Goal: Information Seeking & Learning: Compare options

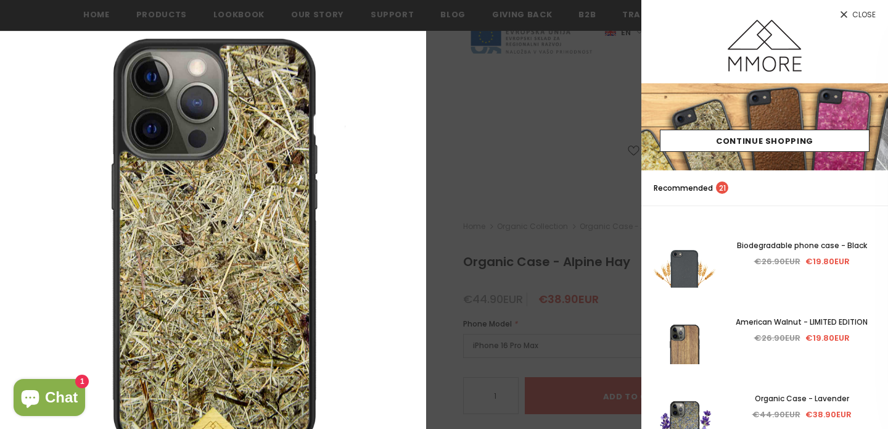
scroll to position [210, 0]
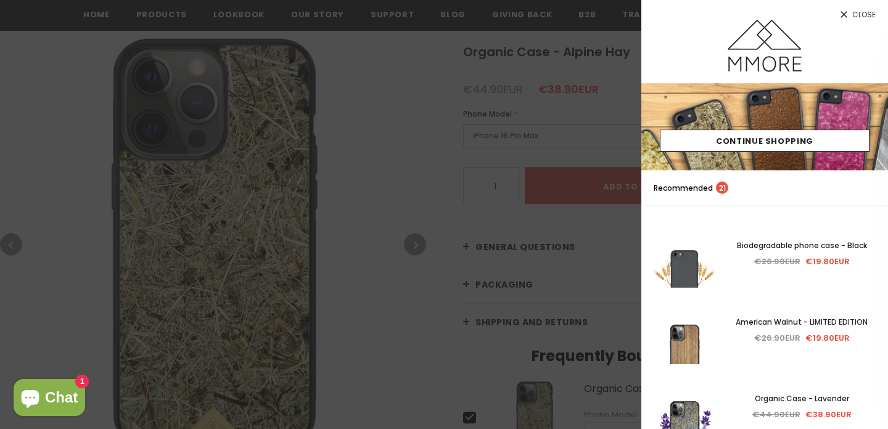
click at [33, 31] on div at bounding box center [444, 214] width 888 height 429
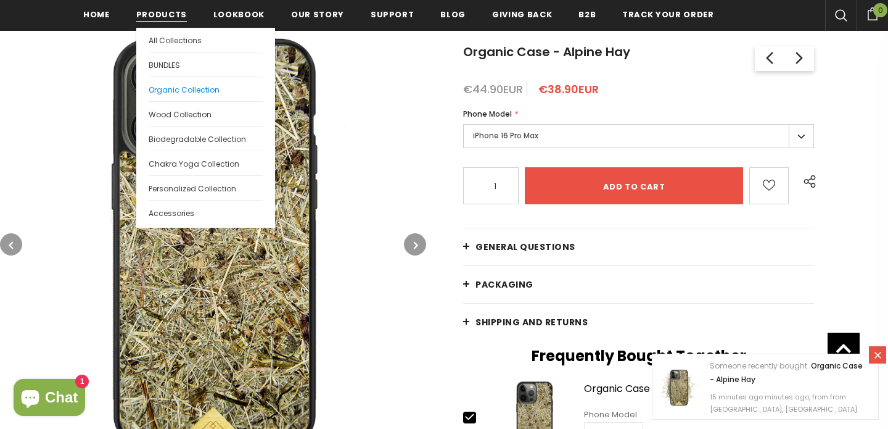
click at [160, 80] on link "Organic Collection" at bounding box center [206, 88] width 114 height 25
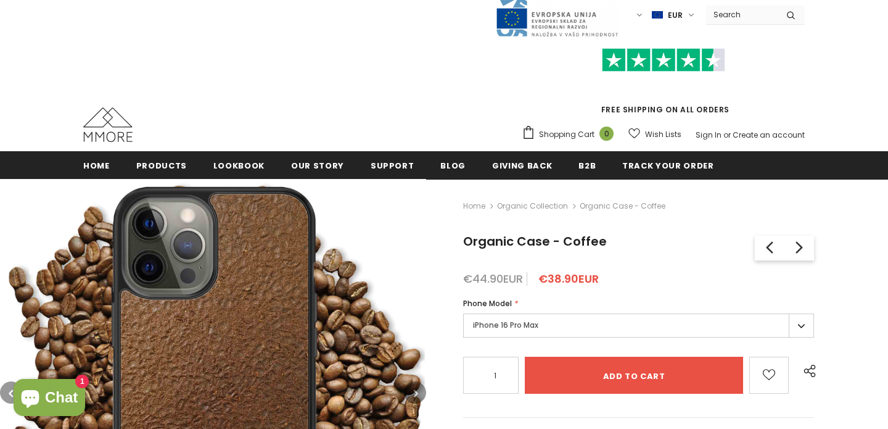
scroll to position [223, 0]
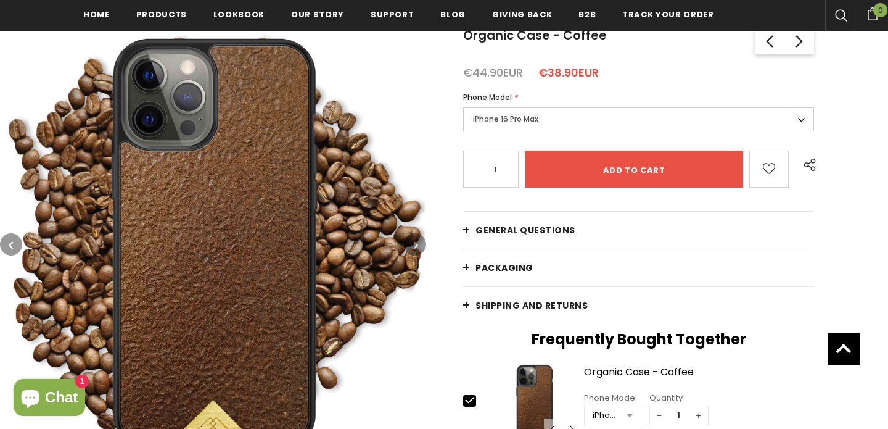
click at [417, 239] on icon "button" at bounding box center [416, 245] width 4 height 12
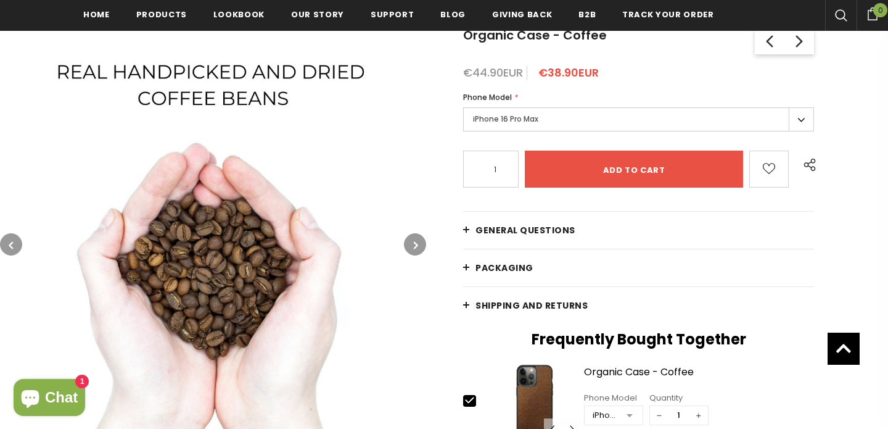
click at [417, 239] on icon "button" at bounding box center [416, 245] width 4 height 12
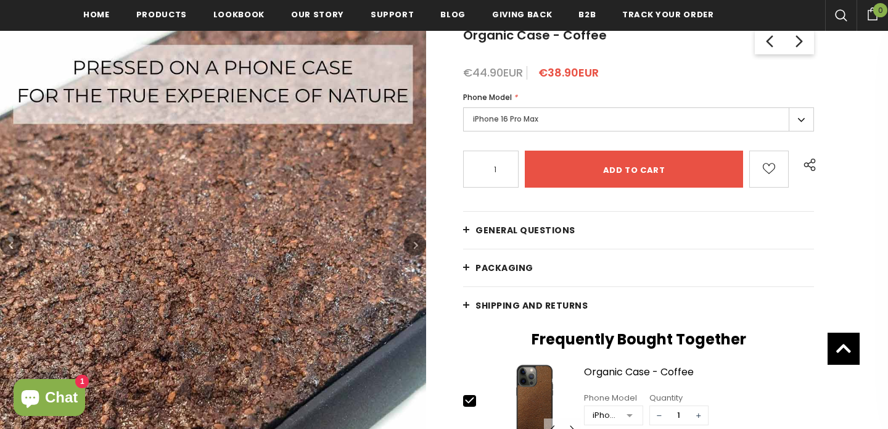
click at [417, 239] on icon "button" at bounding box center [416, 245] width 4 height 12
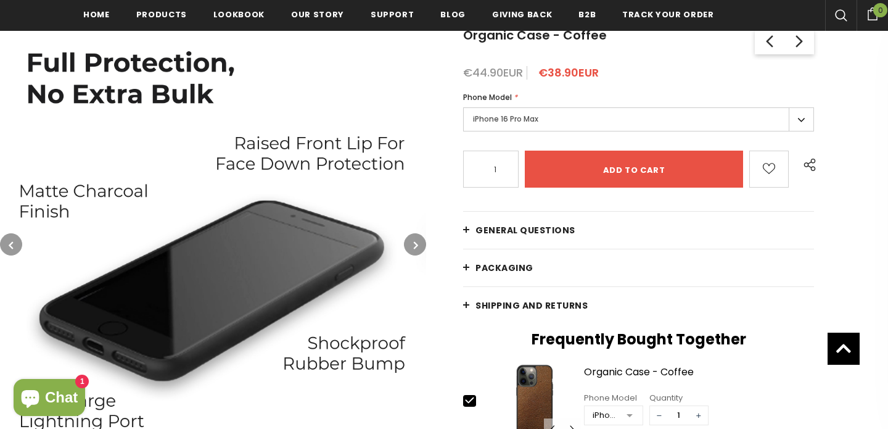
click at [417, 239] on icon "button" at bounding box center [416, 245] width 4 height 12
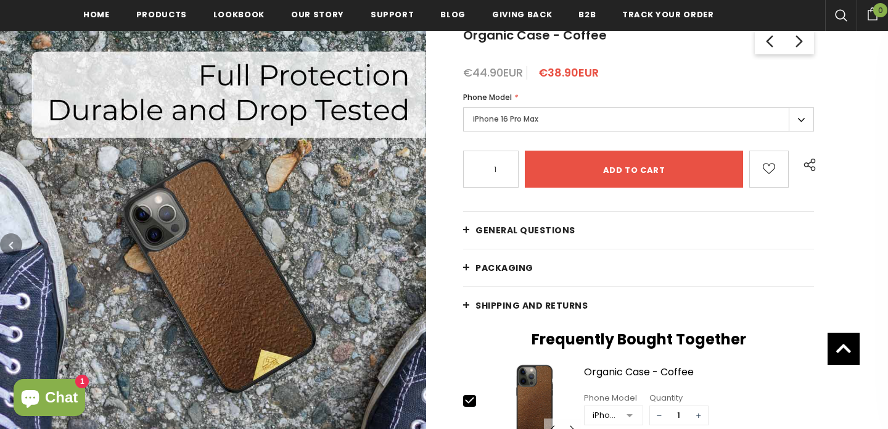
click at [417, 239] on icon "button" at bounding box center [416, 245] width 4 height 12
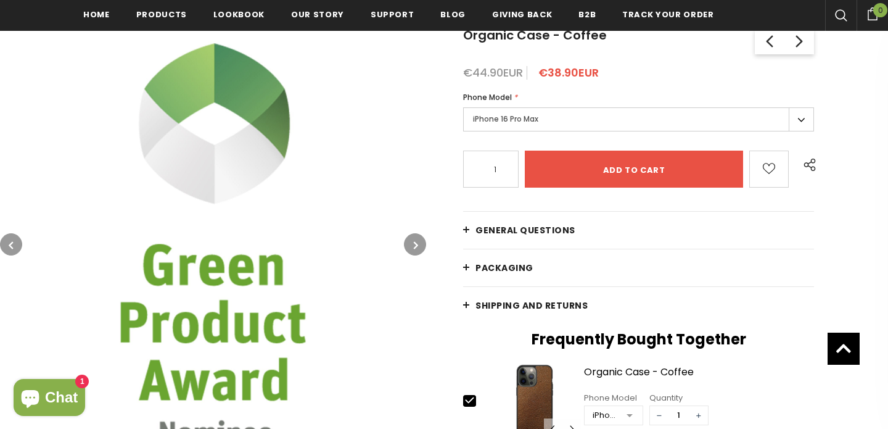
click at [417, 239] on icon "button" at bounding box center [416, 245] width 4 height 12
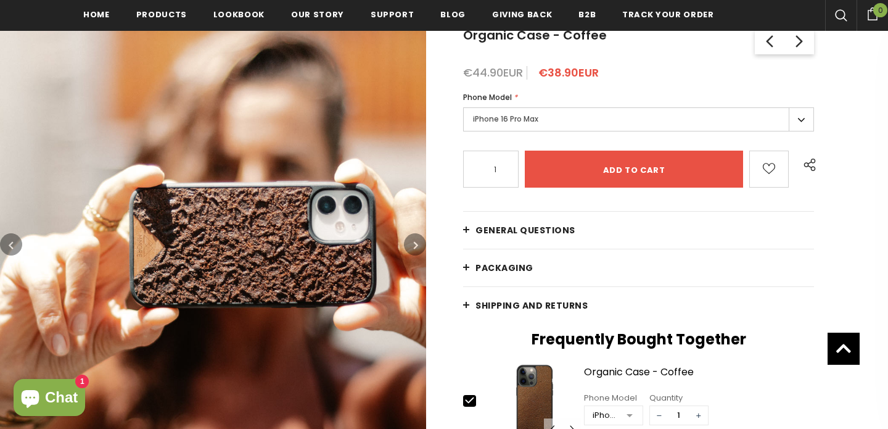
click at [417, 239] on icon "button" at bounding box center [416, 245] width 4 height 12
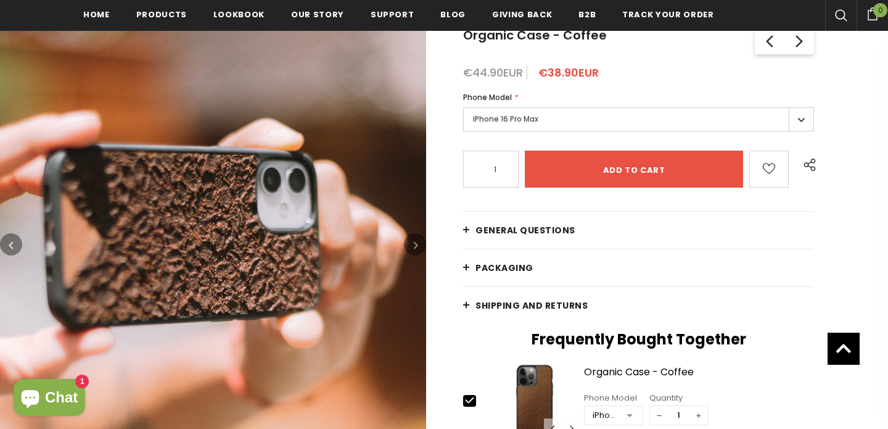
click at [417, 239] on icon "button" at bounding box center [416, 245] width 4 height 12
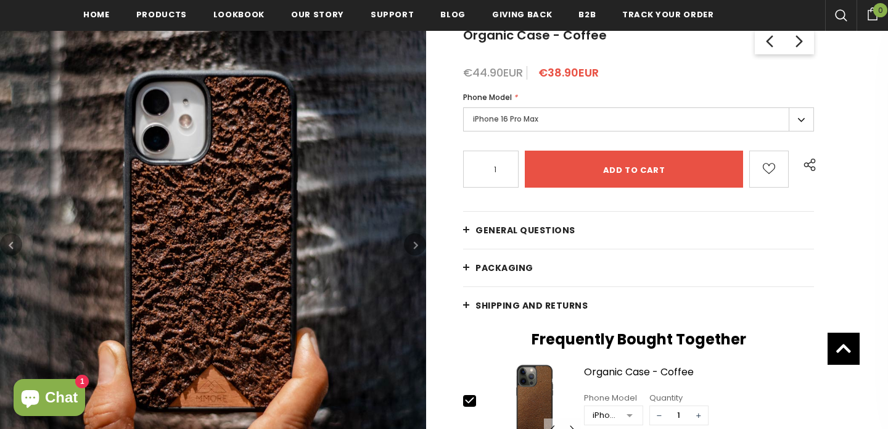
click at [417, 239] on icon "button" at bounding box center [416, 245] width 4 height 12
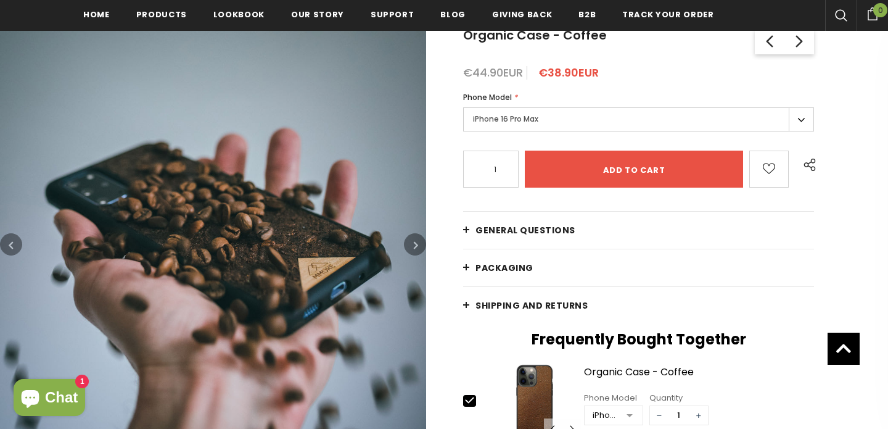
click at [417, 239] on icon "button" at bounding box center [416, 245] width 4 height 12
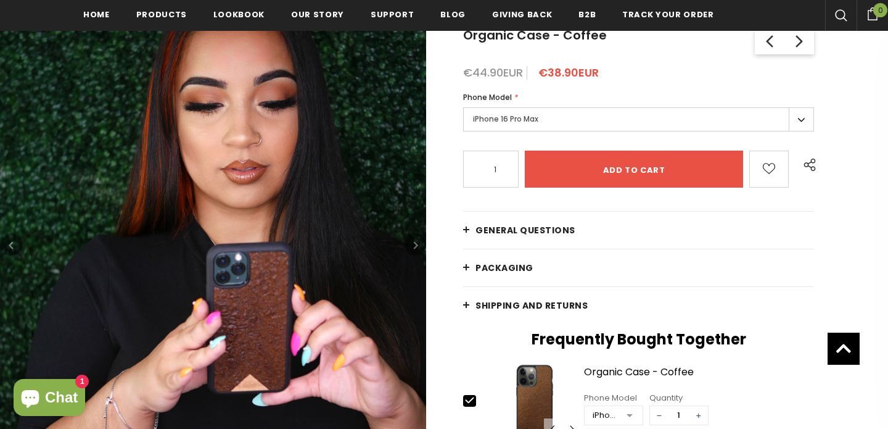
click at [417, 239] on icon "button" at bounding box center [416, 245] width 4 height 12
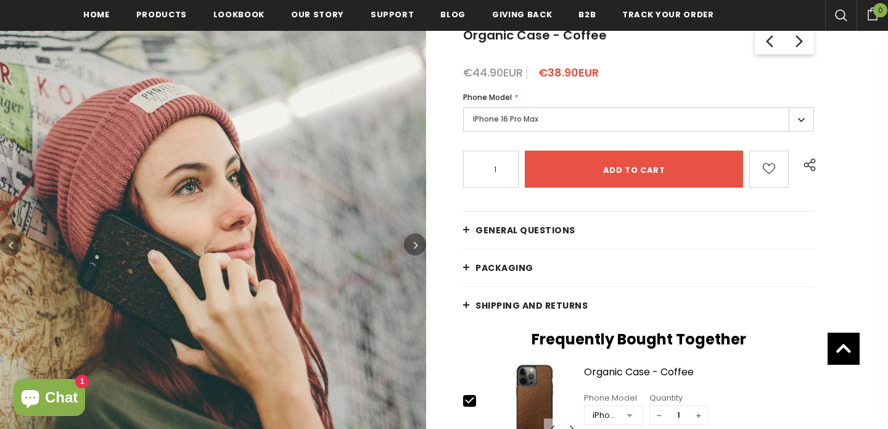
click at [417, 239] on icon "button" at bounding box center [416, 245] width 4 height 12
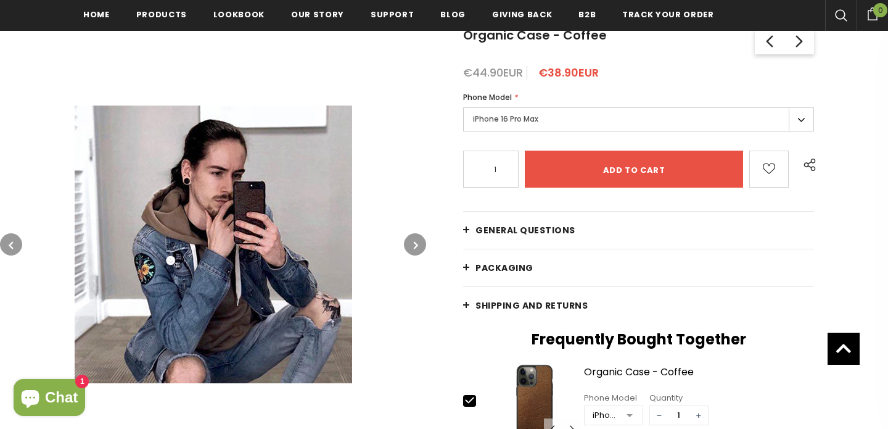
click at [417, 239] on icon "button" at bounding box center [416, 245] width 4 height 12
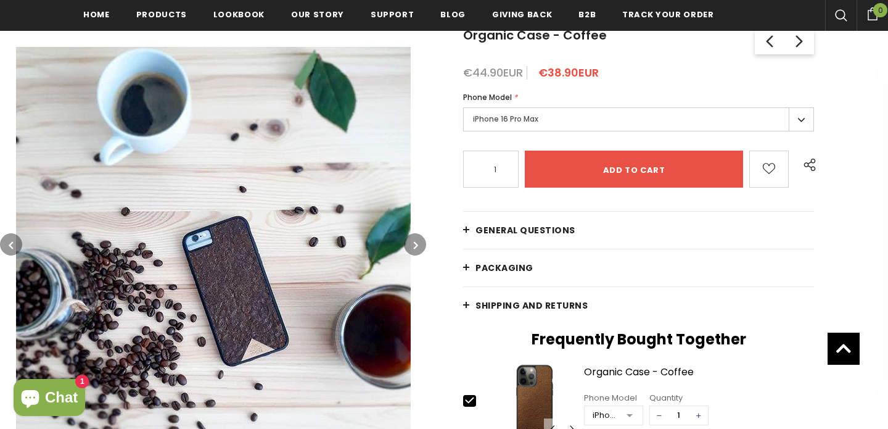
click at [417, 239] on icon "button" at bounding box center [416, 245] width 4 height 12
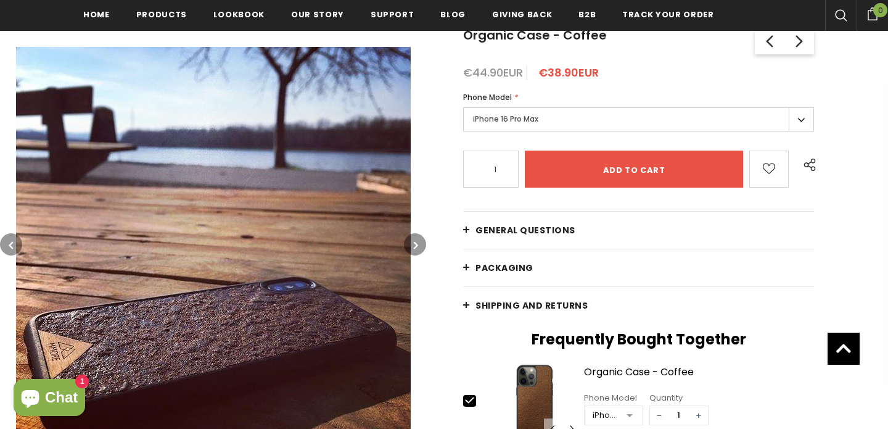
click at [417, 239] on icon "button" at bounding box center [416, 245] width 4 height 12
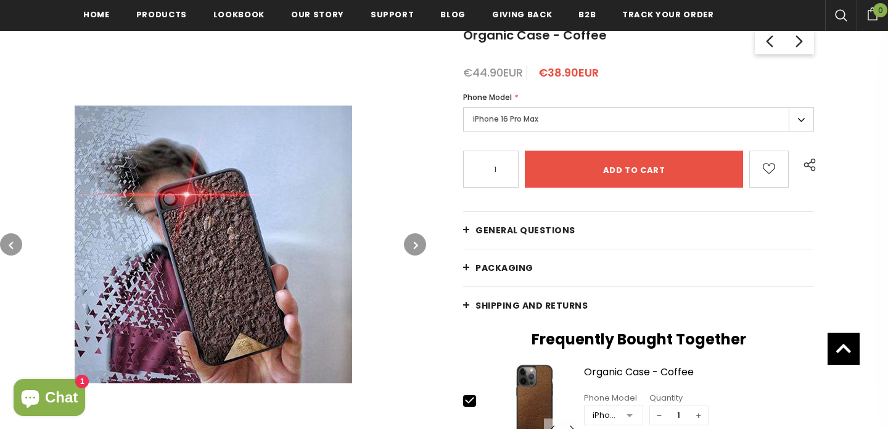
click at [417, 239] on icon "button" at bounding box center [416, 245] width 4 height 12
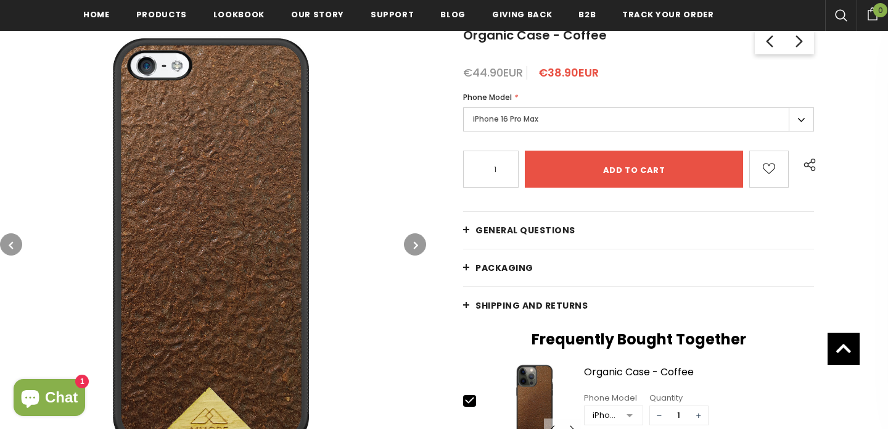
click at [417, 239] on icon "button" at bounding box center [416, 245] width 4 height 12
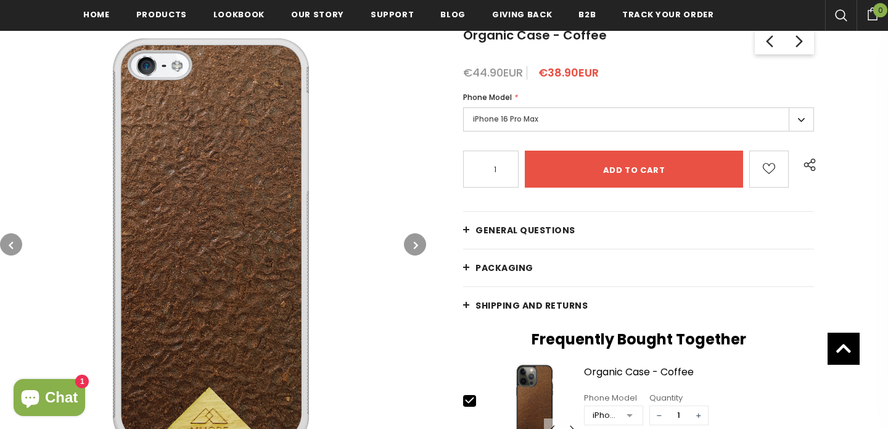
click at [417, 239] on icon "button" at bounding box center [416, 245] width 4 height 12
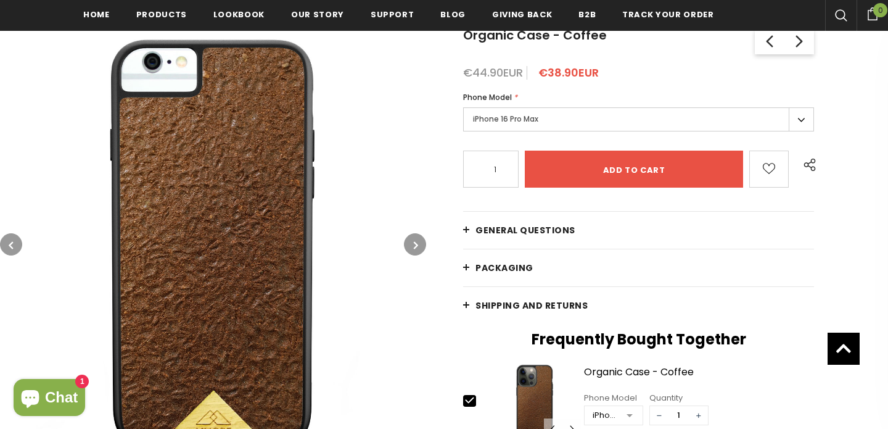
click at [417, 239] on icon "button" at bounding box center [416, 245] width 4 height 12
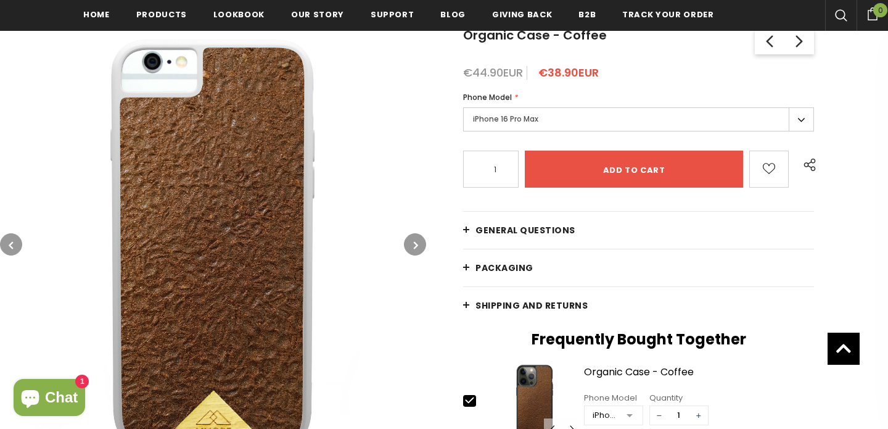
click at [417, 239] on icon "button" at bounding box center [416, 245] width 4 height 12
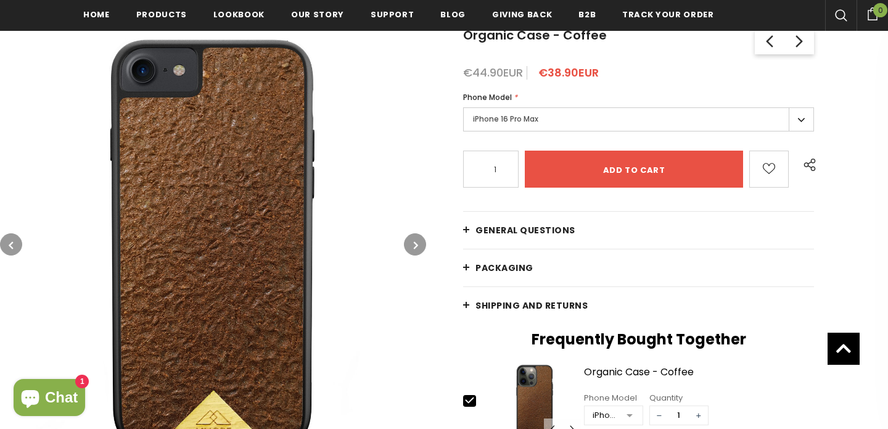
click at [417, 239] on icon "button" at bounding box center [416, 245] width 4 height 12
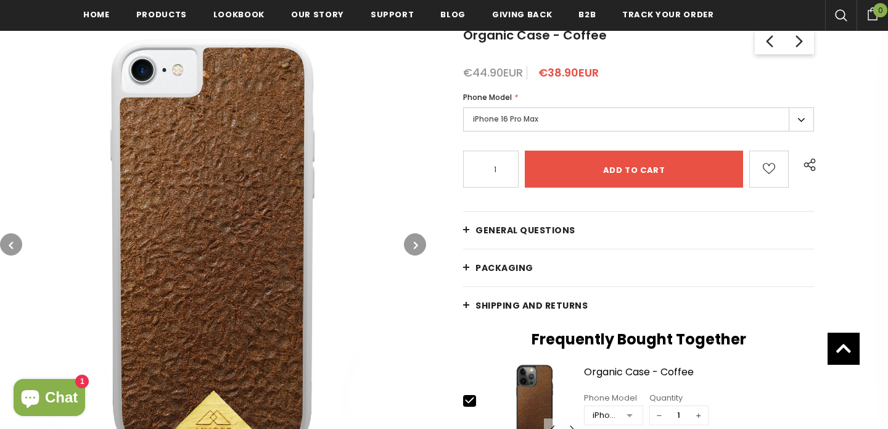
click at [417, 239] on icon "button" at bounding box center [416, 245] width 4 height 12
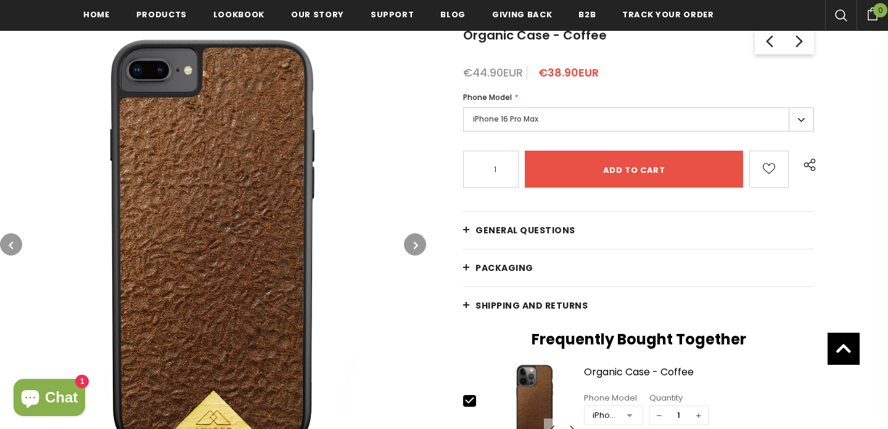
click at [417, 239] on icon "button" at bounding box center [416, 245] width 4 height 12
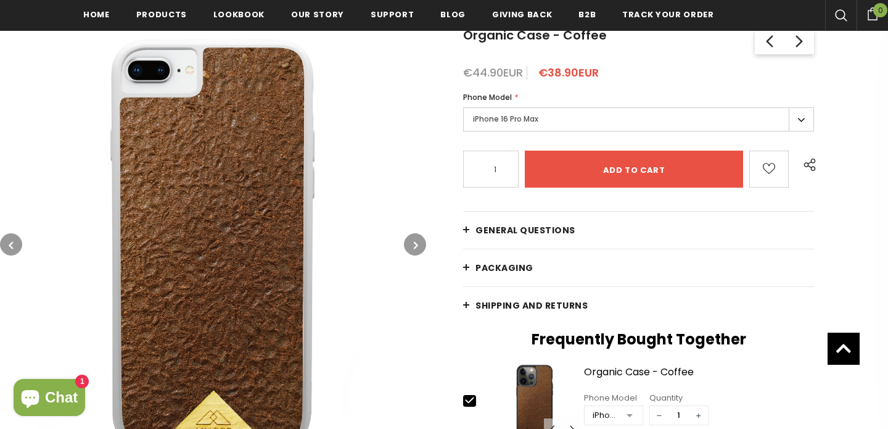
click at [417, 239] on icon "button" at bounding box center [416, 245] width 4 height 12
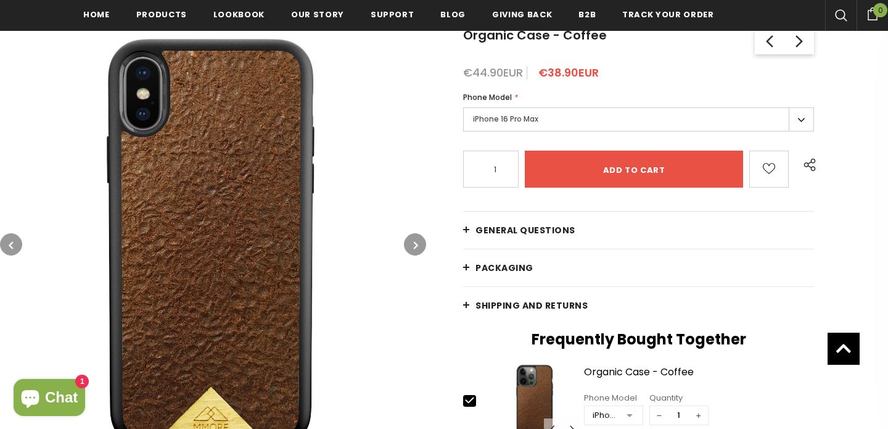
click at [417, 239] on icon "button" at bounding box center [416, 245] width 4 height 12
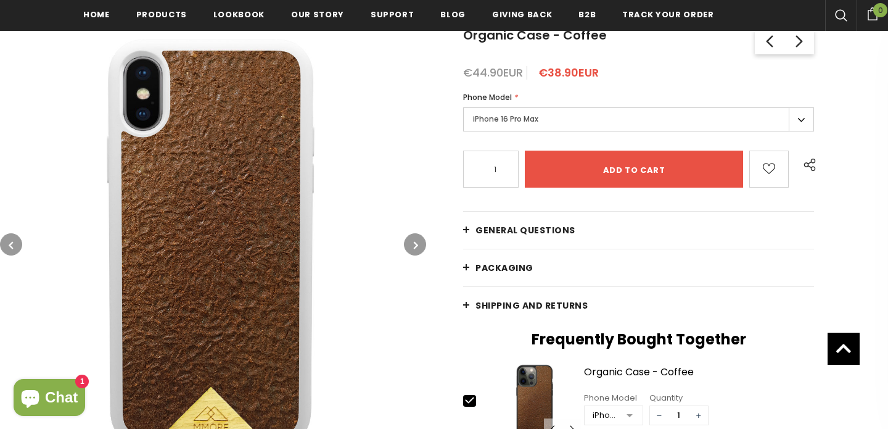
click at [417, 239] on icon "button" at bounding box center [416, 245] width 4 height 12
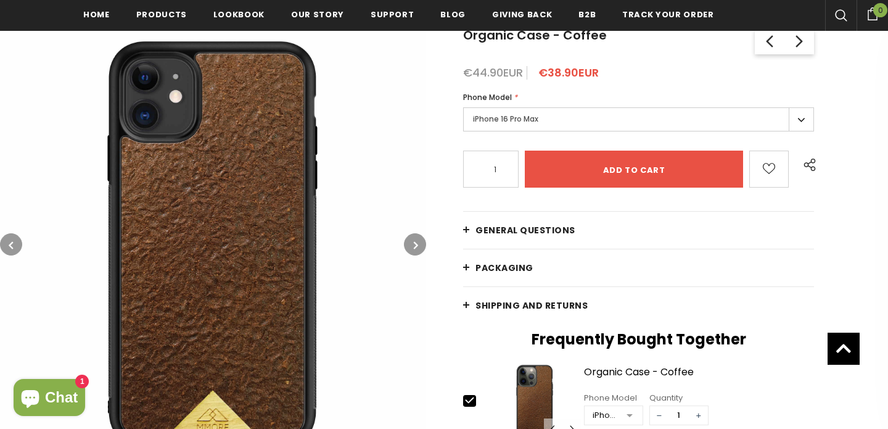
click at [417, 239] on icon "button" at bounding box center [416, 245] width 4 height 12
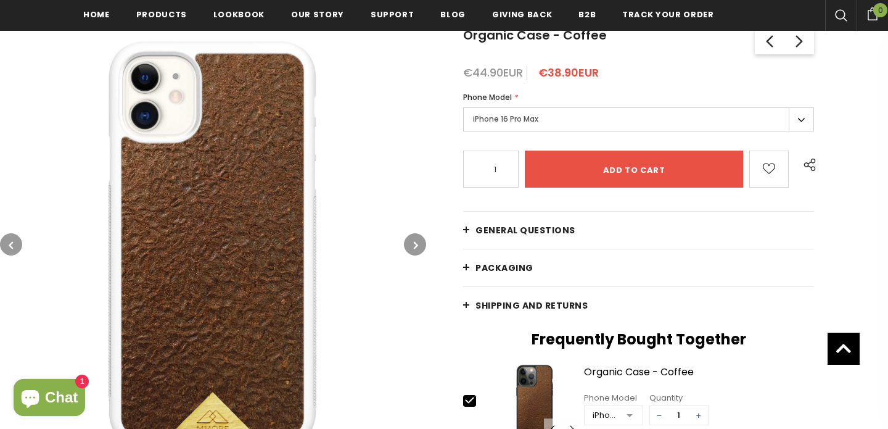
click at [417, 239] on icon "button" at bounding box center [416, 245] width 4 height 12
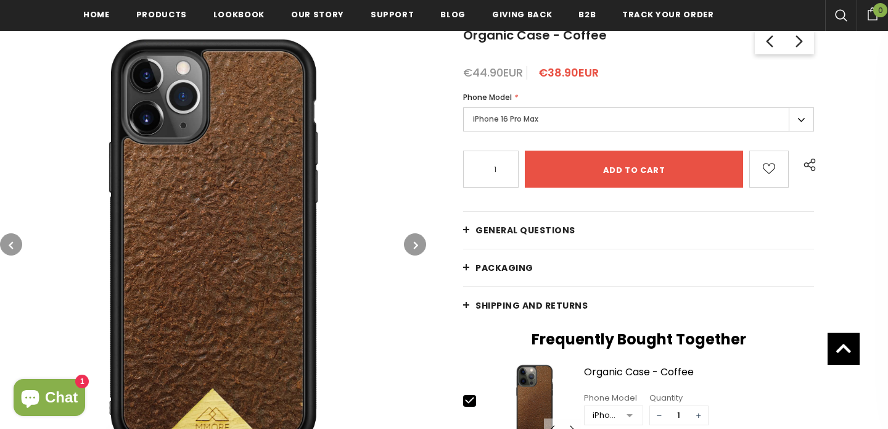
click at [244, 224] on img at bounding box center [213, 244] width 426 height 426
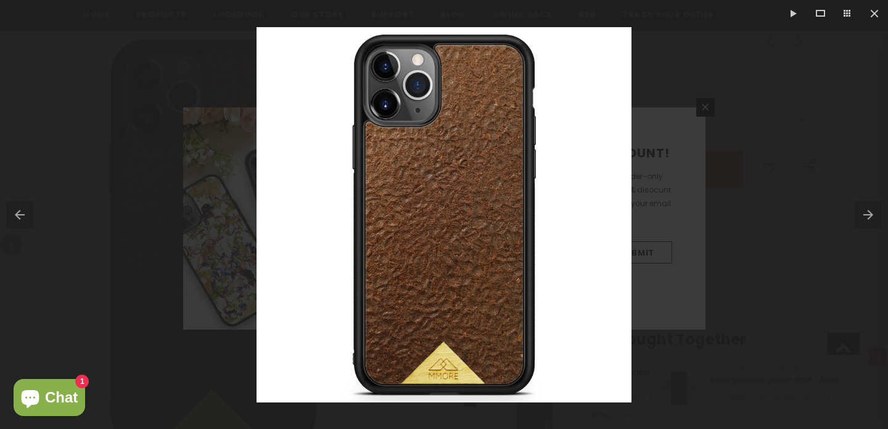
click at [99, 282] on div at bounding box center [444, 214] width 888 height 429
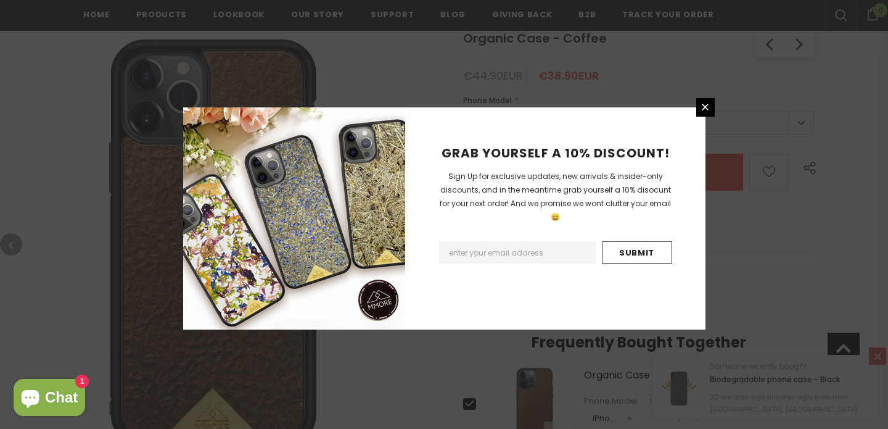
scroll to position [226, 0]
click at [10, 248] on div "GRAB YOURSELF A 10% DISCOUNT! Sign Up for exclusive updates, new arrivals & ins…" at bounding box center [444, 214] width 888 height 429
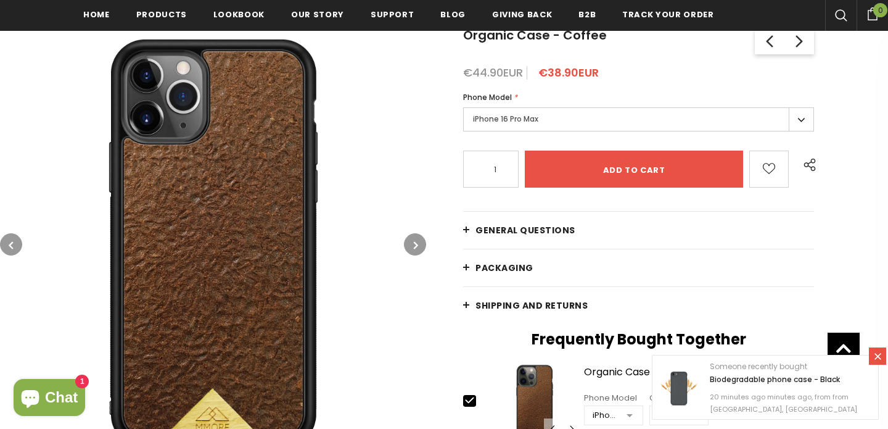
click at [17, 239] on button "button" at bounding box center [11, 244] width 22 height 22
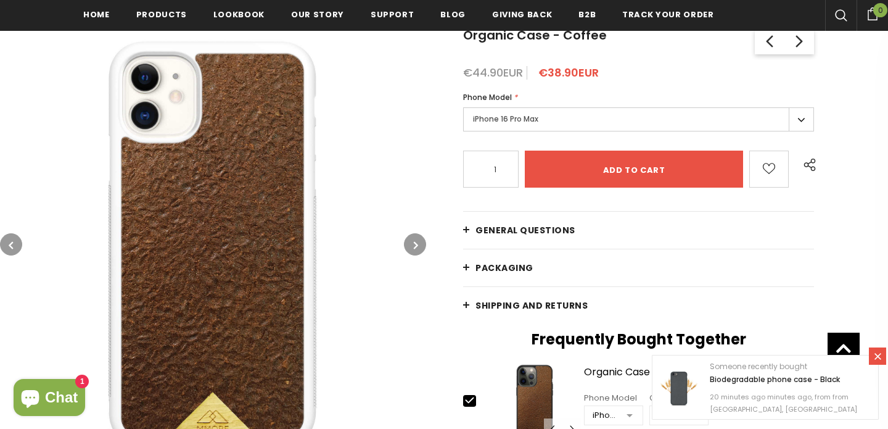
click at [17, 239] on button "button" at bounding box center [11, 244] width 22 height 22
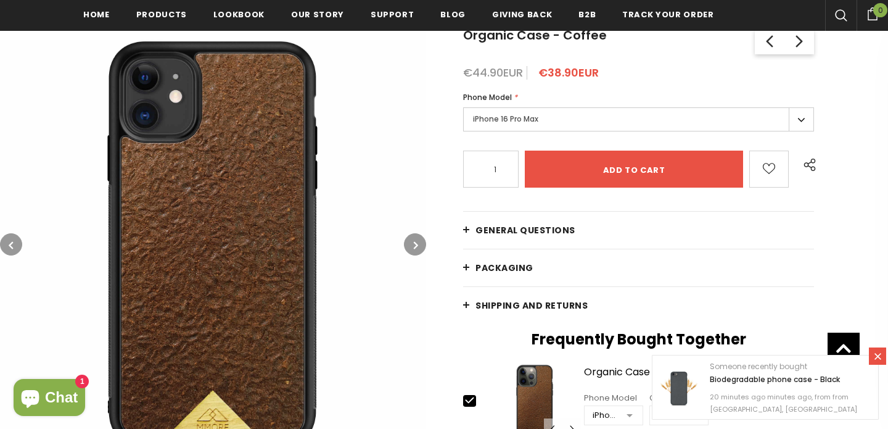
click at [17, 239] on button "button" at bounding box center [11, 244] width 22 height 22
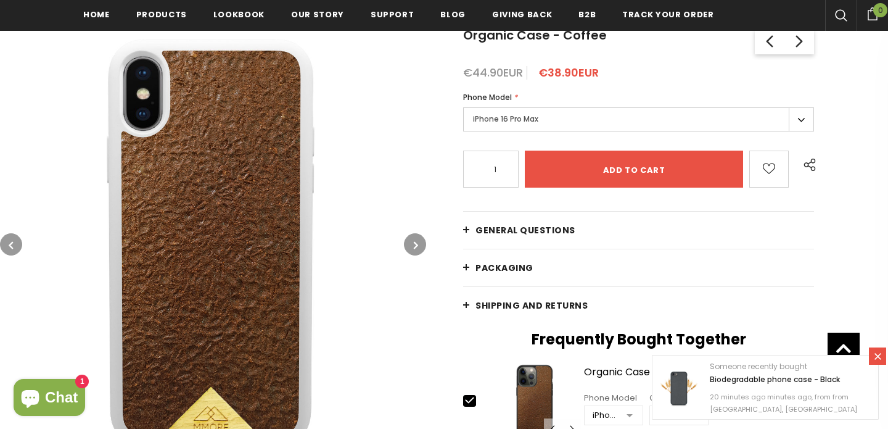
click at [17, 239] on button "button" at bounding box center [11, 244] width 22 height 22
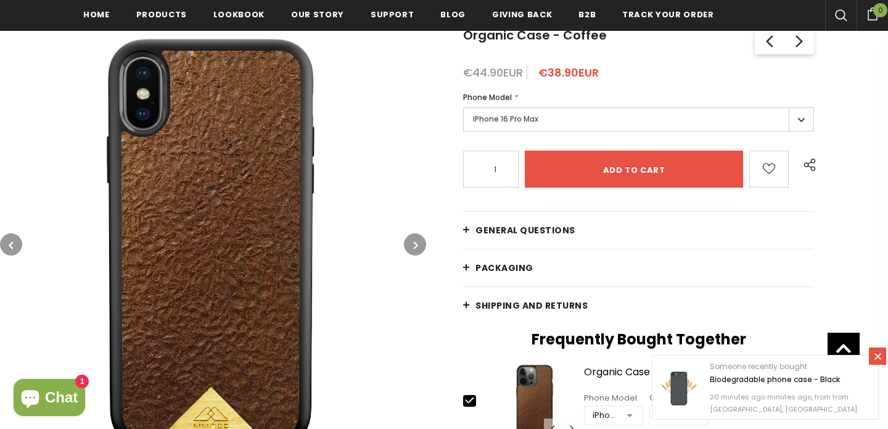
click at [17, 239] on button "button" at bounding box center [11, 244] width 22 height 22
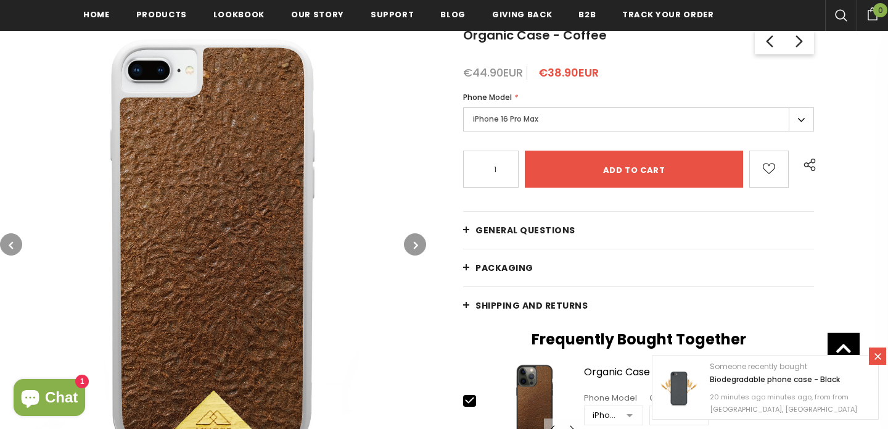
click at [17, 239] on button "button" at bounding box center [11, 244] width 22 height 22
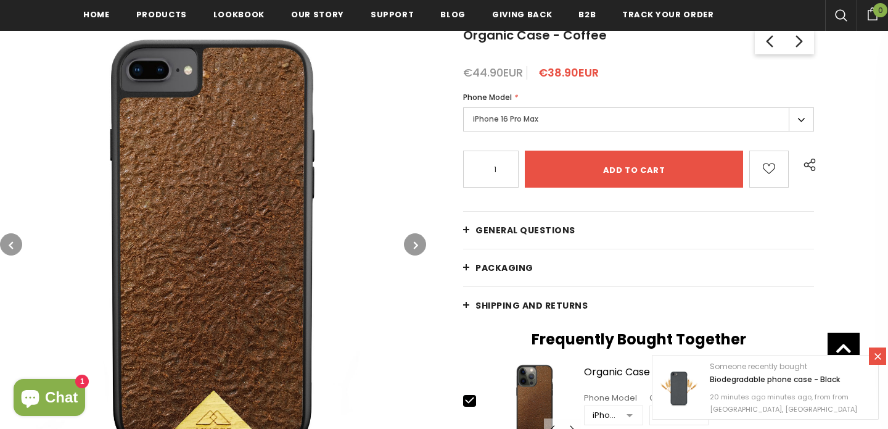
click at [17, 239] on button "button" at bounding box center [11, 244] width 22 height 22
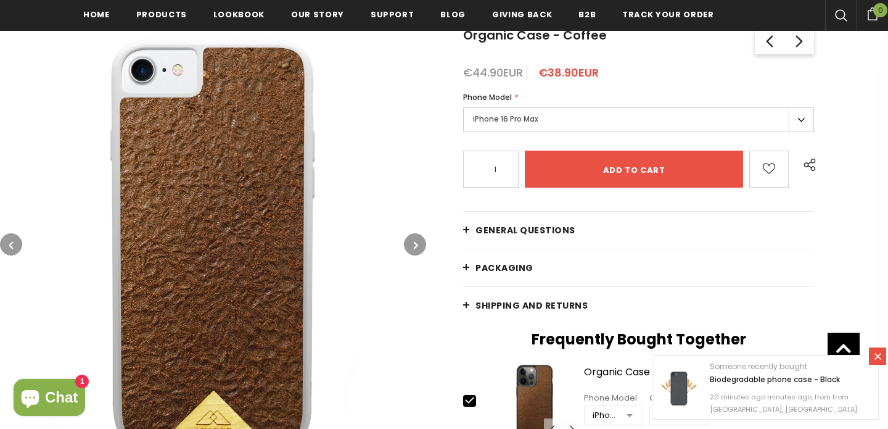
click at [17, 239] on button "button" at bounding box center [11, 244] width 22 height 22
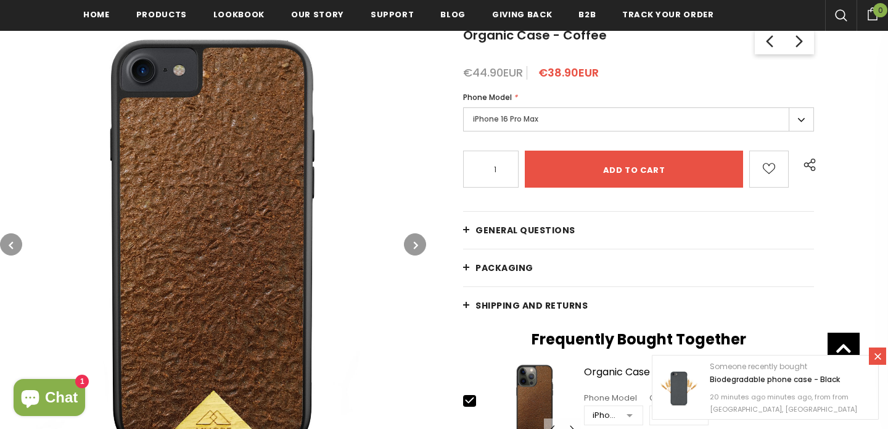
click at [17, 239] on button "button" at bounding box center [11, 244] width 22 height 22
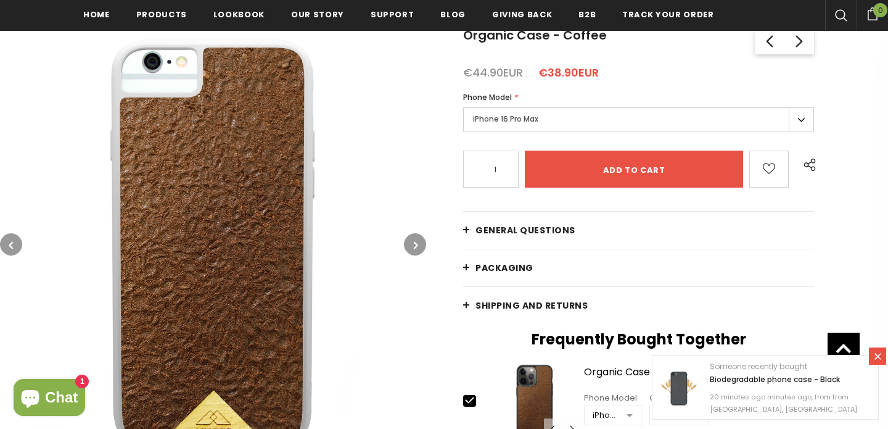
click at [17, 239] on button "button" at bounding box center [11, 244] width 22 height 22
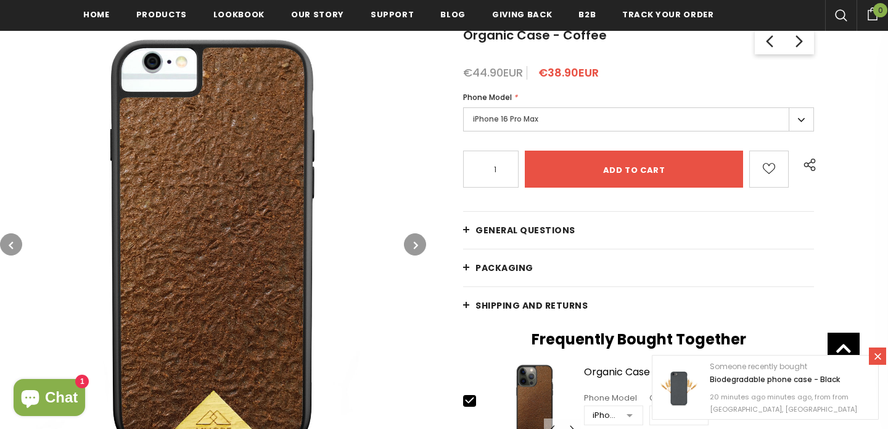
click at [17, 239] on button "button" at bounding box center [11, 244] width 22 height 22
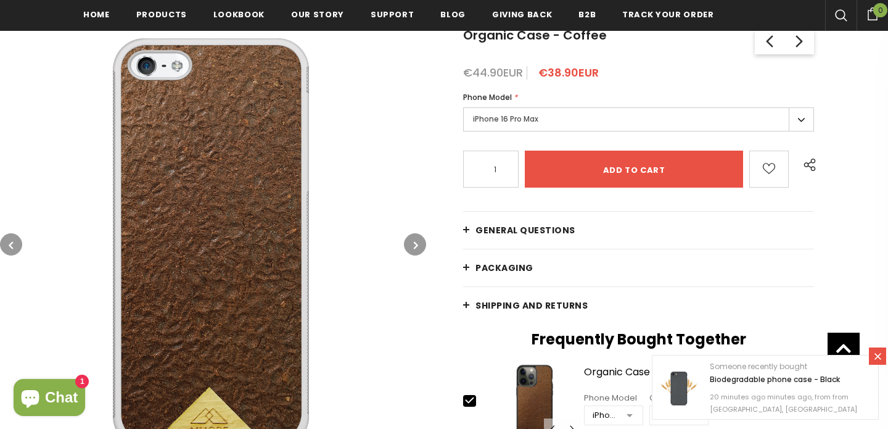
click at [17, 239] on button "button" at bounding box center [11, 244] width 22 height 22
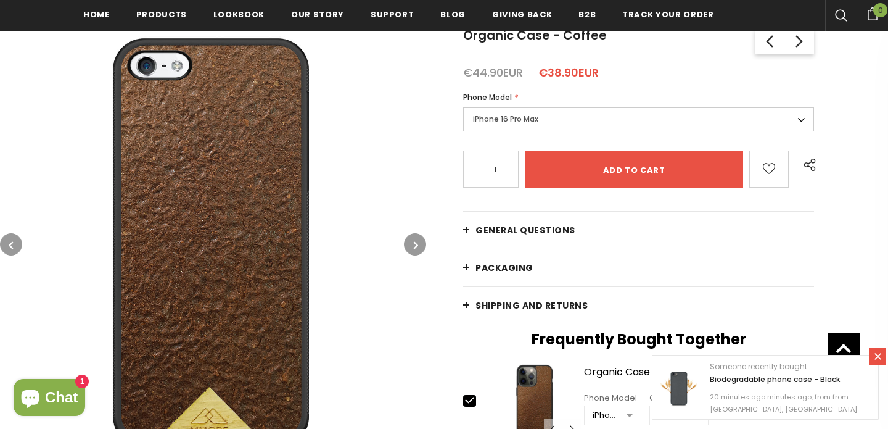
click at [17, 239] on button "button" at bounding box center [11, 244] width 22 height 22
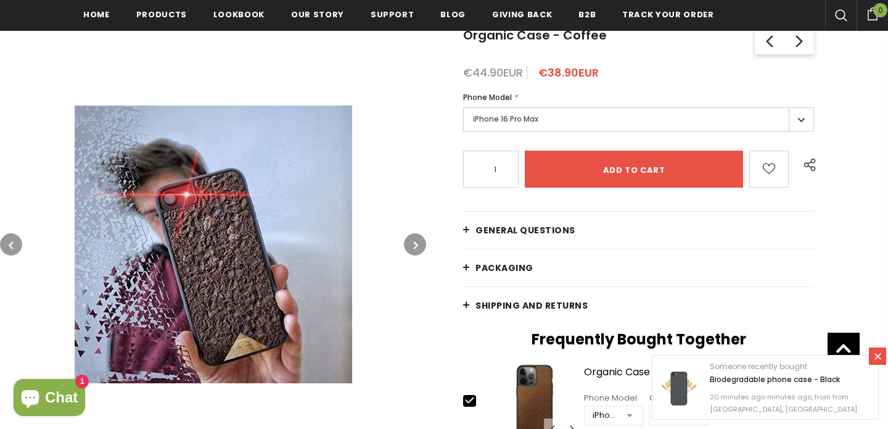
click at [17, 239] on button "button" at bounding box center [11, 244] width 22 height 22
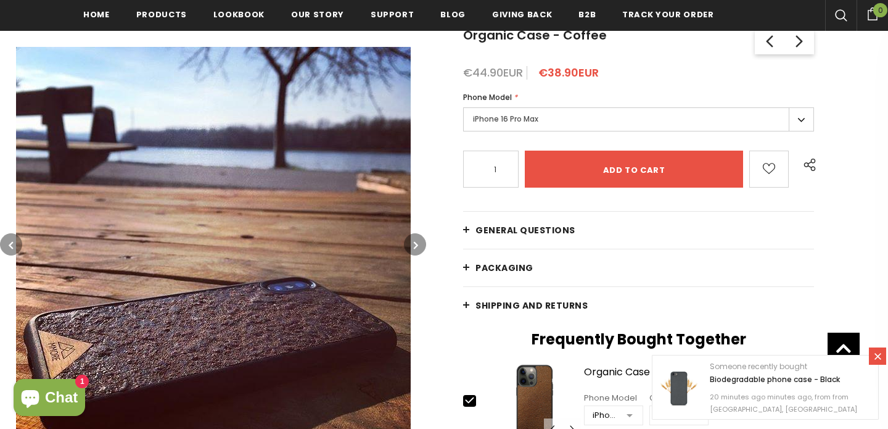
click at [17, 240] on button "button" at bounding box center [11, 244] width 22 height 22
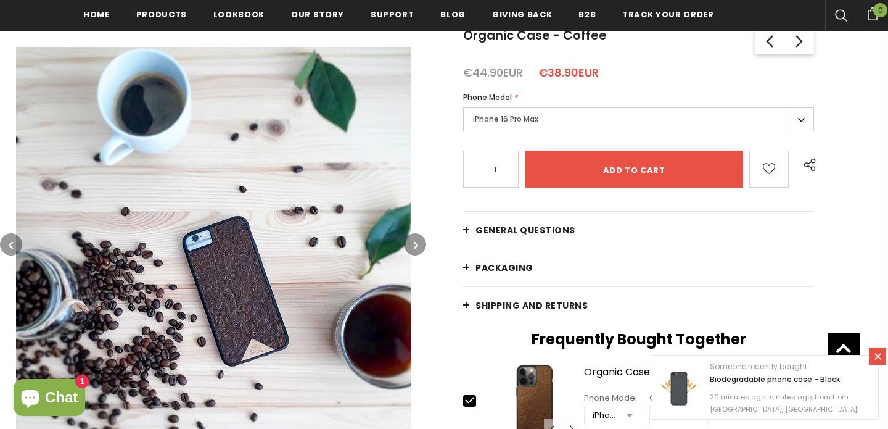
click at [17, 240] on button "button" at bounding box center [11, 244] width 22 height 22
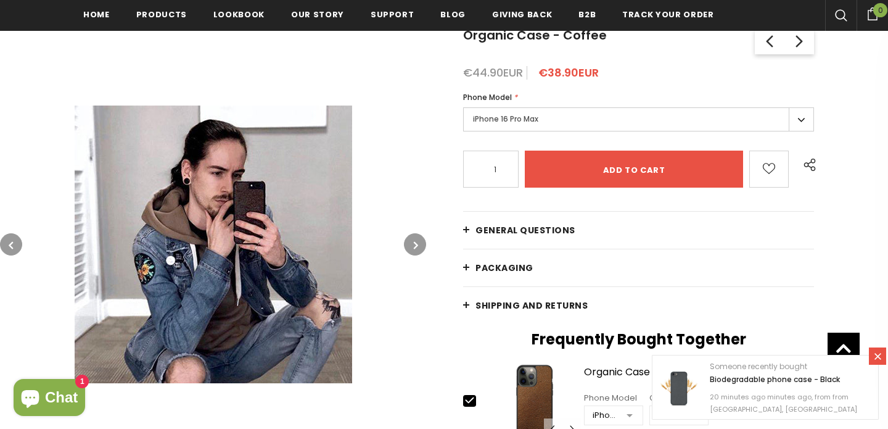
click at [17, 240] on button "button" at bounding box center [11, 244] width 22 height 22
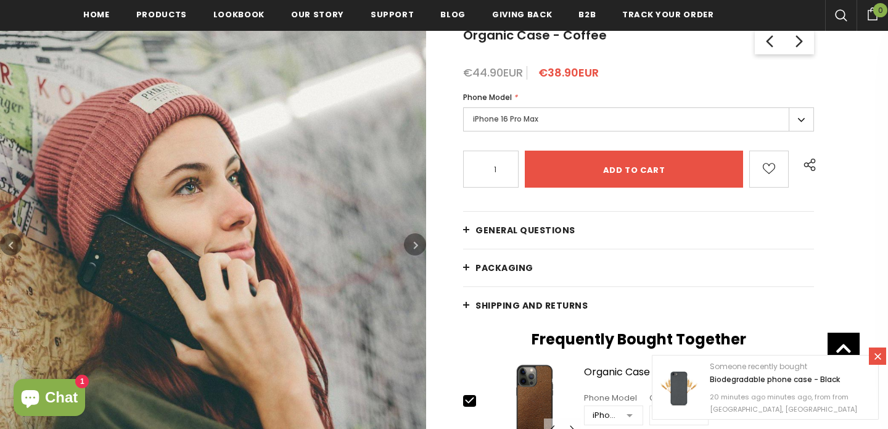
click at [17, 240] on button "button" at bounding box center [11, 244] width 22 height 22
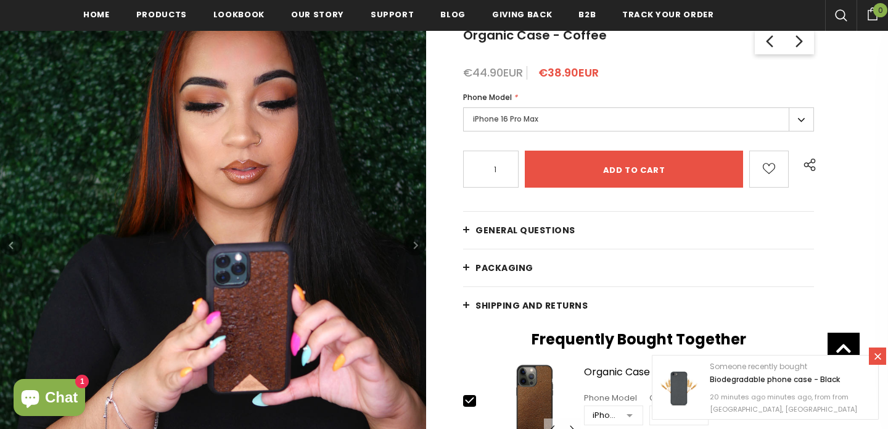
click at [17, 240] on button "button" at bounding box center [11, 244] width 22 height 22
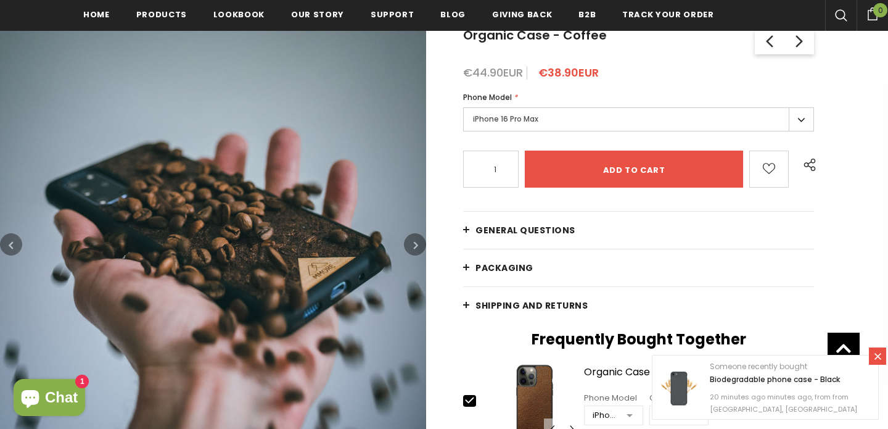
click at [17, 240] on button "button" at bounding box center [11, 244] width 22 height 22
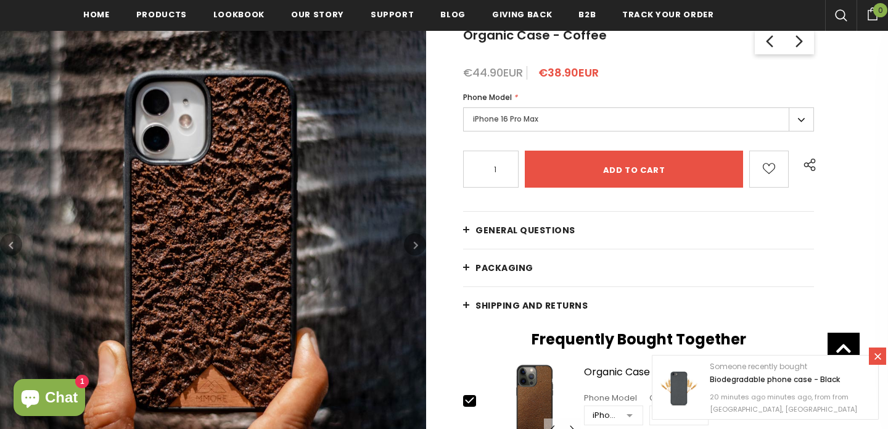
click at [130, 228] on img at bounding box center [213, 244] width 426 height 426
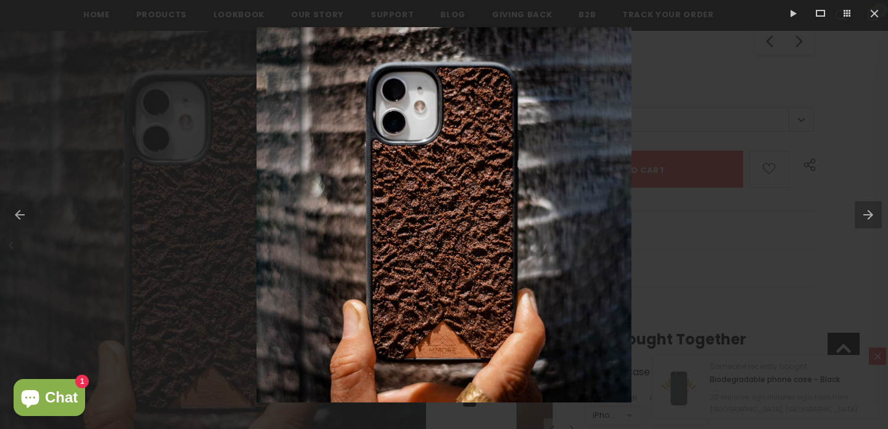
click at [17, 215] on button at bounding box center [16, 215] width 33 height 62
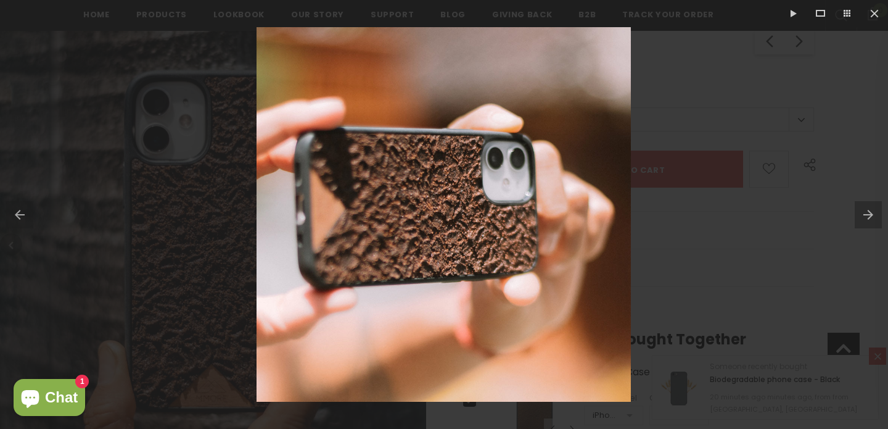
click at [861, 207] on button at bounding box center [871, 215] width 33 height 62
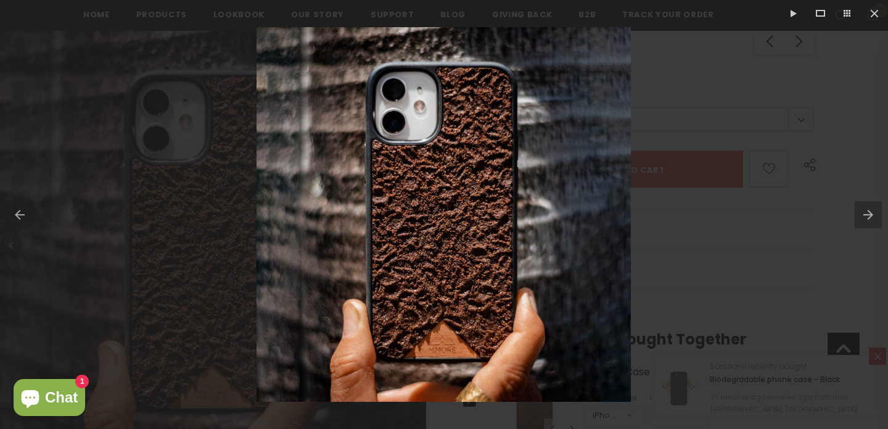
click at [23, 216] on button at bounding box center [16, 215] width 33 height 62
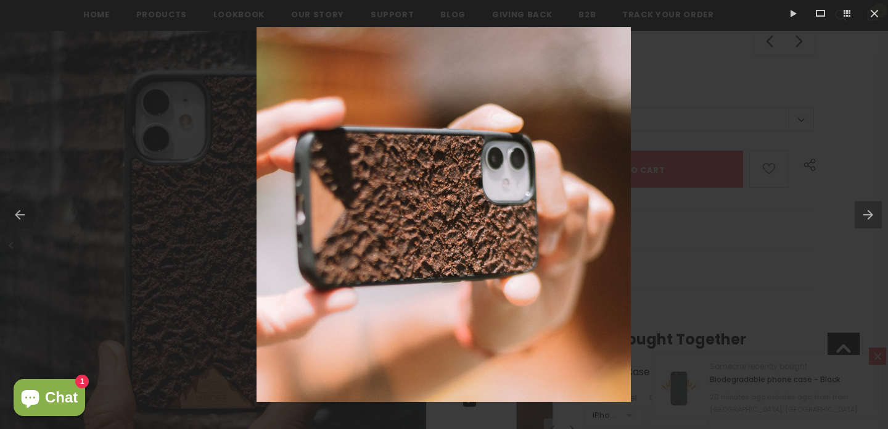
click at [755, 155] on div at bounding box center [444, 214] width 888 height 429
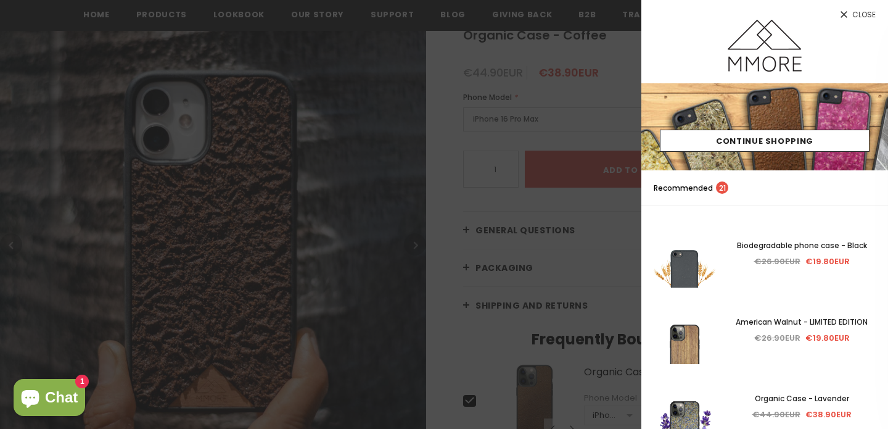
click at [232, 128] on div at bounding box center [444, 214] width 888 height 429
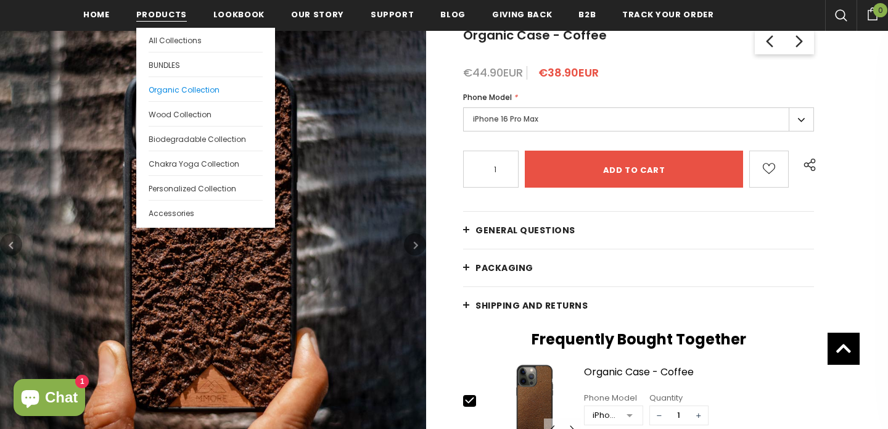
click at [169, 91] on span "Organic Collection" at bounding box center [184, 89] width 71 height 10
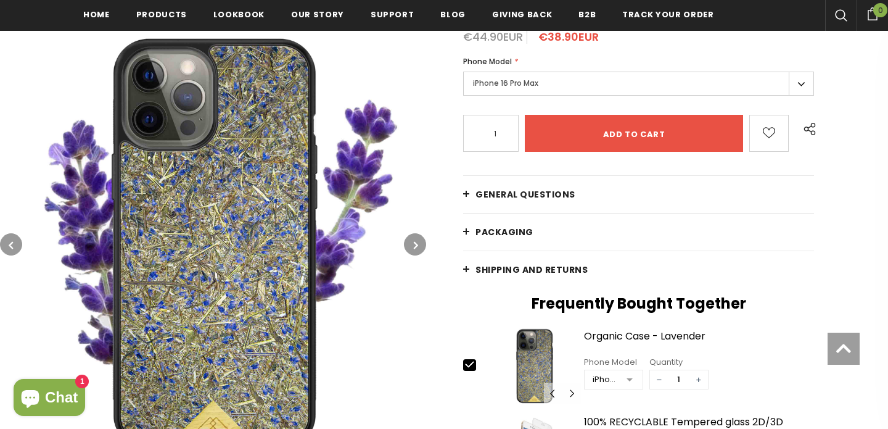
scroll to position [290, 0]
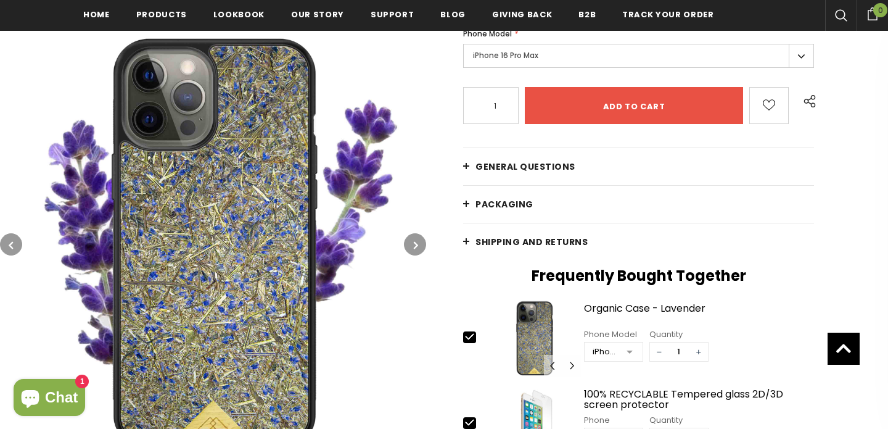
click at [408, 243] on button "button" at bounding box center [415, 244] width 22 height 22
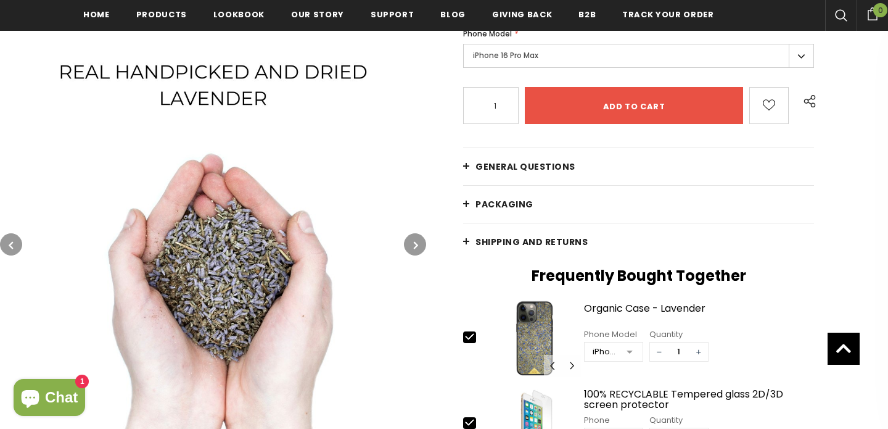
click at [408, 243] on button "button" at bounding box center [415, 244] width 22 height 22
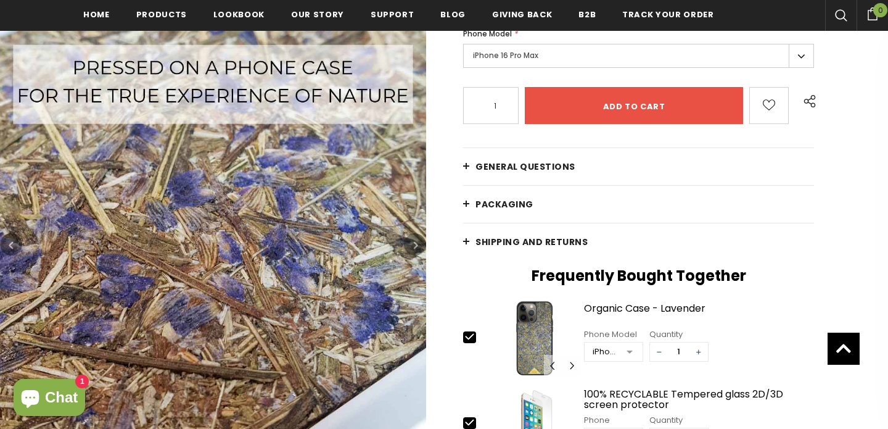
click at [408, 243] on button "button" at bounding box center [415, 244] width 22 height 22
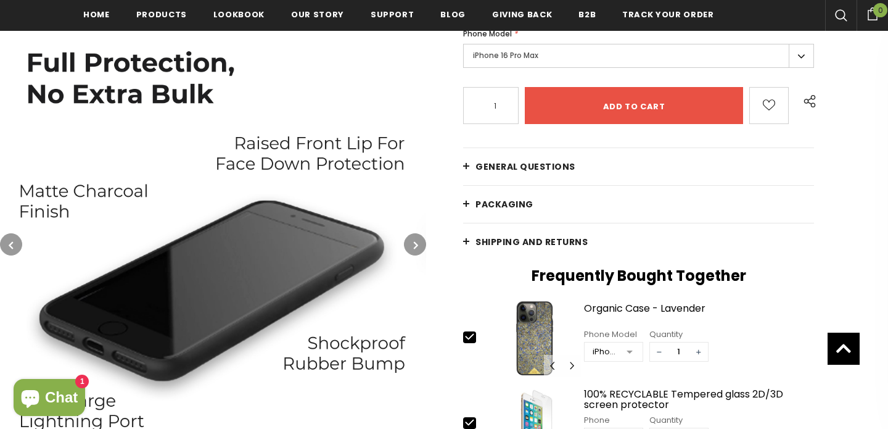
click at [418, 243] on button "button" at bounding box center [415, 244] width 22 height 22
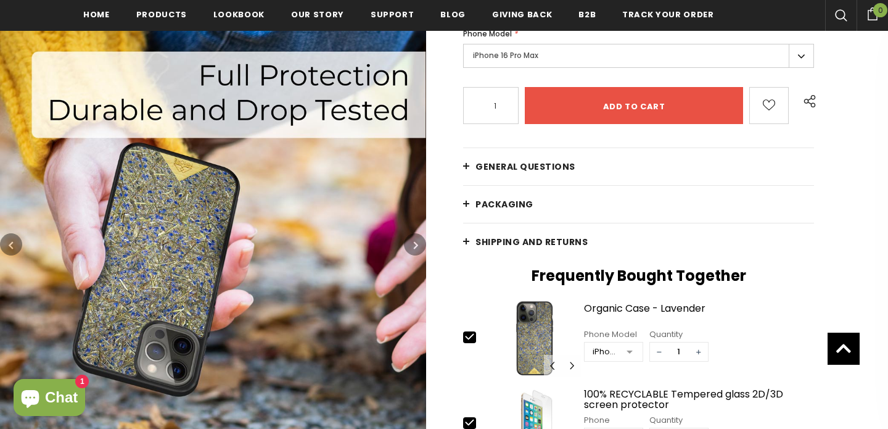
click at [418, 243] on button "button" at bounding box center [415, 244] width 22 height 22
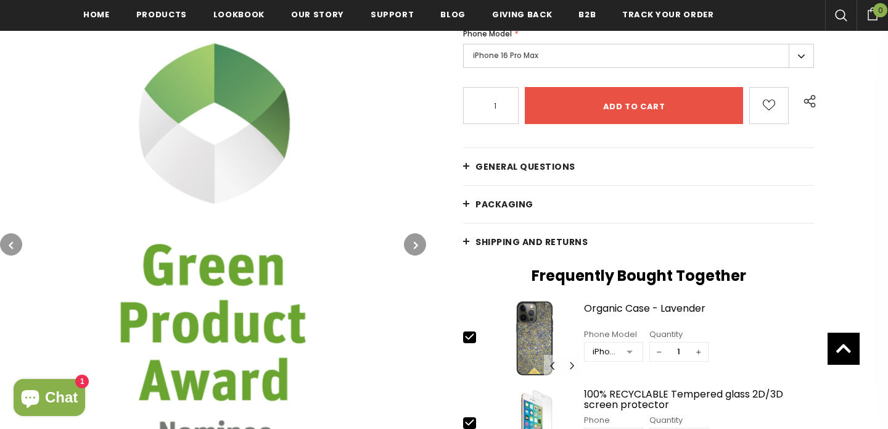
click at [418, 243] on button "button" at bounding box center [415, 244] width 22 height 22
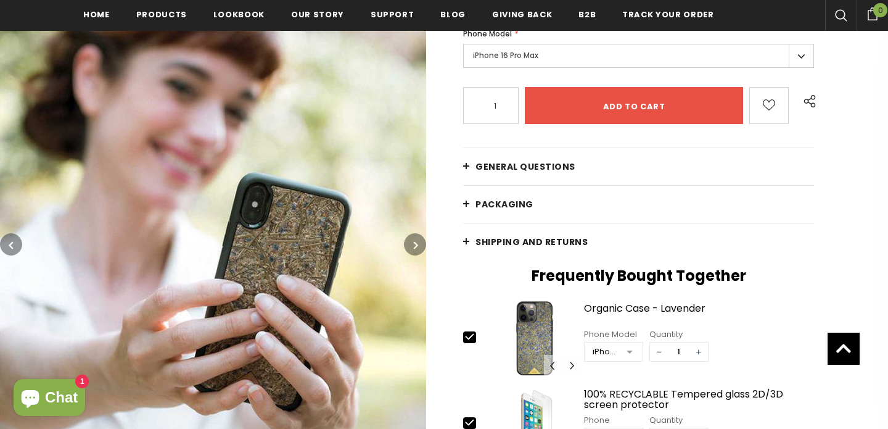
click at [418, 243] on button "button" at bounding box center [415, 244] width 22 height 22
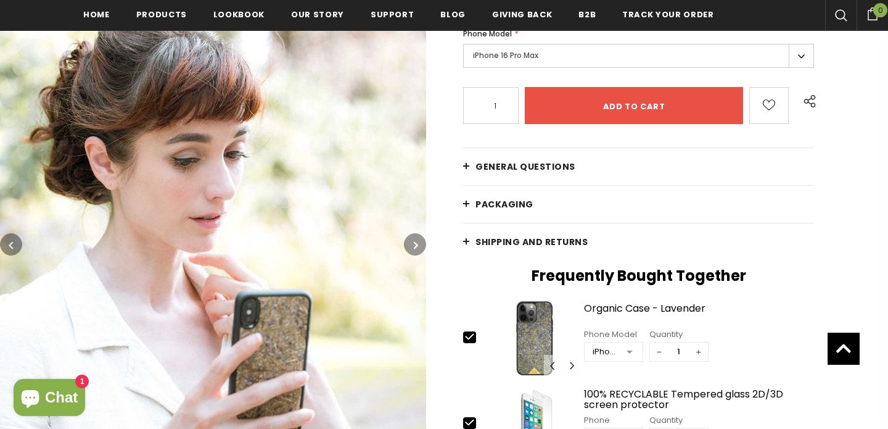
click at [418, 243] on button "button" at bounding box center [415, 244] width 22 height 22
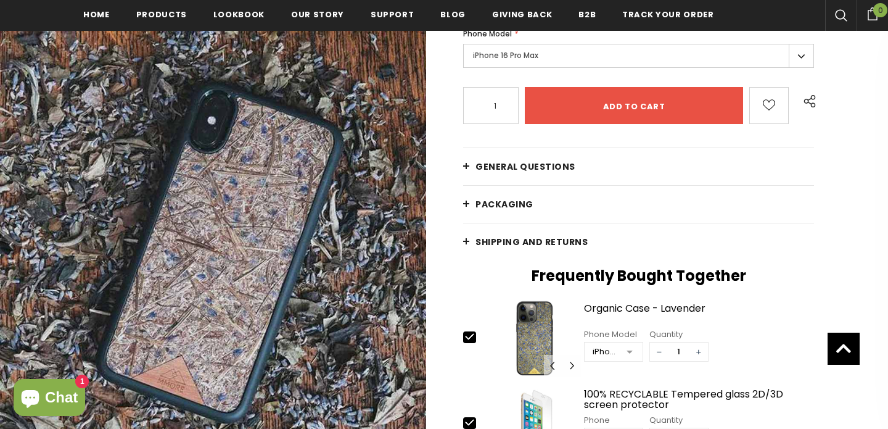
click at [418, 243] on button "button" at bounding box center [415, 244] width 22 height 22
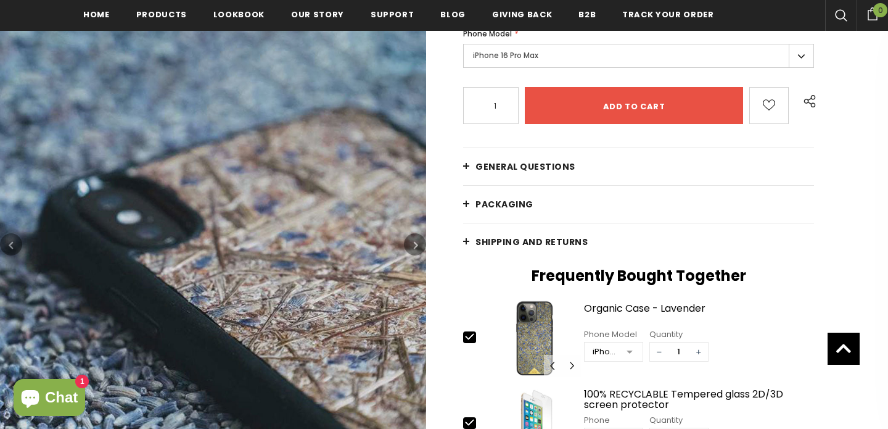
click at [418, 243] on button "button" at bounding box center [415, 244] width 22 height 22
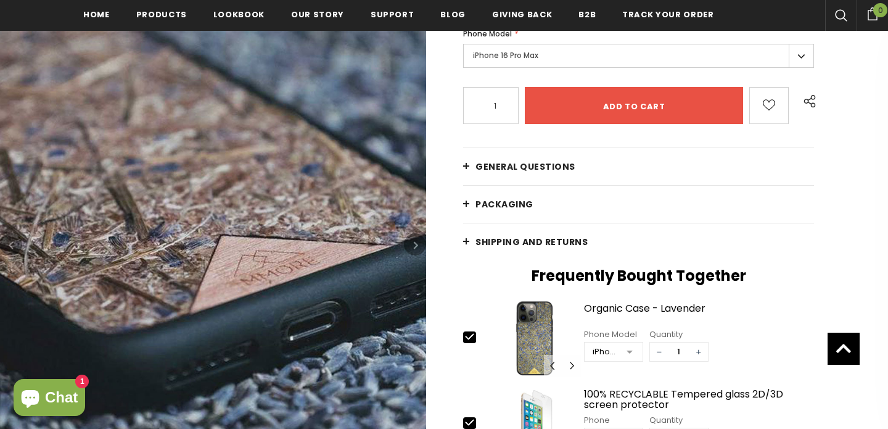
click at [418, 243] on button "button" at bounding box center [415, 244] width 22 height 22
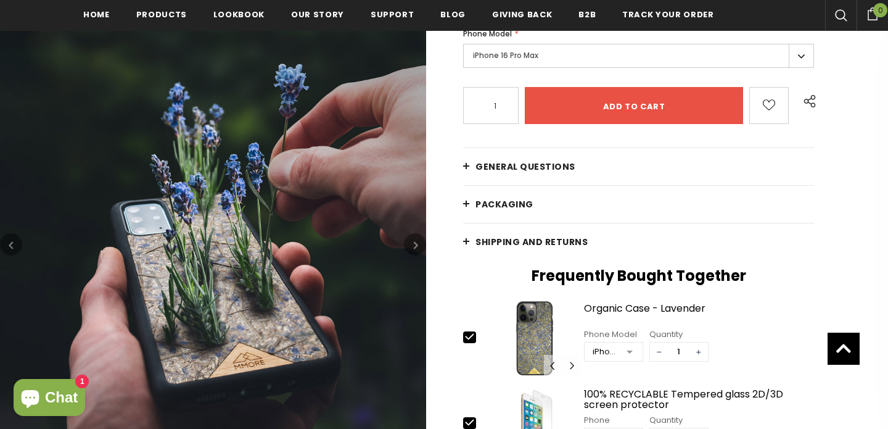
click at [418, 243] on button "button" at bounding box center [415, 244] width 22 height 22
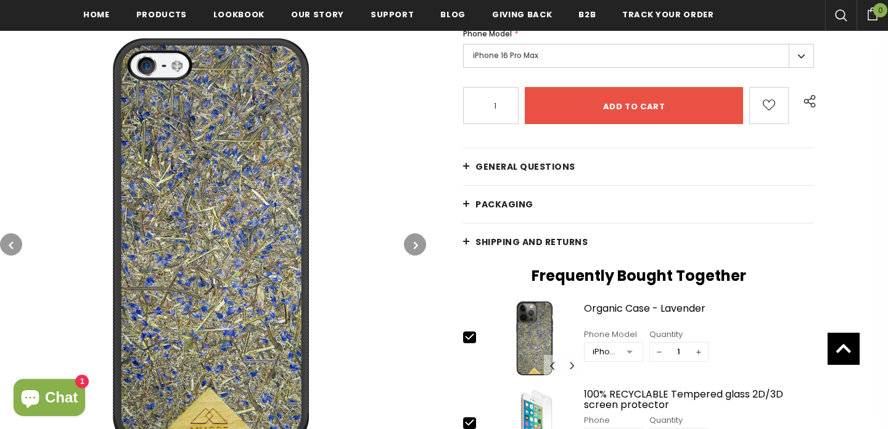
click at [9, 236] on button "button" at bounding box center [11, 244] width 22 height 22
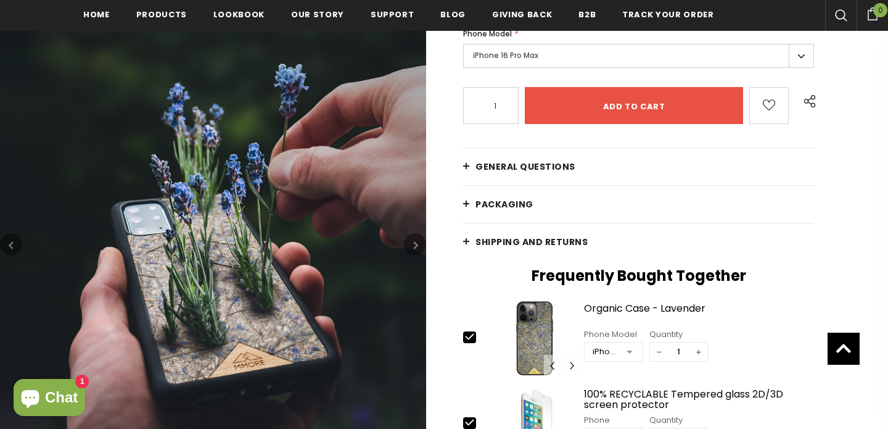
click at [9, 236] on button "button" at bounding box center [11, 244] width 22 height 22
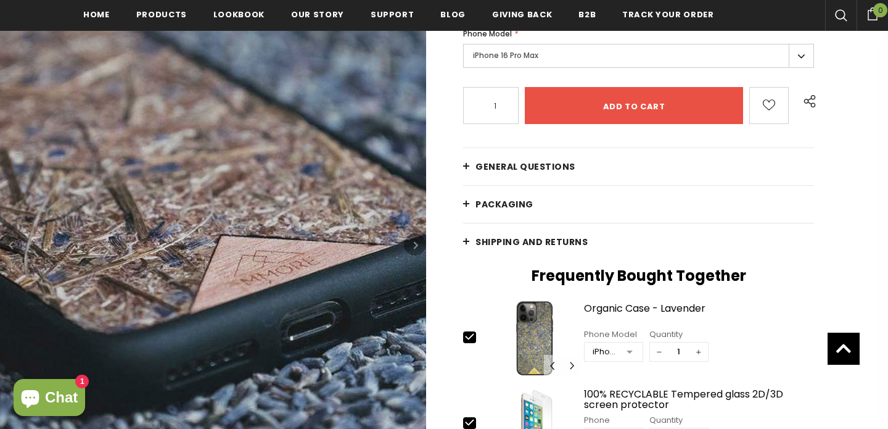
click at [9, 236] on button "button" at bounding box center [11, 244] width 22 height 22
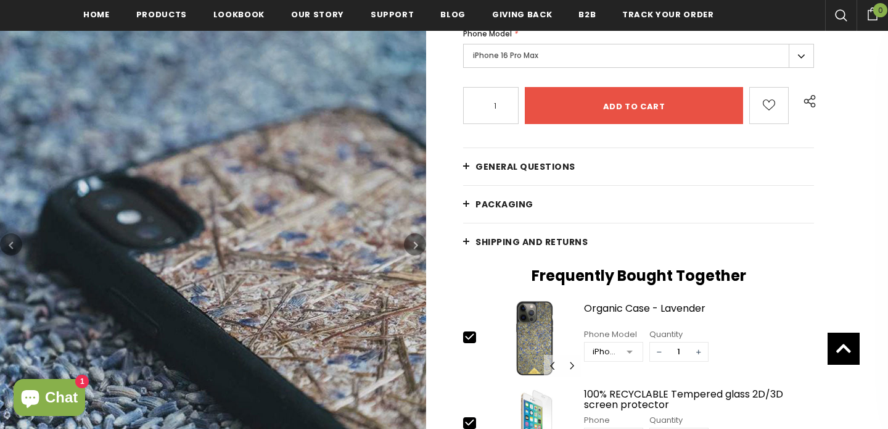
click at [9, 236] on button "button" at bounding box center [11, 244] width 22 height 22
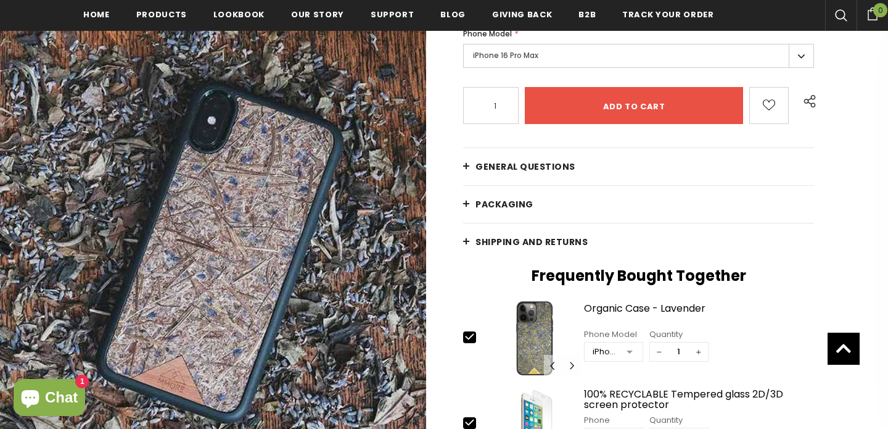
click at [9, 236] on button "button" at bounding box center [11, 244] width 22 height 22
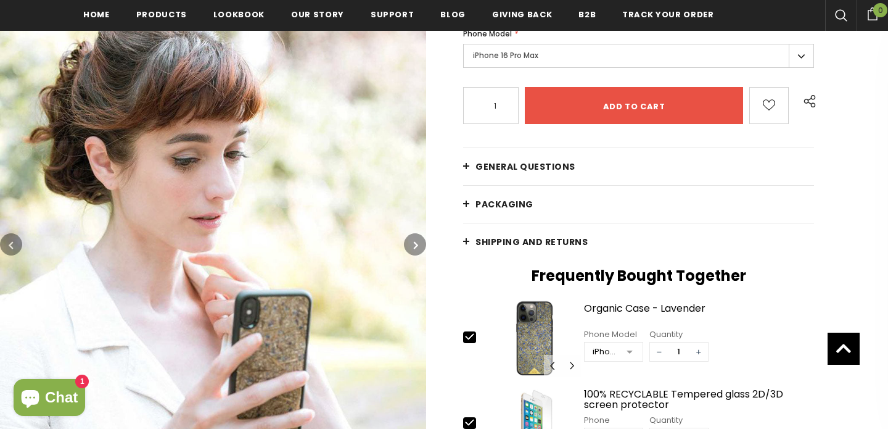
click at [9, 236] on button "button" at bounding box center [11, 244] width 22 height 22
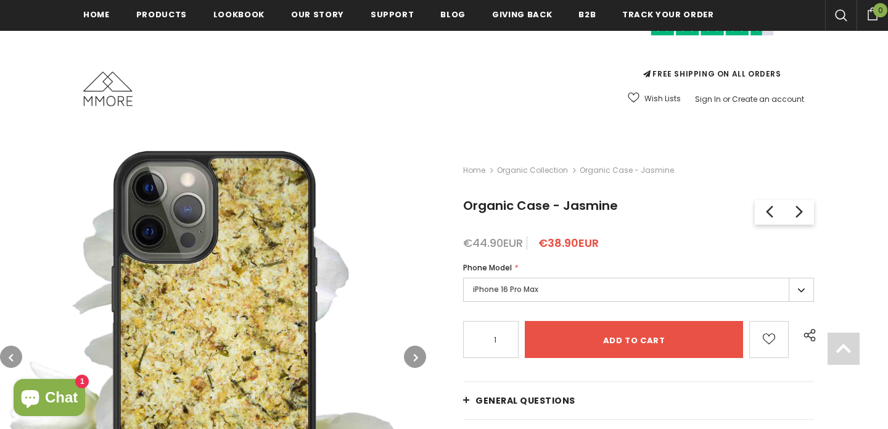
scroll to position [192, 0]
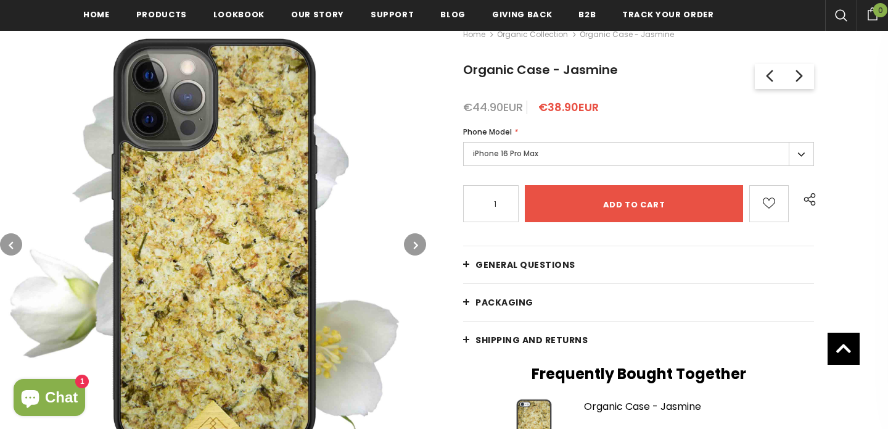
click at [413, 235] on button "button" at bounding box center [415, 244] width 22 height 22
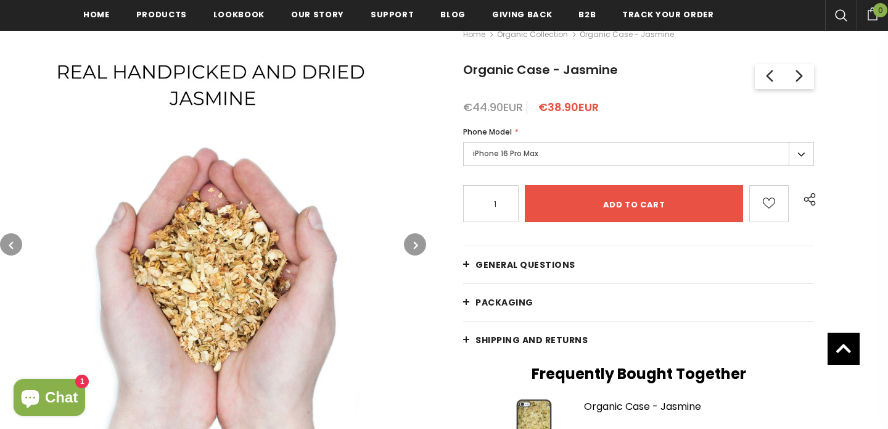
click at [413, 235] on button "button" at bounding box center [415, 244] width 22 height 22
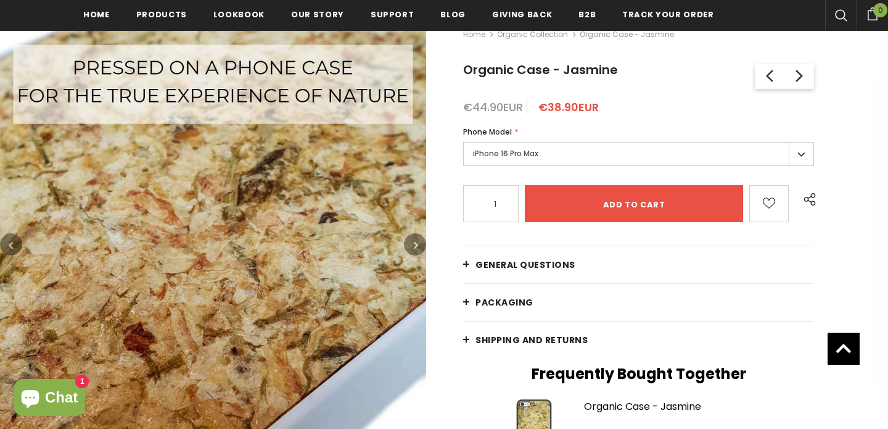
click at [413, 235] on button "button" at bounding box center [415, 244] width 22 height 22
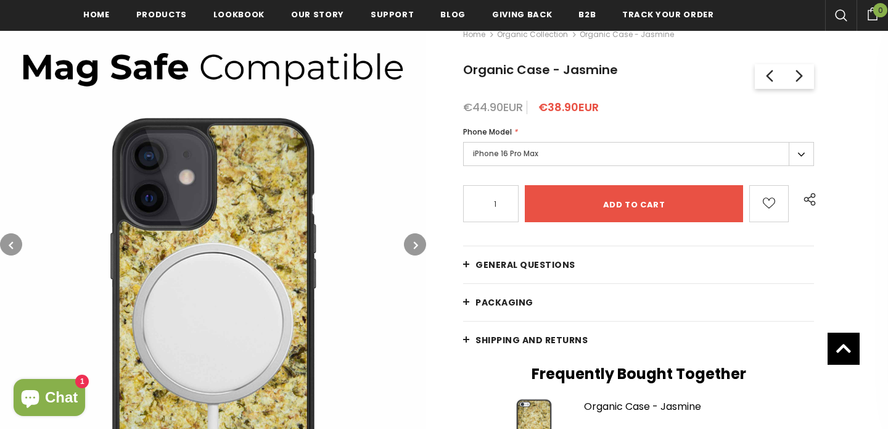
click at [413, 235] on button "button" at bounding box center [415, 244] width 22 height 22
click at [413, 254] on button "button" at bounding box center [415, 244] width 22 height 22
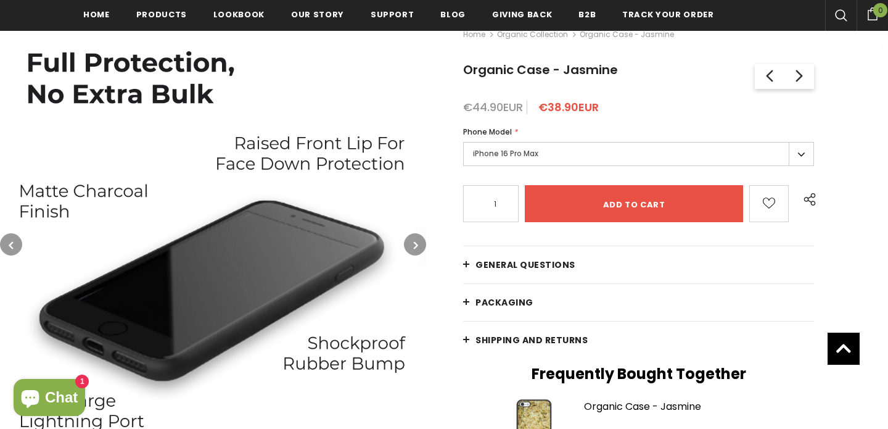
click at [411, 242] on button "button" at bounding box center [415, 244] width 22 height 22
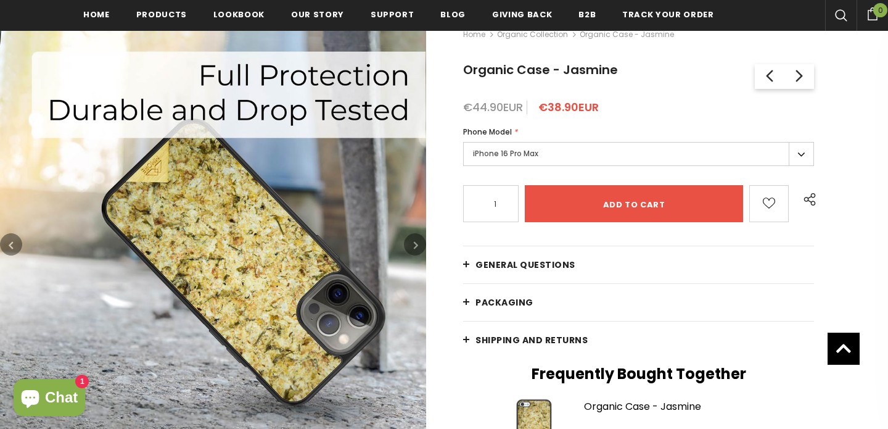
click at [411, 242] on button "button" at bounding box center [415, 244] width 22 height 22
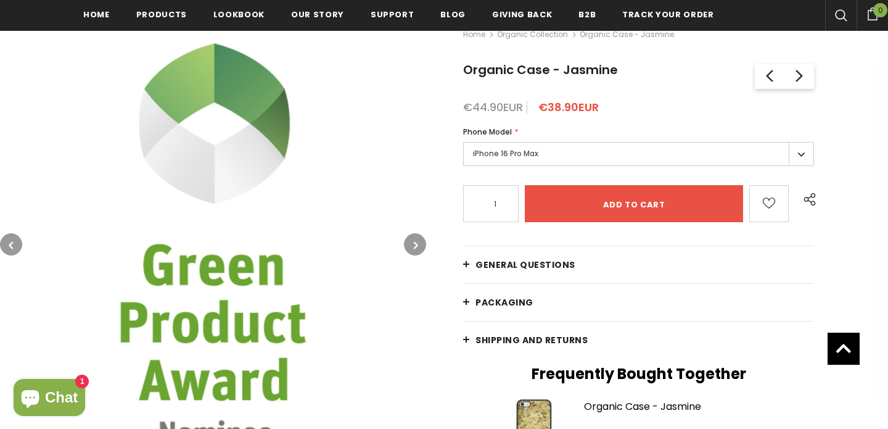
click at [411, 242] on button "button" at bounding box center [415, 244] width 22 height 22
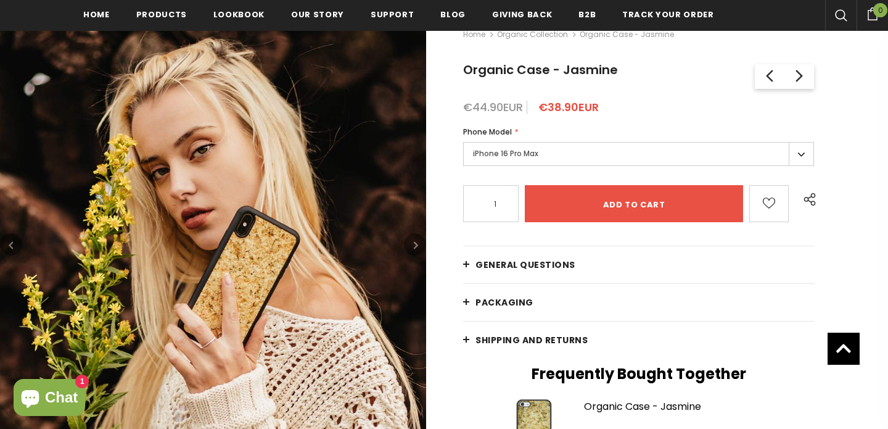
click at [411, 242] on button "button" at bounding box center [415, 244] width 22 height 22
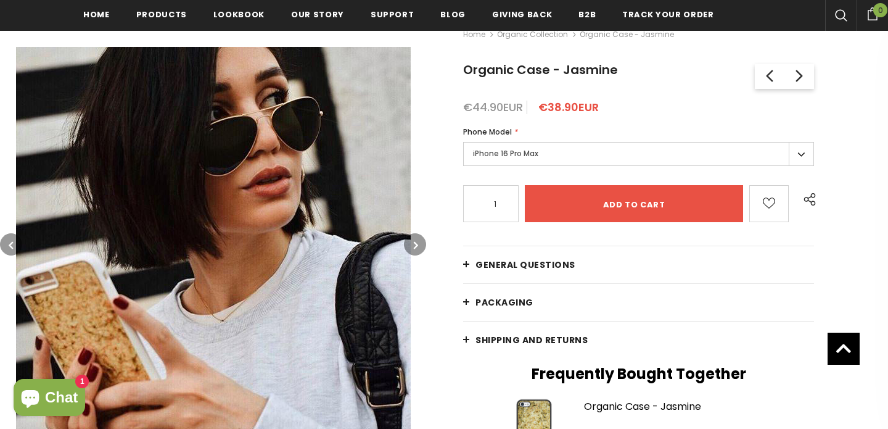
click at [411, 242] on button "button" at bounding box center [415, 244] width 22 height 22
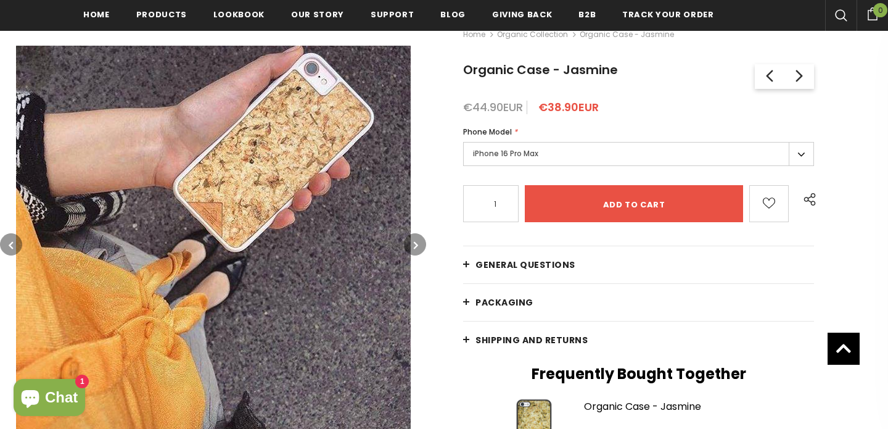
click at [411, 242] on button "button" at bounding box center [415, 244] width 22 height 22
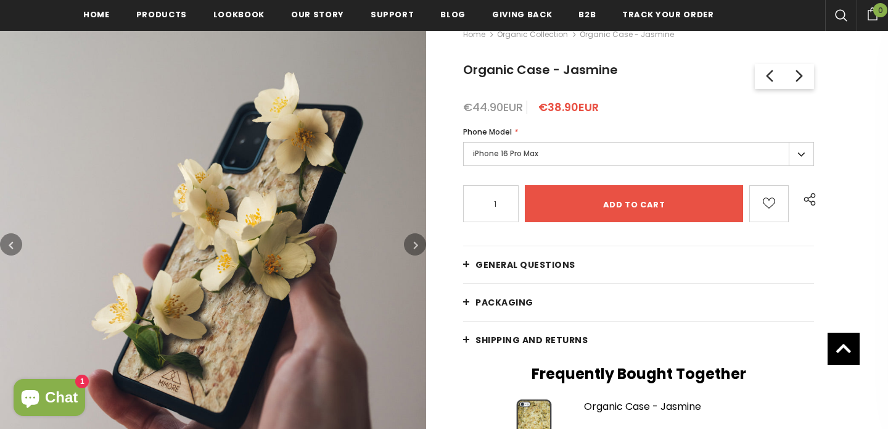
click at [411, 242] on button "button" at bounding box center [415, 244] width 22 height 22
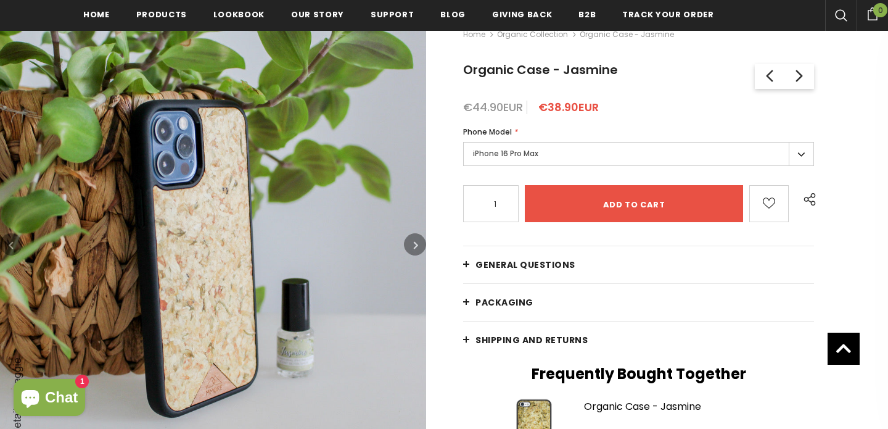
click at [411, 242] on button "button" at bounding box center [415, 244] width 22 height 22
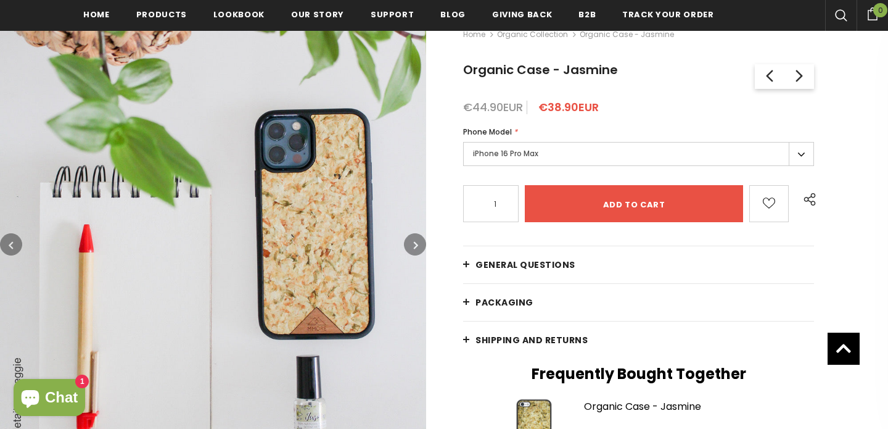
click at [411, 242] on button "button" at bounding box center [415, 244] width 22 height 22
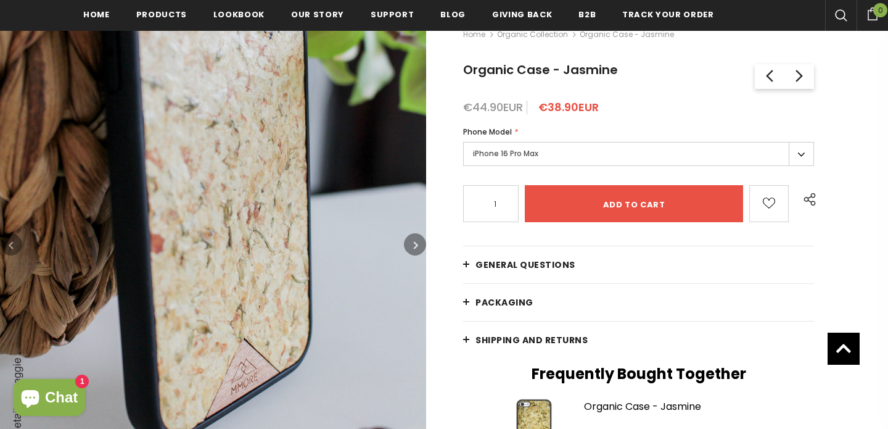
click at [411, 242] on button "button" at bounding box center [415, 244] width 22 height 22
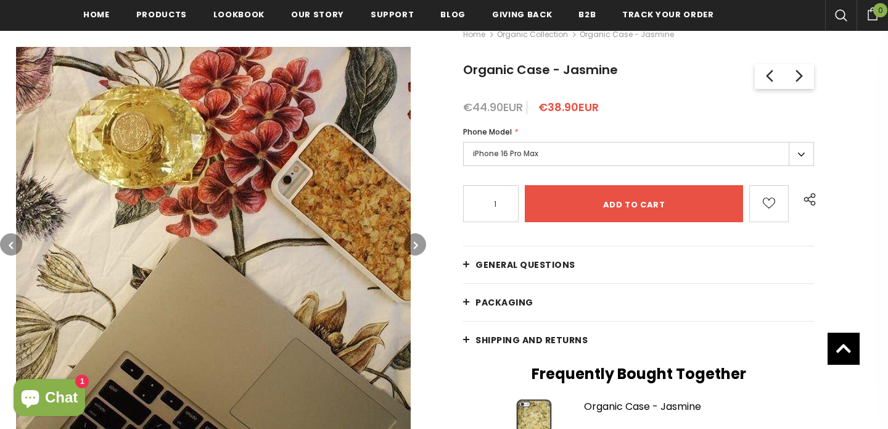
click at [411, 242] on button "button" at bounding box center [415, 244] width 22 height 22
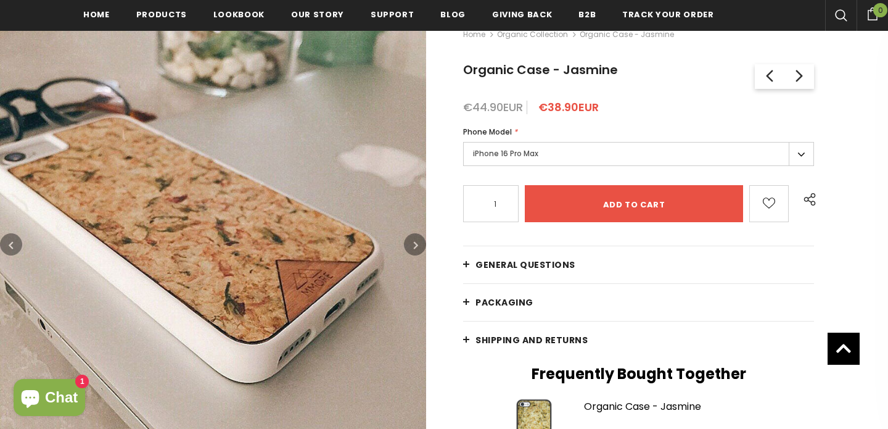
click at [411, 242] on button "button" at bounding box center [415, 244] width 22 height 22
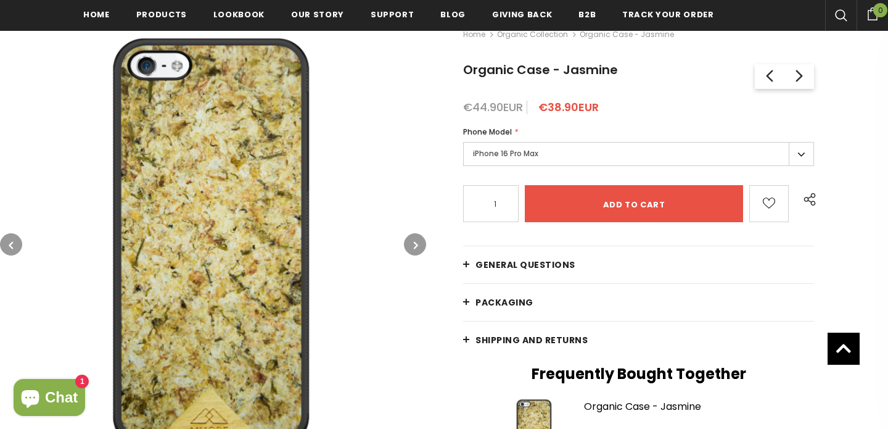
click at [411, 242] on button "button" at bounding box center [415, 244] width 22 height 22
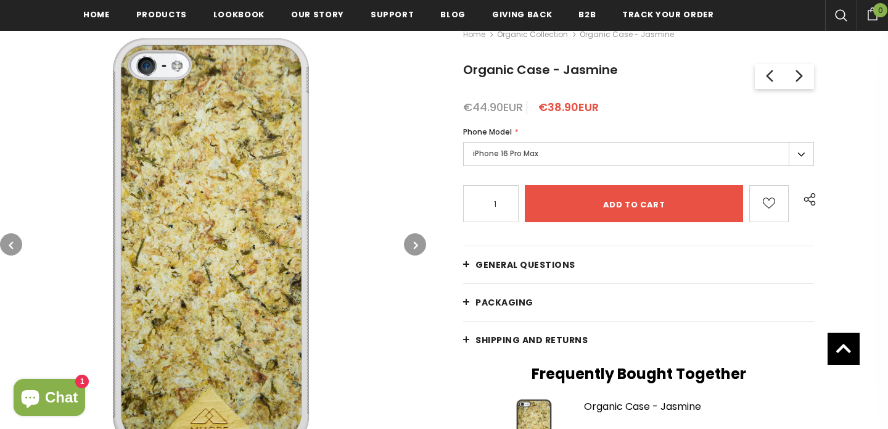
click at [411, 242] on button "button" at bounding box center [415, 244] width 22 height 22
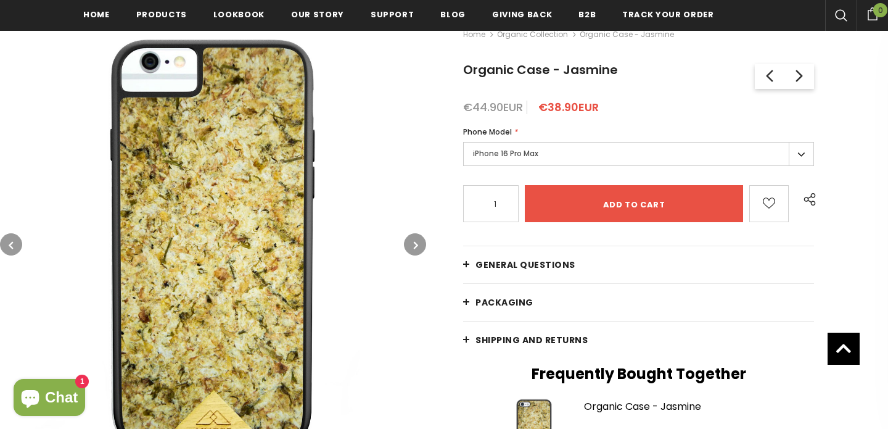
click at [411, 242] on button "button" at bounding box center [415, 244] width 22 height 22
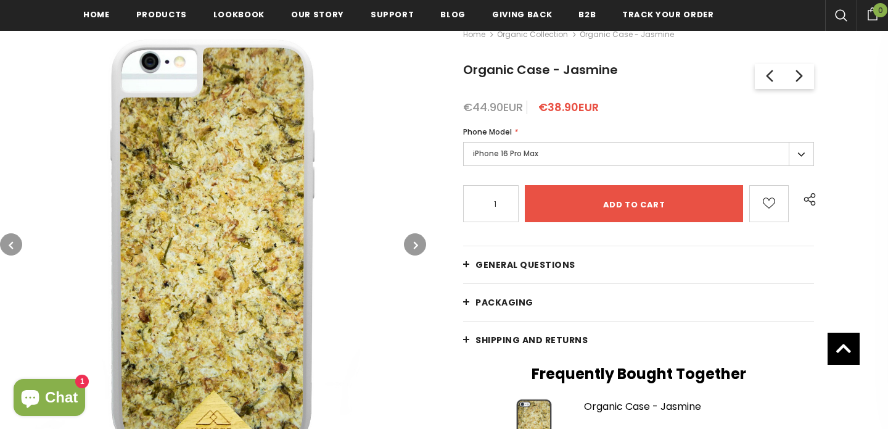
click at [411, 242] on button "button" at bounding box center [415, 244] width 22 height 22
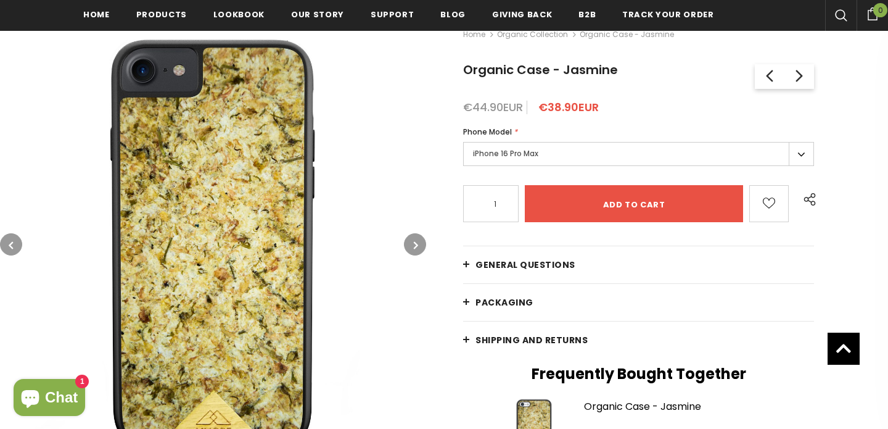
click at [411, 242] on button "button" at bounding box center [415, 244] width 22 height 22
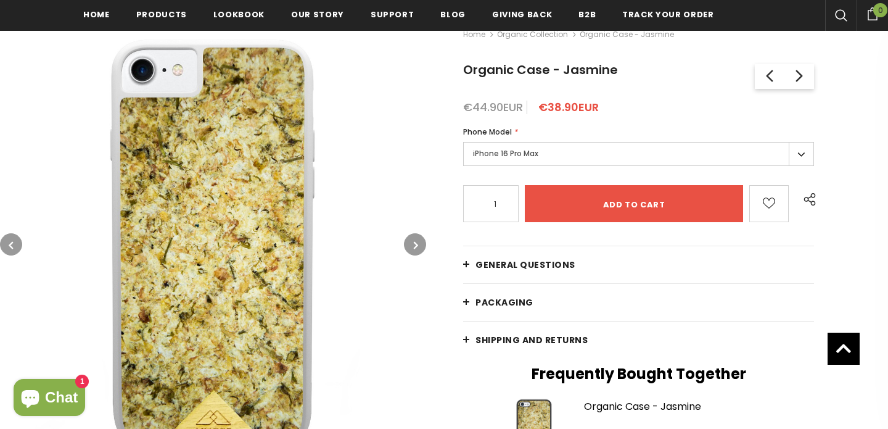
click at [411, 242] on button "button" at bounding box center [415, 244] width 22 height 22
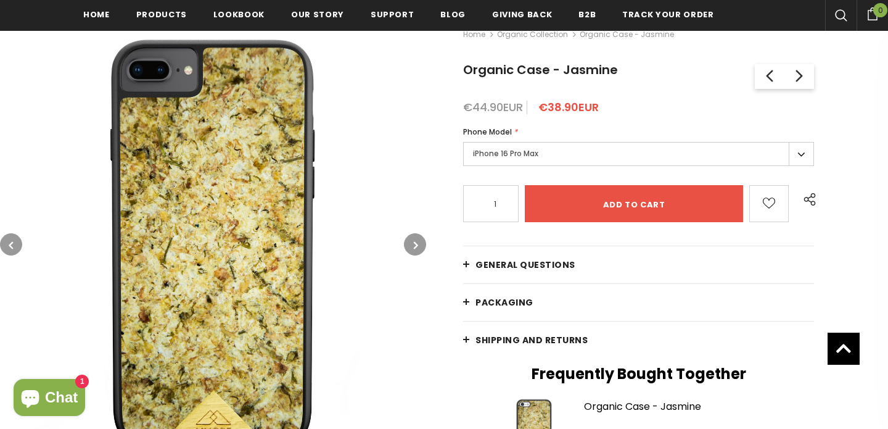
click at [411, 242] on button "button" at bounding box center [415, 244] width 22 height 22
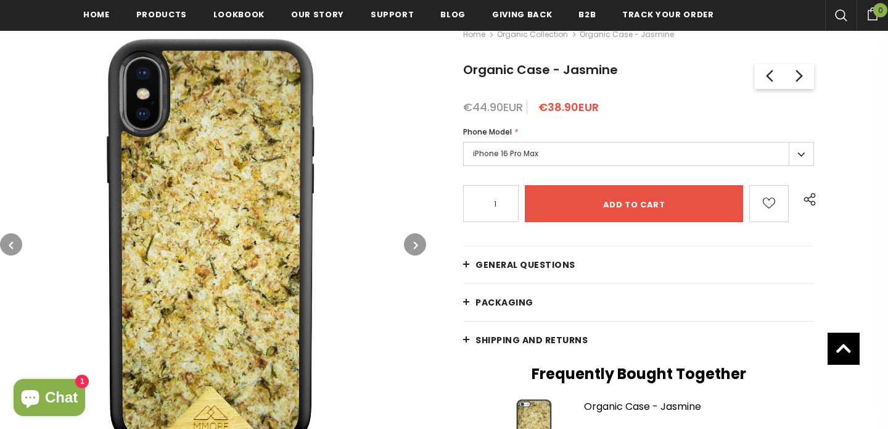
click at [411, 242] on button "button" at bounding box center [415, 244] width 22 height 22
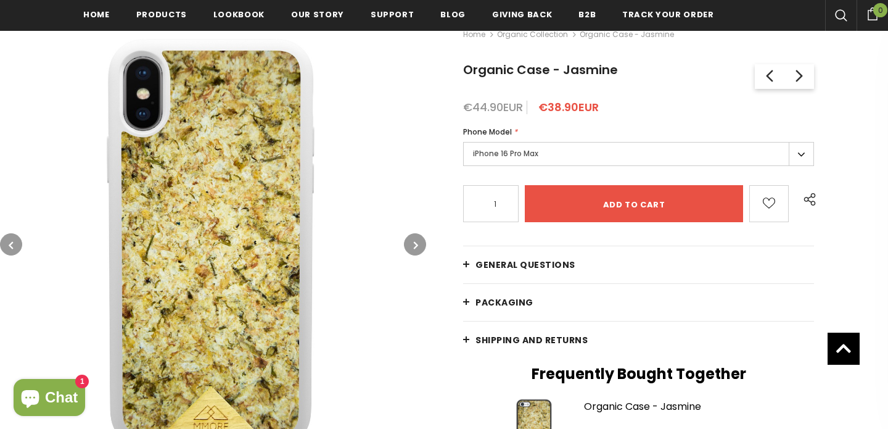
click at [411, 242] on button "button" at bounding box center [415, 244] width 22 height 22
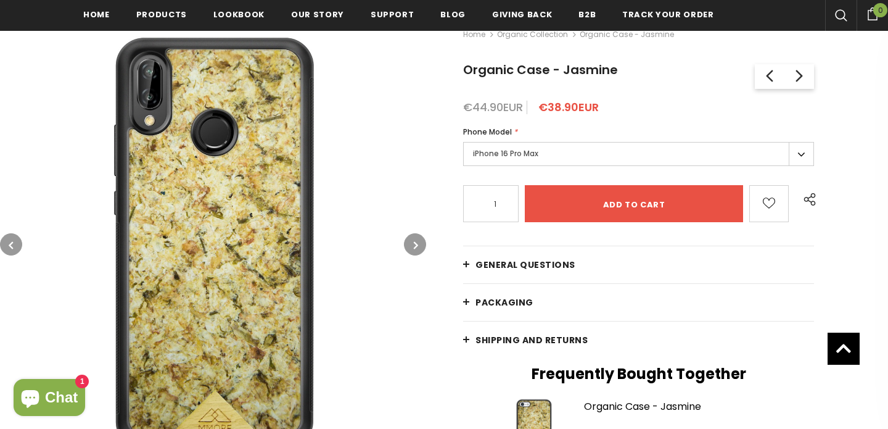
click at [411, 242] on button "button" at bounding box center [415, 244] width 22 height 22
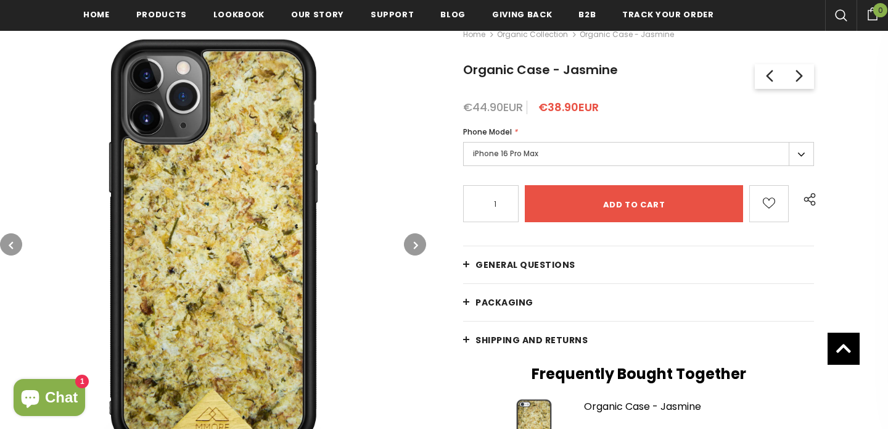
click at [411, 242] on button "button" at bounding box center [415, 244] width 22 height 22
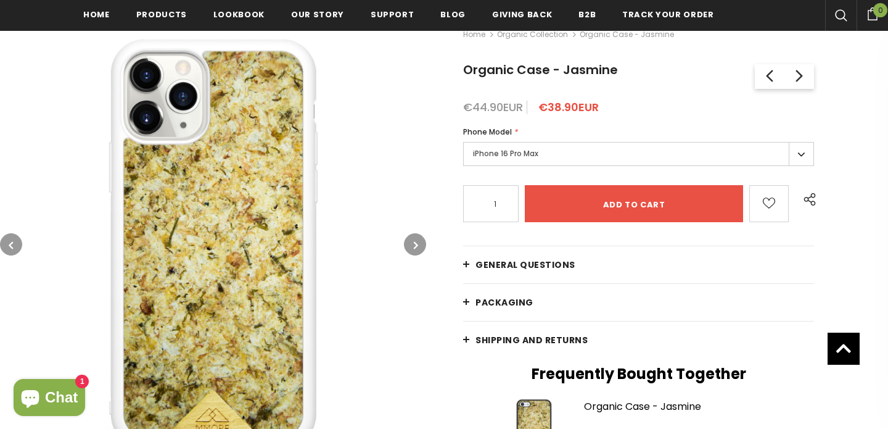
click at [411, 242] on button "button" at bounding box center [415, 244] width 22 height 22
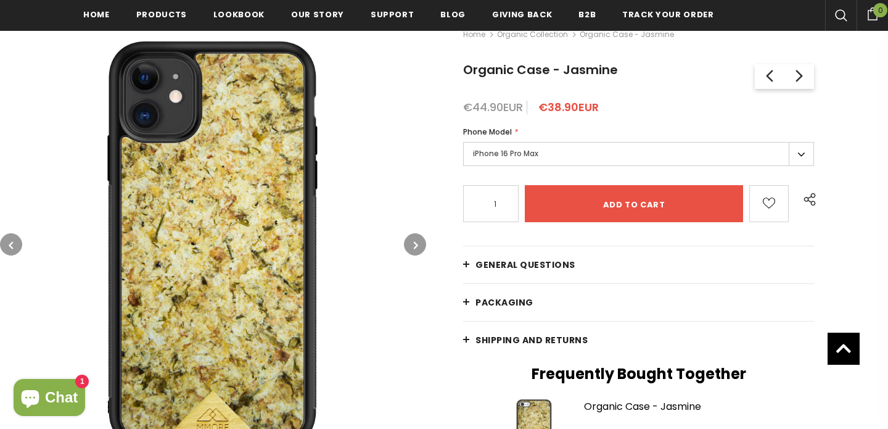
click at [15, 240] on button "button" at bounding box center [11, 244] width 22 height 22
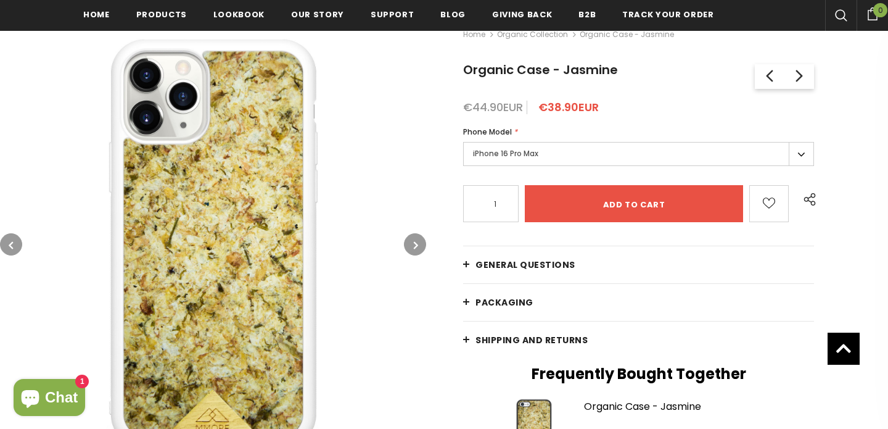
click at [15, 240] on button "button" at bounding box center [11, 244] width 22 height 22
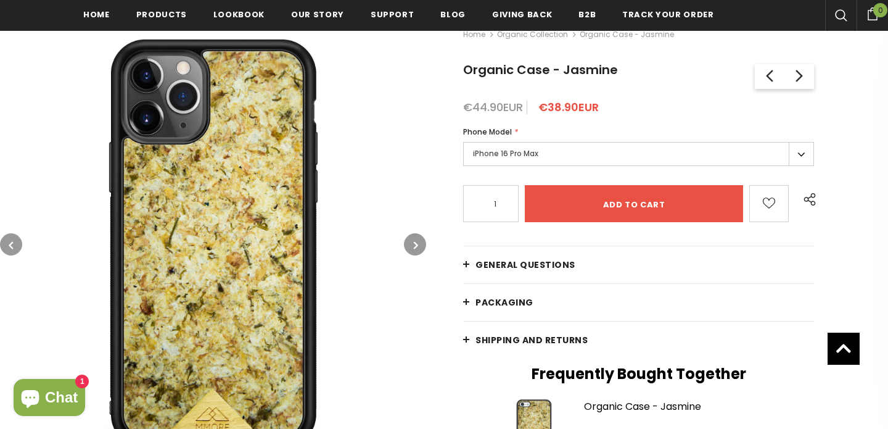
click at [198, 205] on img at bounding box center [213, 244] width 426 height 426
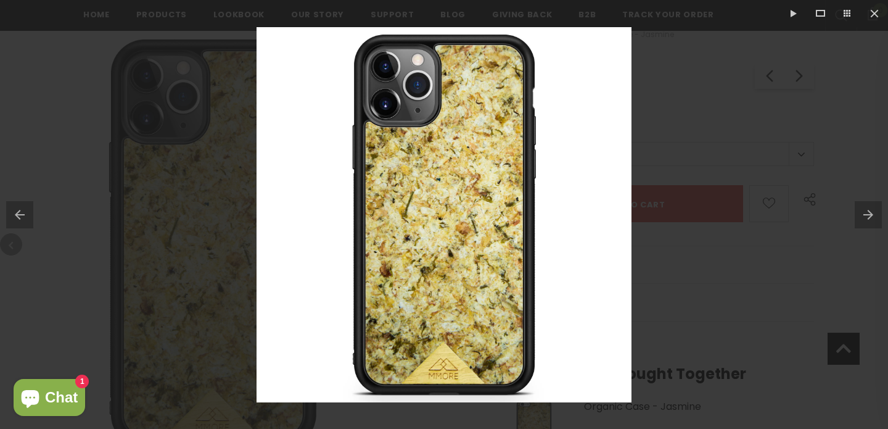
click at [229, 190] on div at bounding box center [444, 214] width 888 height 429
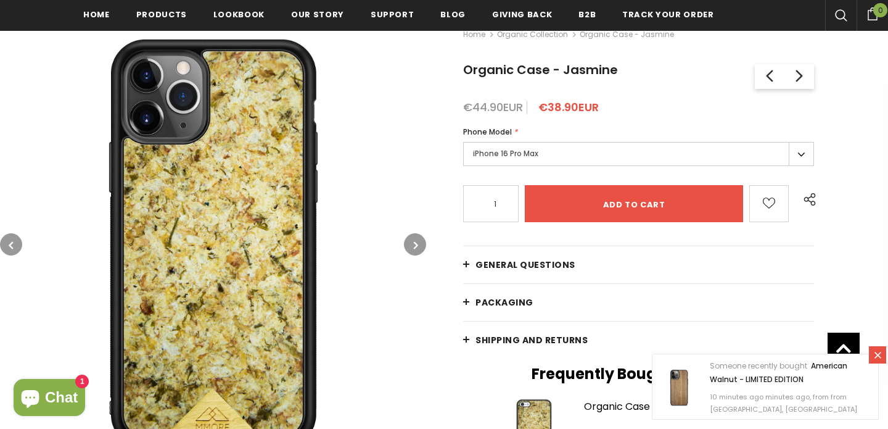
click at [18, 236] on img at bounding box center [213, 244] width 426 height 426
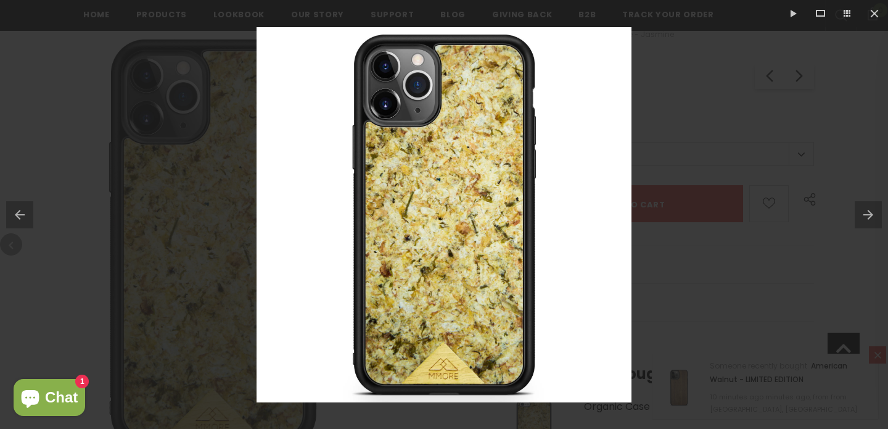
click at [17, 239] on button at bounding box center [16, 215] width 33 height 62
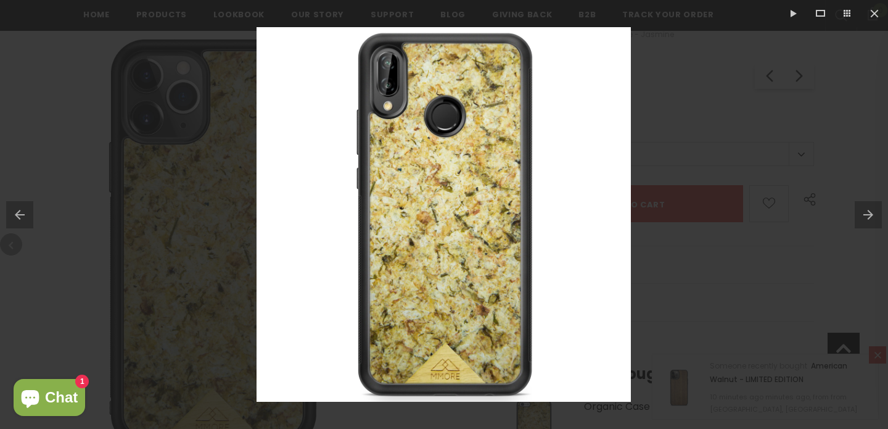
click at [28, 212] on button at bounding box center [16, 215] width 33 height 62
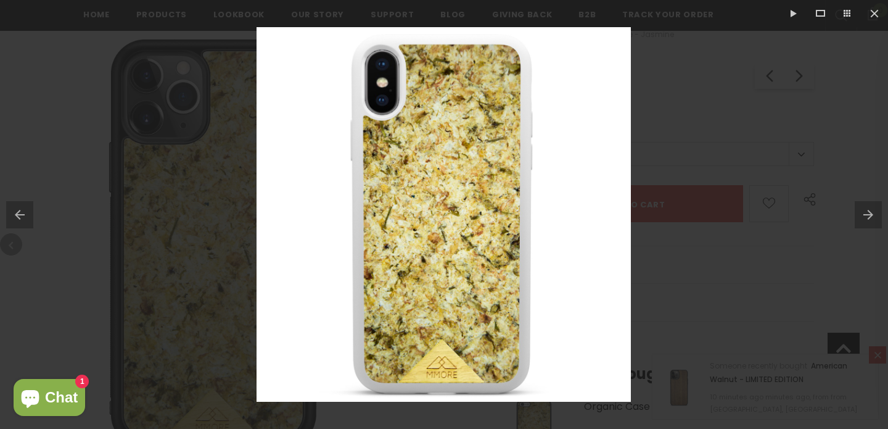
click at [28, 212] on button at bounding box center [16, 215] width 33 height 62
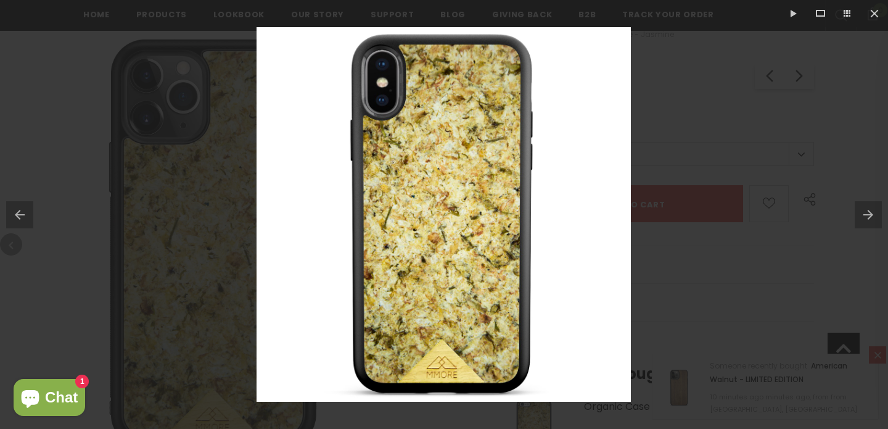
click at [28, 212] on button at bounding box center [16, 215] width 33 height 62
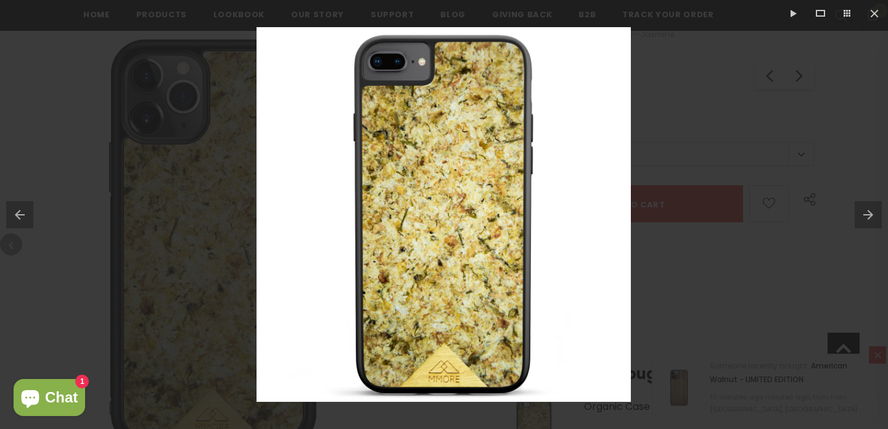
click at [28, 212] on button at bounding box center [16, 215] width 33 height 62
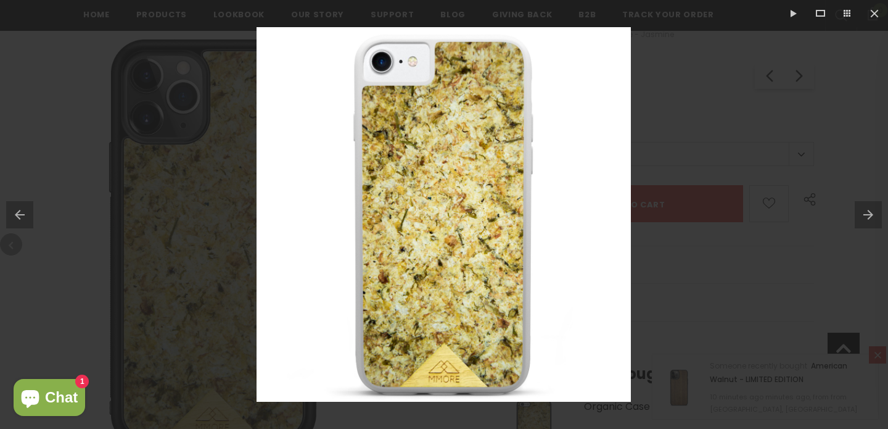
click at [28, 212] on button at bounding box center [16, 215] width 33 height 62
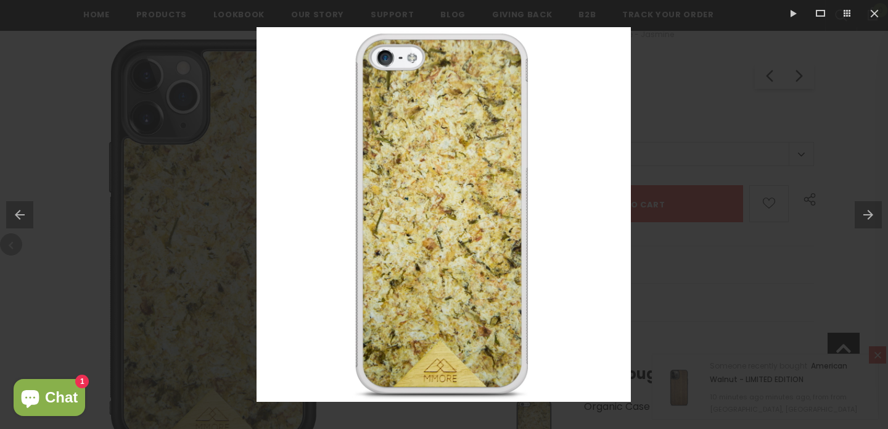
click at [28, 212] on button at bounding box center [16, 215] width 33 height 62
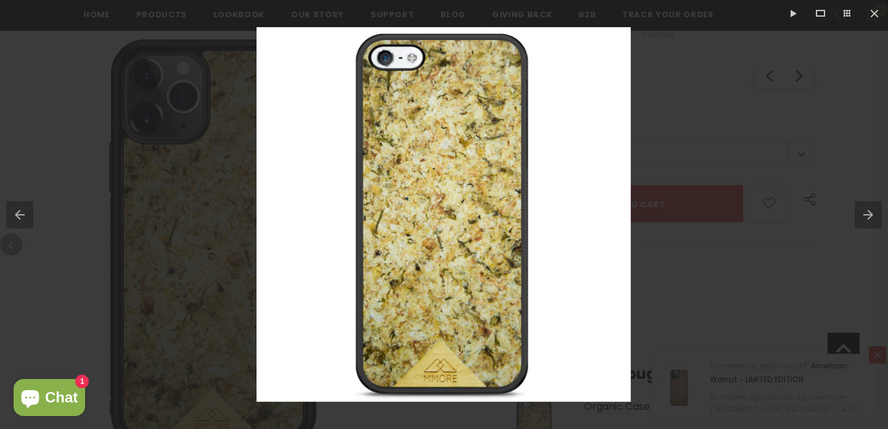
click at [28, 212] on button at bounding box center [16, 215] width 33 height 62
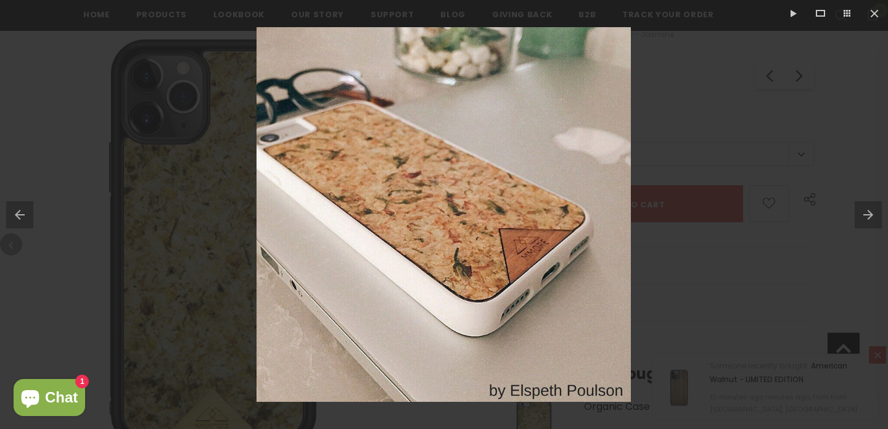
click at [28, 212] on button at bounding box center [16, 215] width 33 height 62
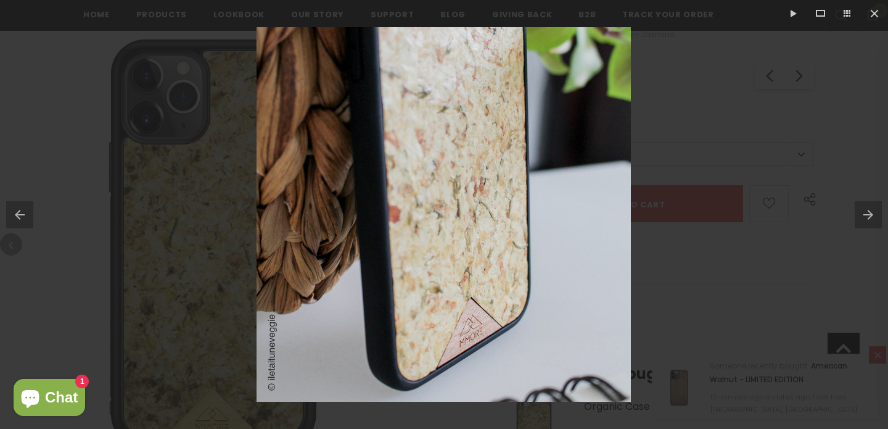
click at [28, 212] on button at bounding box center [16, 215] width 33 height 62
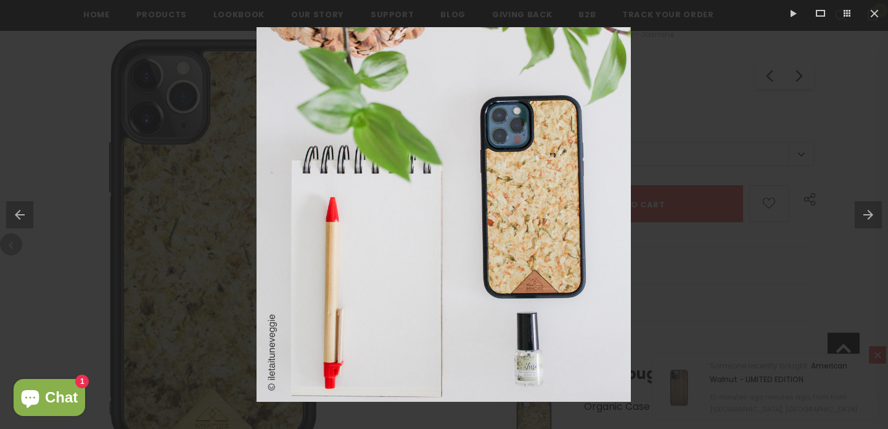
click at [28, 212] on button at bounding box center [16, 215] width 33 height 62
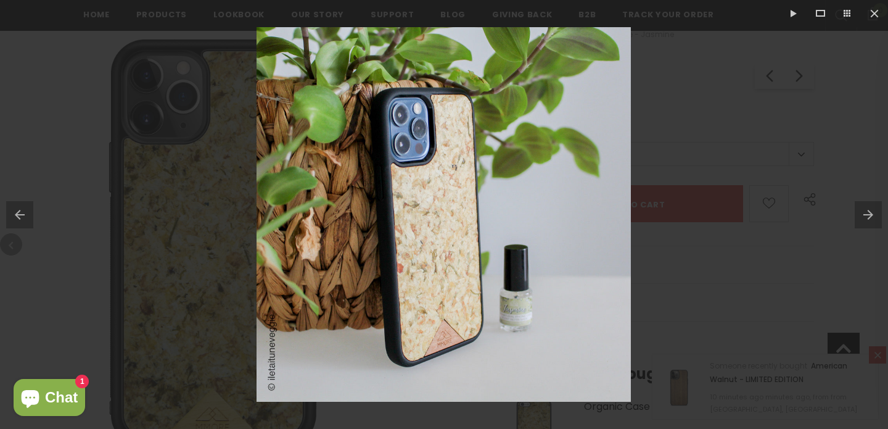
click at [28, 212] on button at bounding box center [16, 215] width 33 height 62
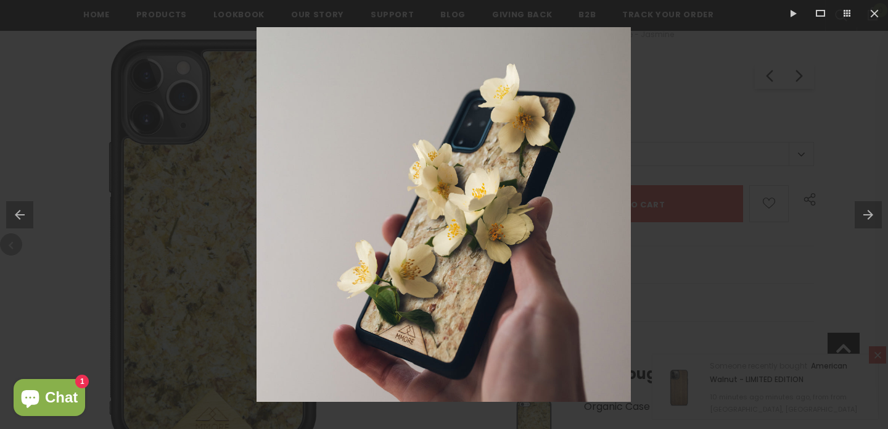
click at [866, 211] on button at bounding box center [871, 215] width 33 height 62
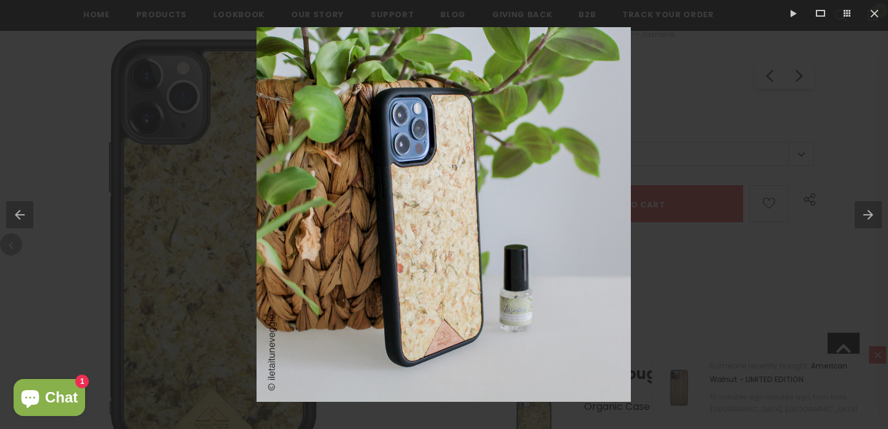
click at [20, 218] on button at bounding box center [16, 215] width 33 height 62
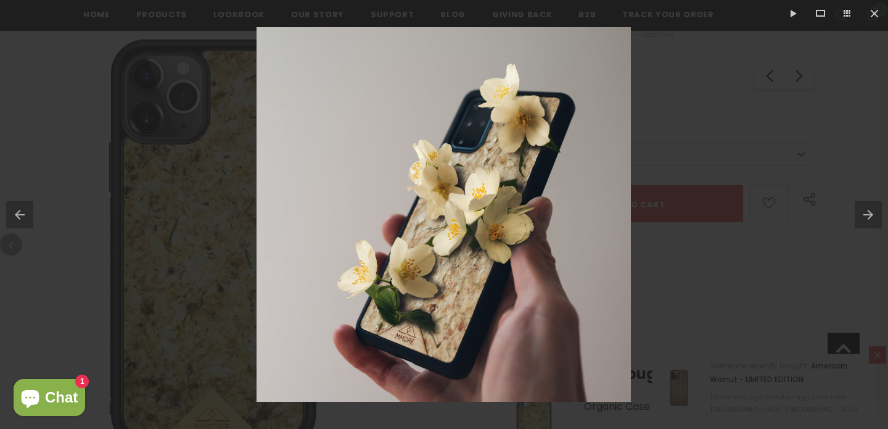
click at [20, 218] on button at bounding box center [16, 215] width 33 height 62
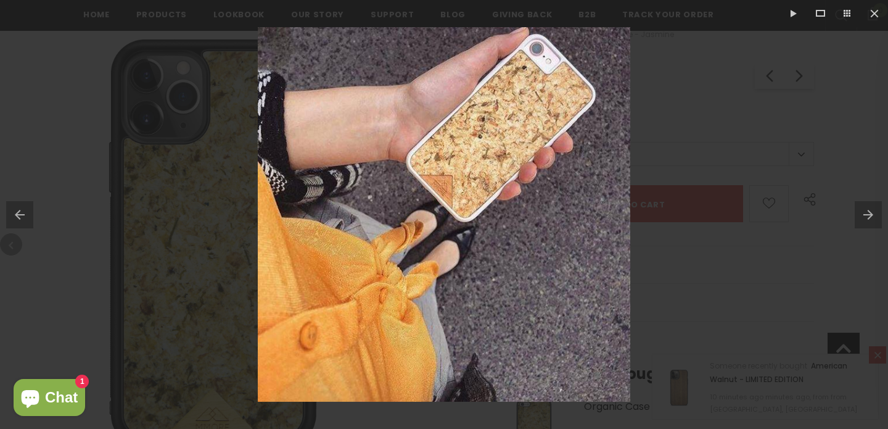
click at [20, 218] on button at bounding box center [16, 215] width 33 height 62
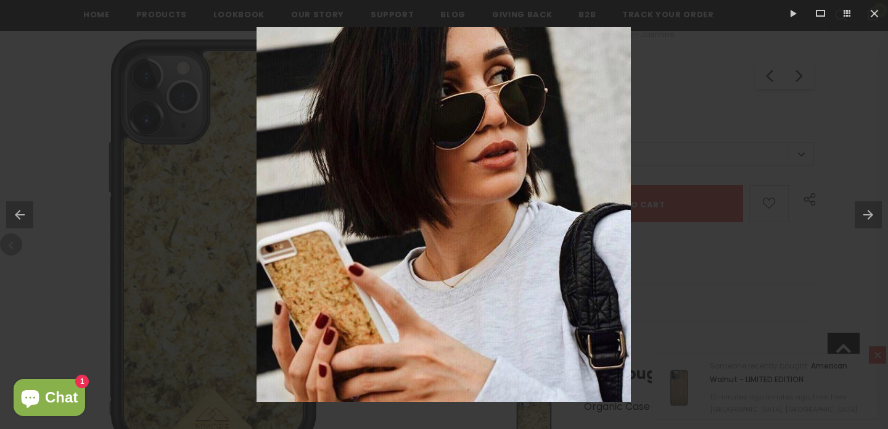
click at [20, 218] on button at bounding box center [16, 215] width 33 height 62
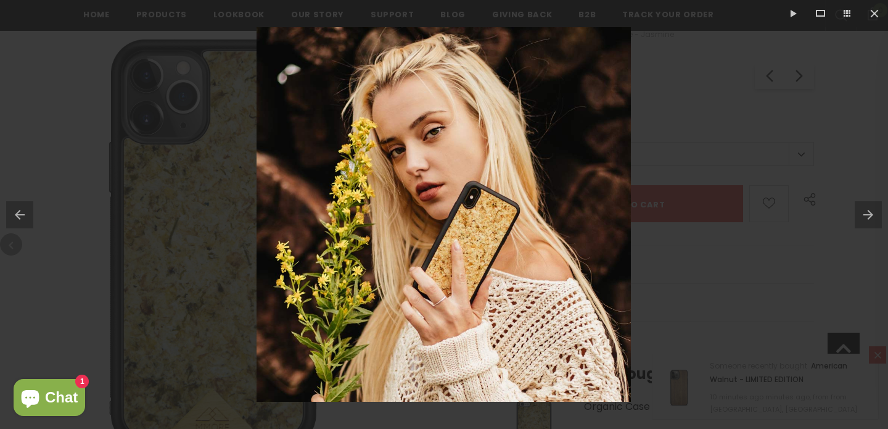
click at [20, 218] on button at bounding box center [16, 215] width 33 height 62
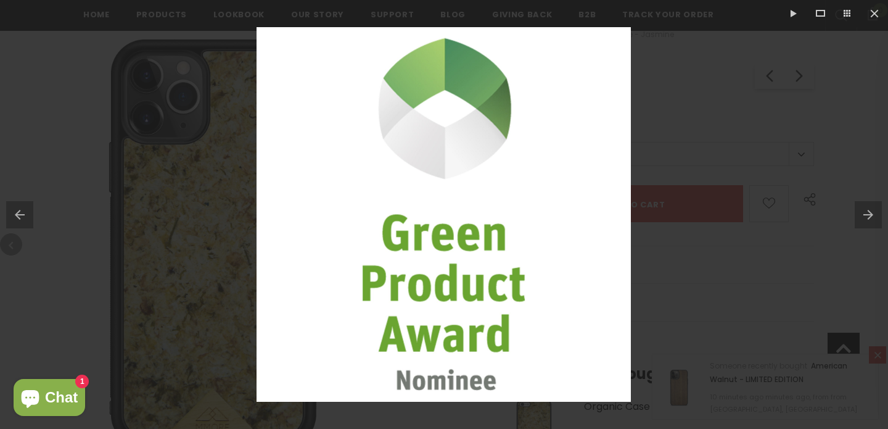
click at [863, 208] on button at bounding box center [871, 215] width 33 height 62
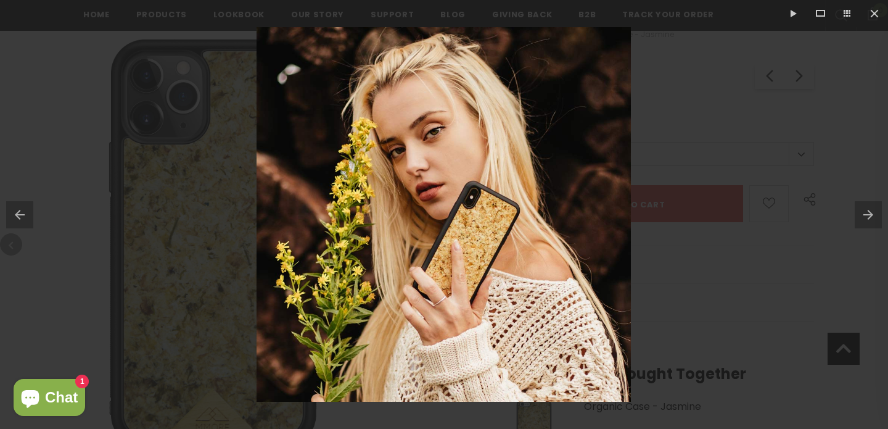
click at [91, 242] on div at bounding box center [444, 214] width 888 height 429
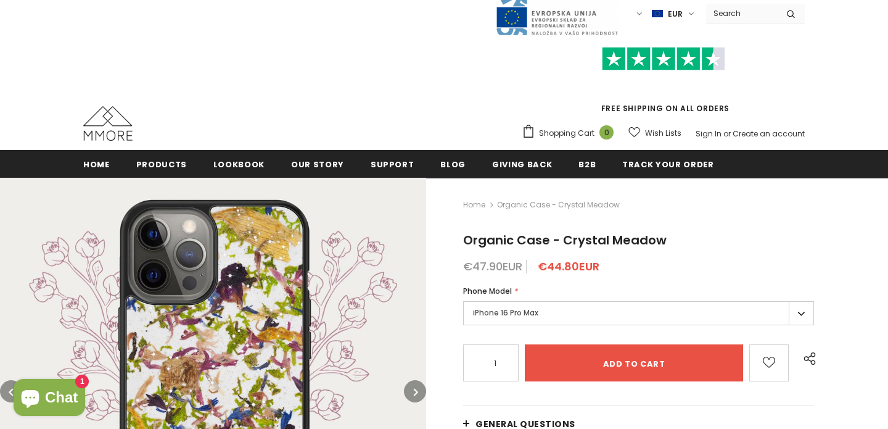
scroll to position [229, 0]
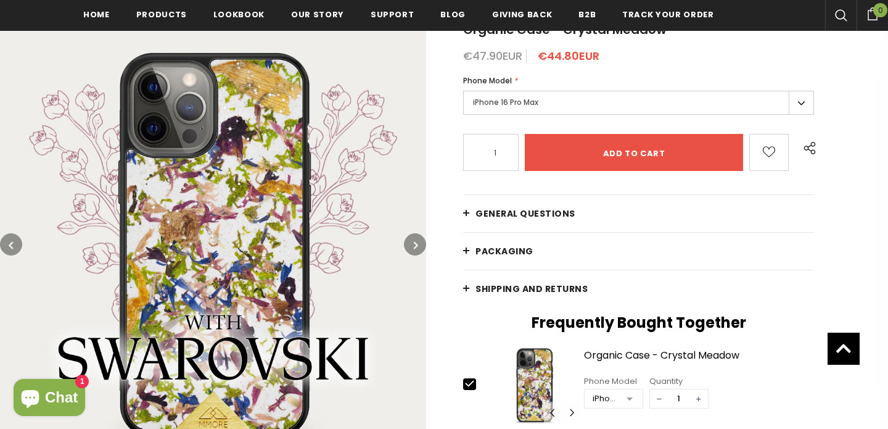
click at [414, 252] on button "button" at bounding box center [415, 244] width 22 height 22
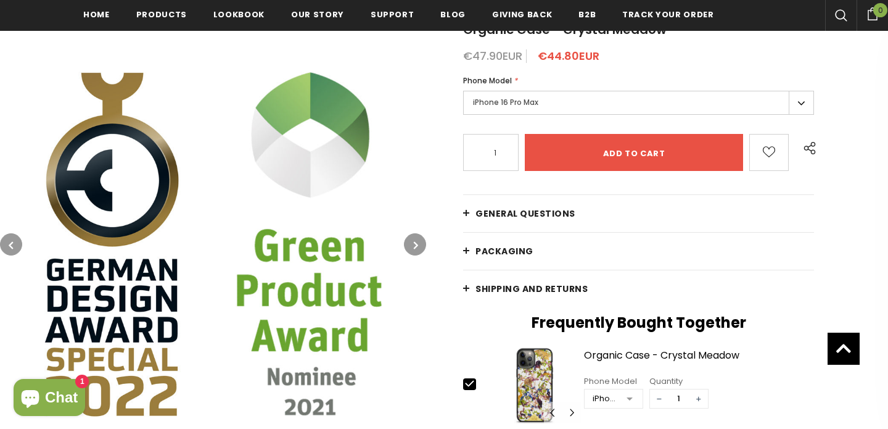
click at [414, 252] on button "button" at bounding box center [415, 244] width 22 height 22
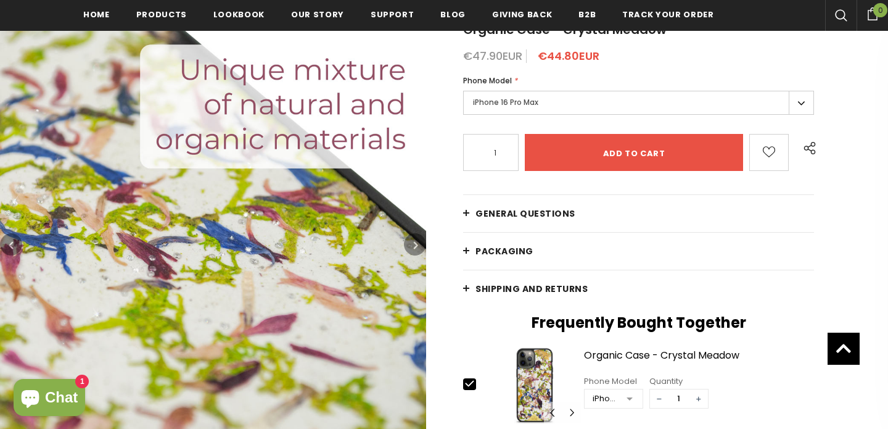
click at [414, 252] on button "button" at bounding box center [415, 244] width 22 height 22
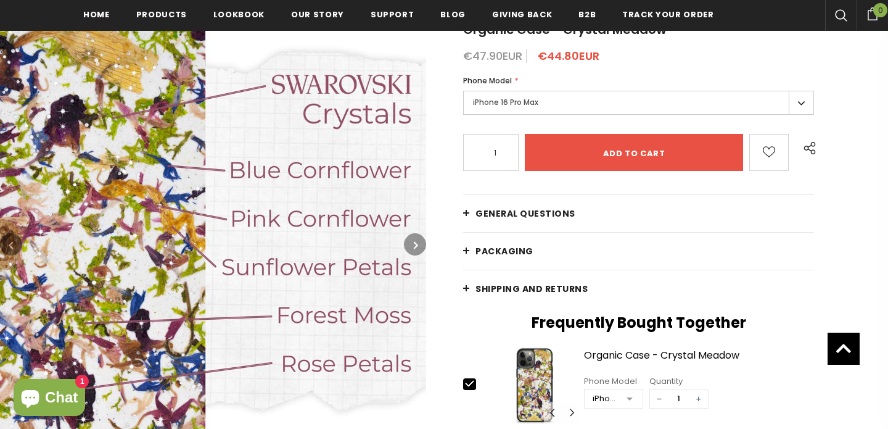
click at [414, 252] on button "button" at bounding box center [415, 244] width 22 height 22
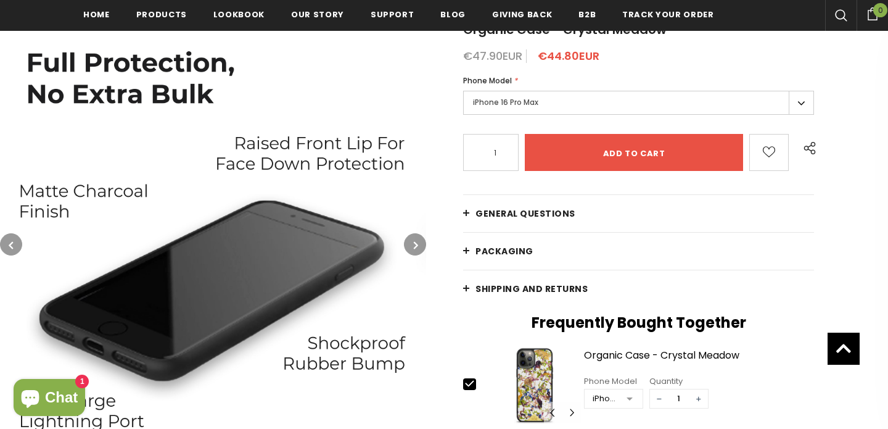
click at [424, 236] on img at bounding box center [213, 244] width 426 height 426
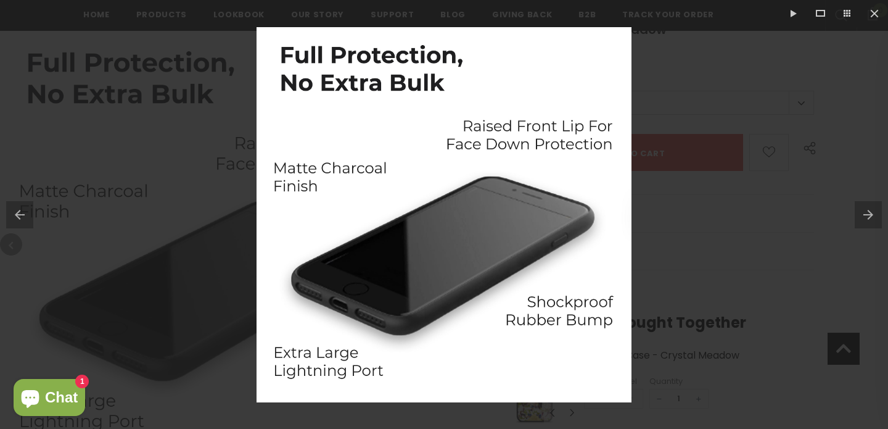
click at [874, 210] on button at bounding box center [871, 215] width 33 height 62
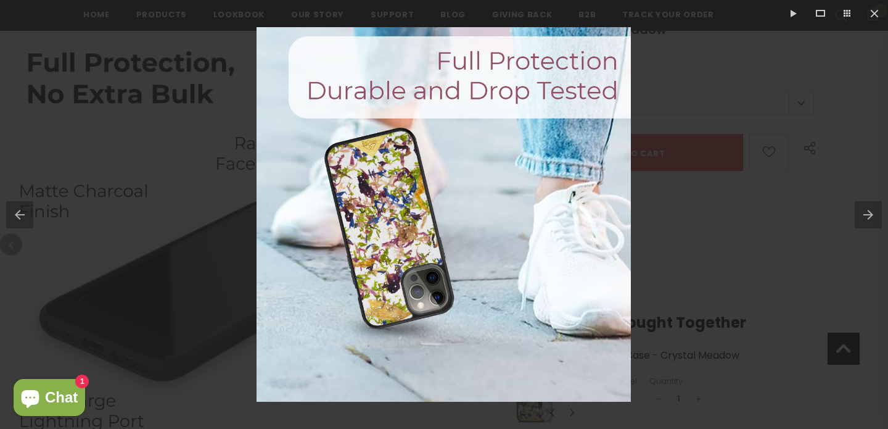
click at [874, 210] on button at bounding box center [871, 215] width 33 height 62
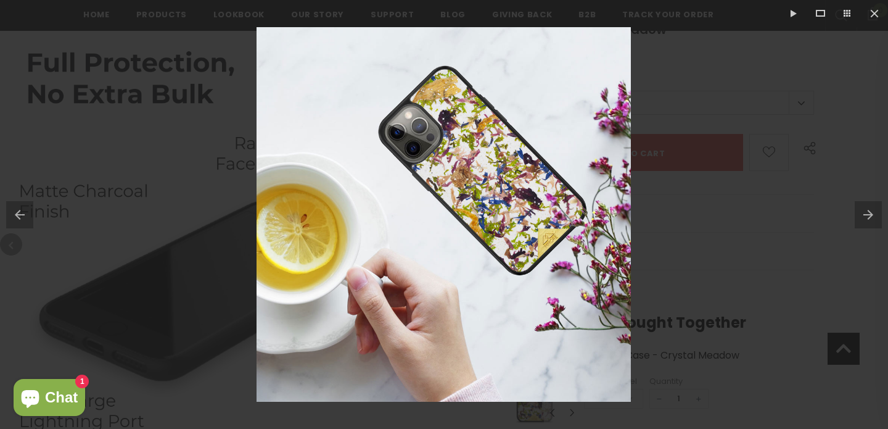
click at [874, 210] on button at bounding box center [871, 215] width 33 height 62
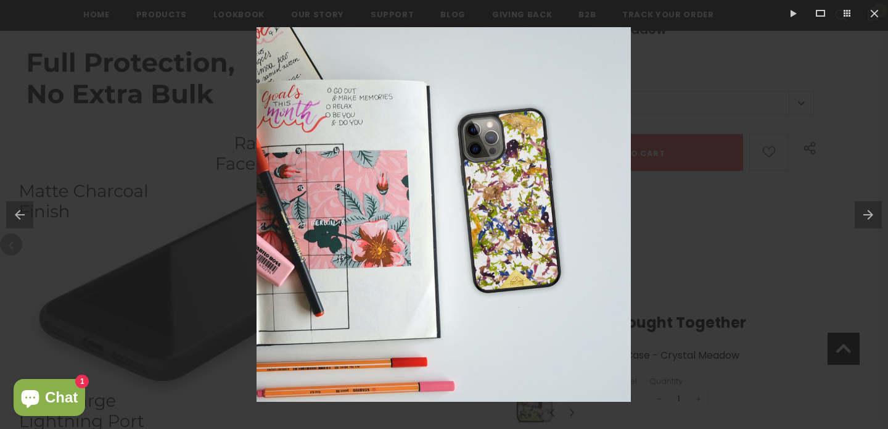
click at [874, 210] on button at bounding box center [871, 215] width 33 height 62
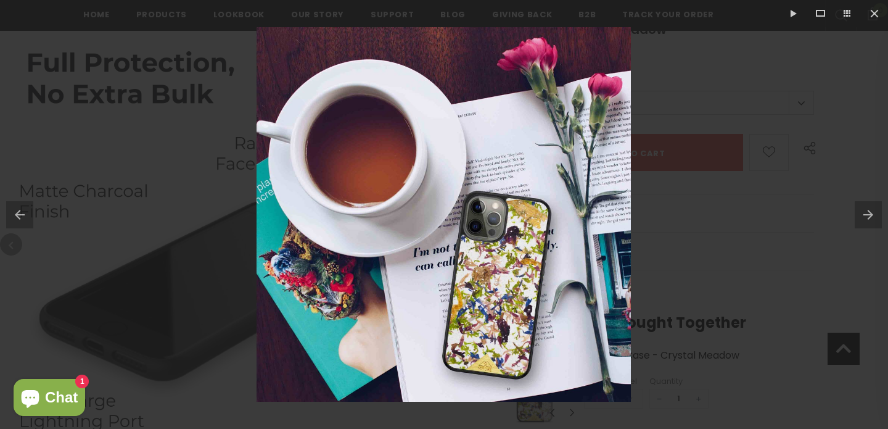
click at [874, 210] on button at bounding box center [871, 215] width 33 height 62
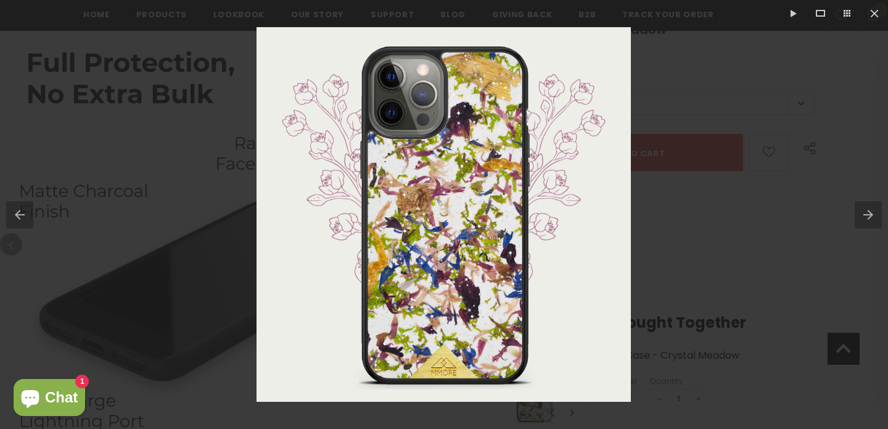
click at [874, 210] on button at bounding box center [871, 215] width 33 height 62
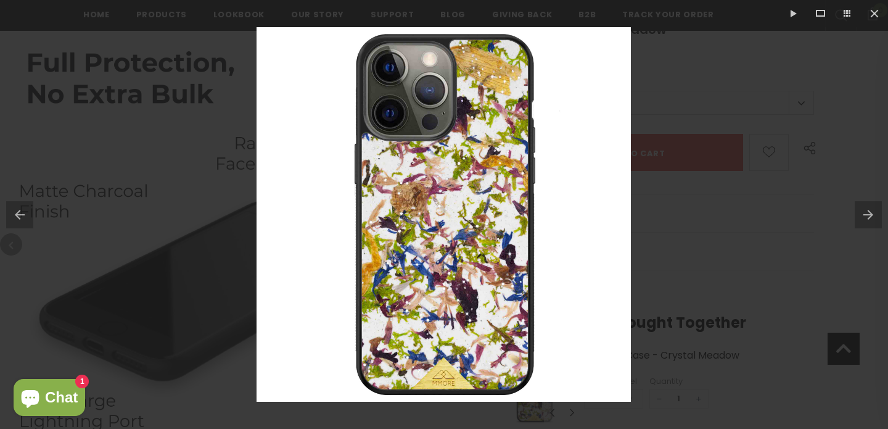
click at [874, 210] on button at bounding box center [871, 215] width 33 height 62
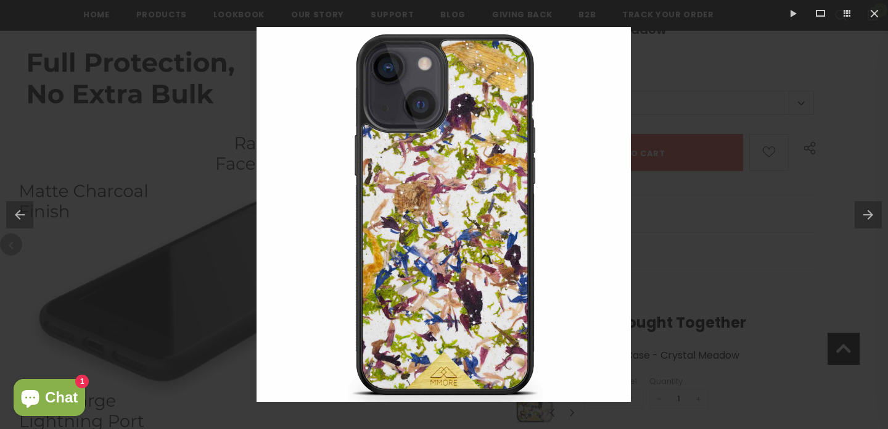
click at [874, 210] on button at bounding box center [871, 215] width 33 height 62
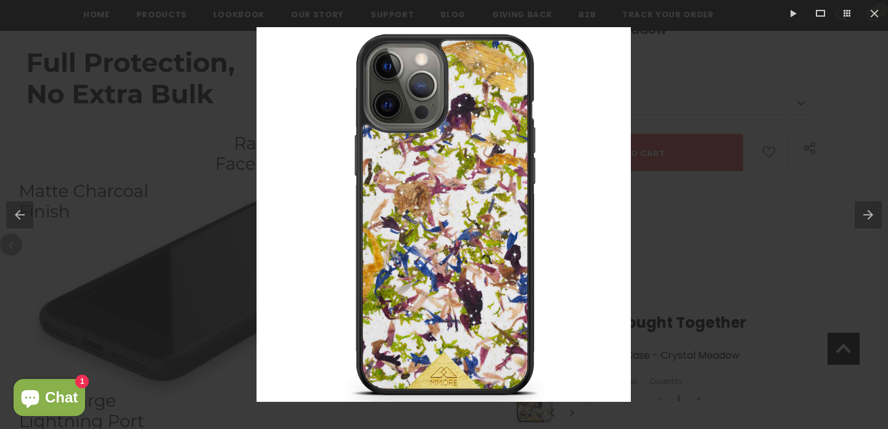
click at [874, 210] on button at bounding box center [871, 215] width 33 height 62
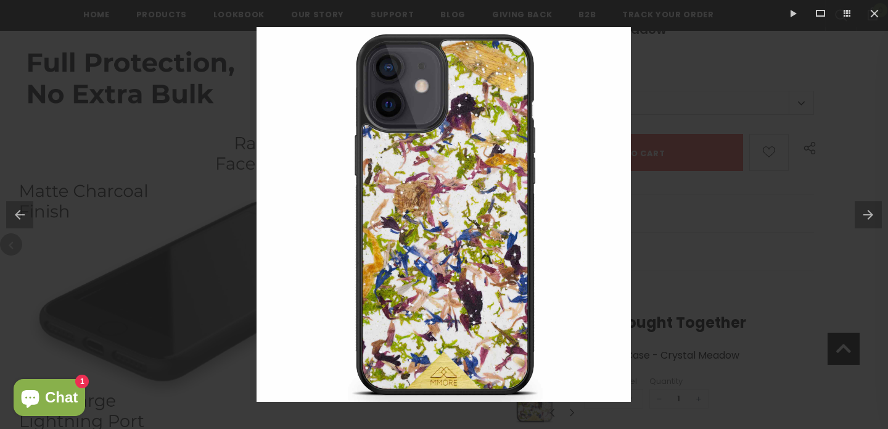
click at [14, 219] on button at bounding box center [16, 215] width 33 height 62
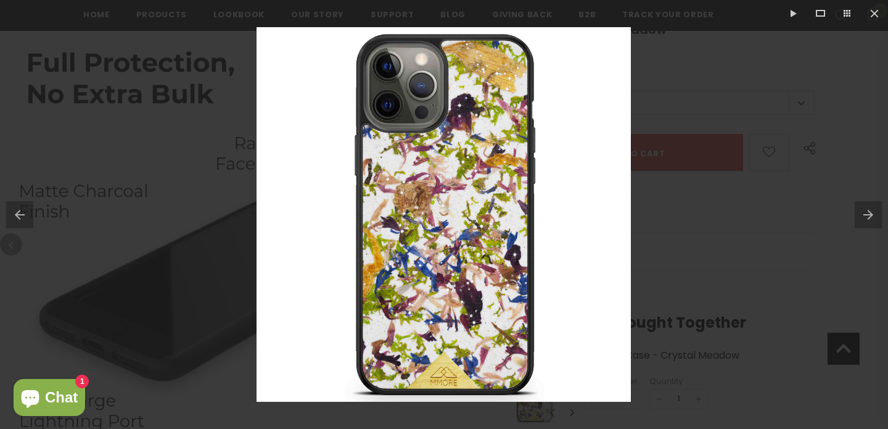
click at [14, 219] on button at bounding box center [16, 215] width 33 height 62
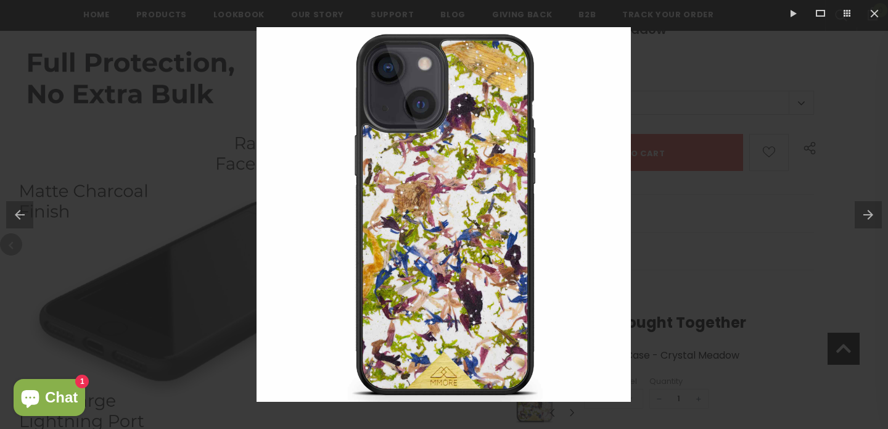
click at [14, 219] on button at bounding box center [16, 215] width 33 height 62
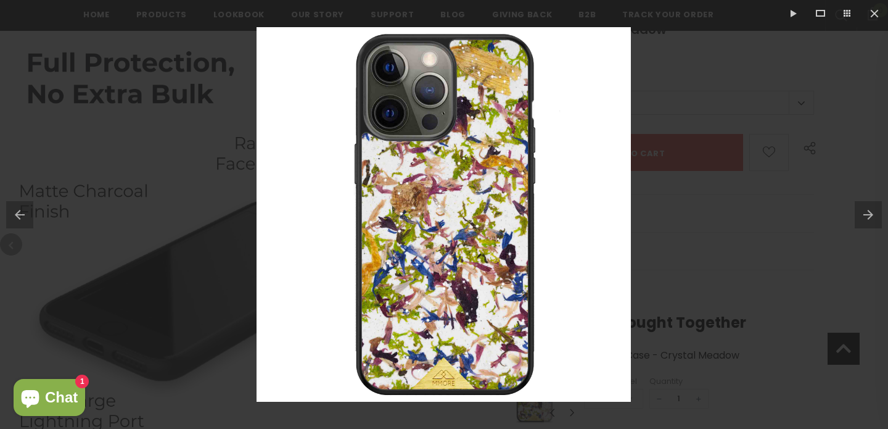
click at [14, 219] on button at bounding box center [16, 215] width 33 height 62
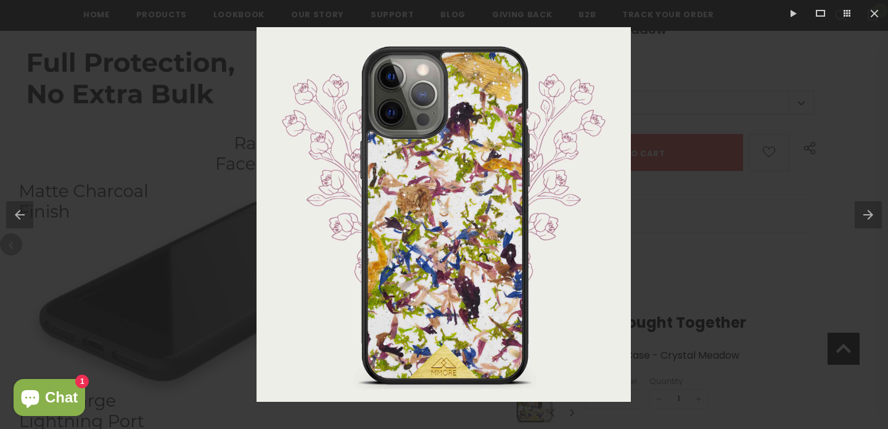
click at [14, 219] on button at bounding box center [16, 215] width 33 height 62
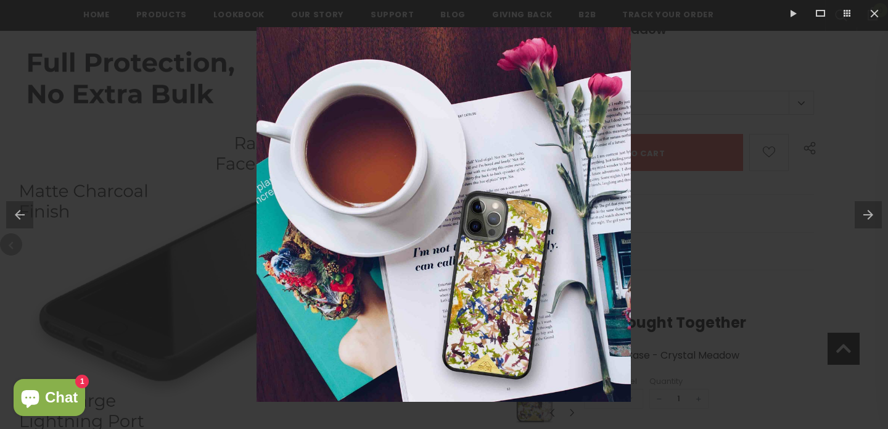
click at [14, 219] on button at bounding box center [16, 215] width 33 height 62
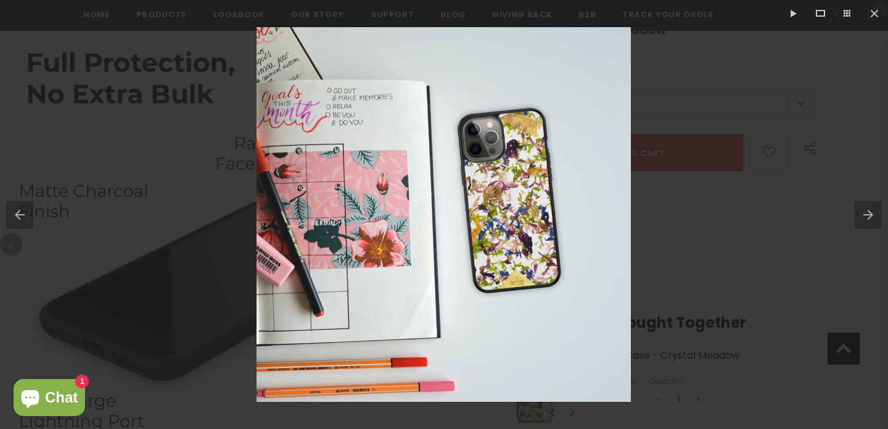
click at [17, 216] on button at bounding box center [16, 215] width 33 height 62
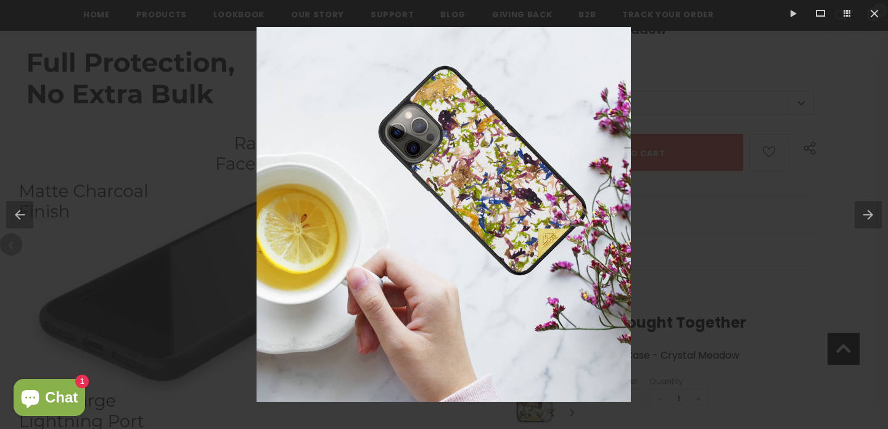
click at [16, 216] on button at bounding box center [16, 215] width 33 height 62
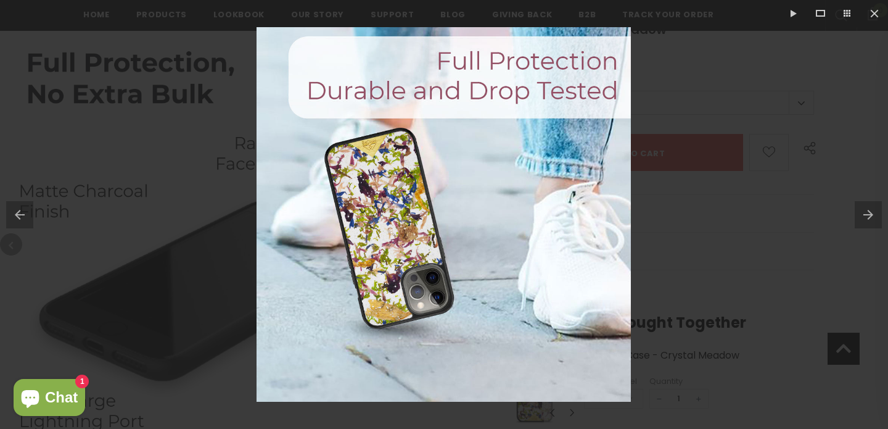
click at [863, 216] on button at bounding box center [871, 215] width 33 height 62
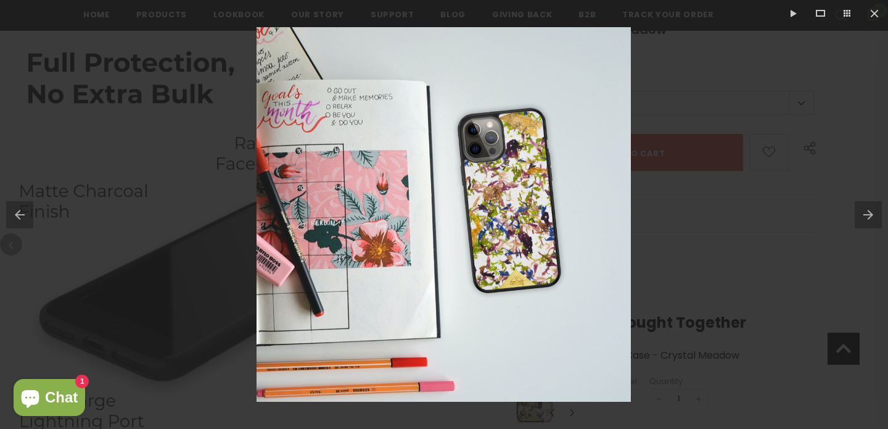
click at [863, 216] on button at bounding box center [871, 215] width 33 height 62
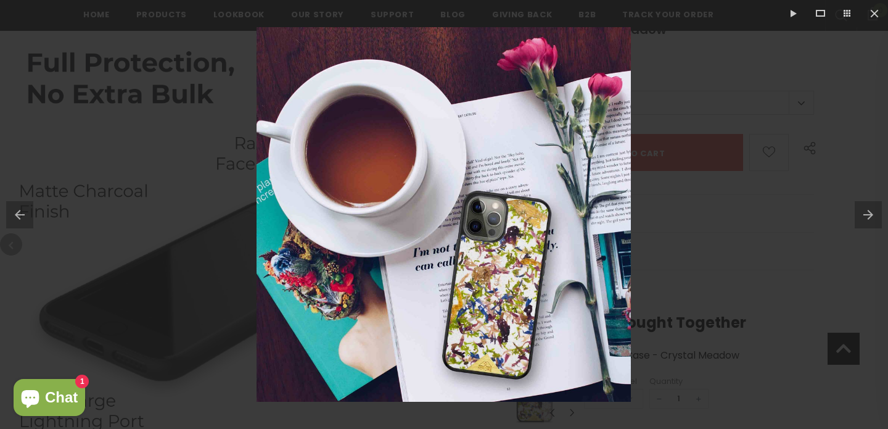
click at [23, 210] on button at bounding box center [16, 215] width 33 height 62
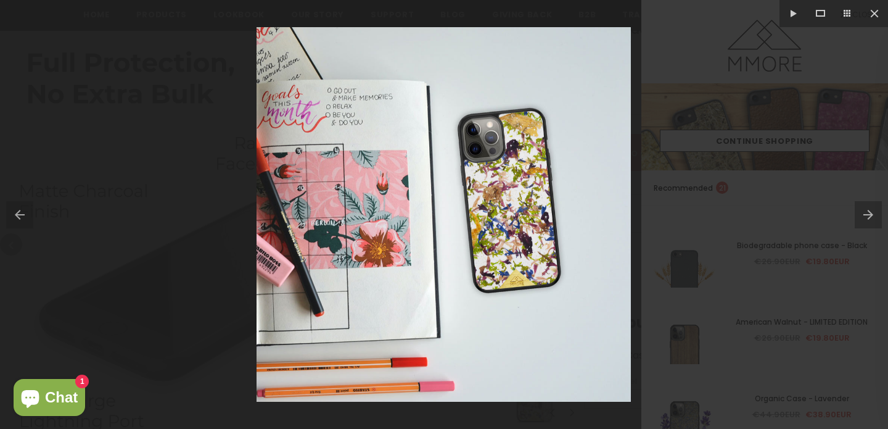
click at [179, 179] on div at bounding box center [444, 214] width 888 height 429
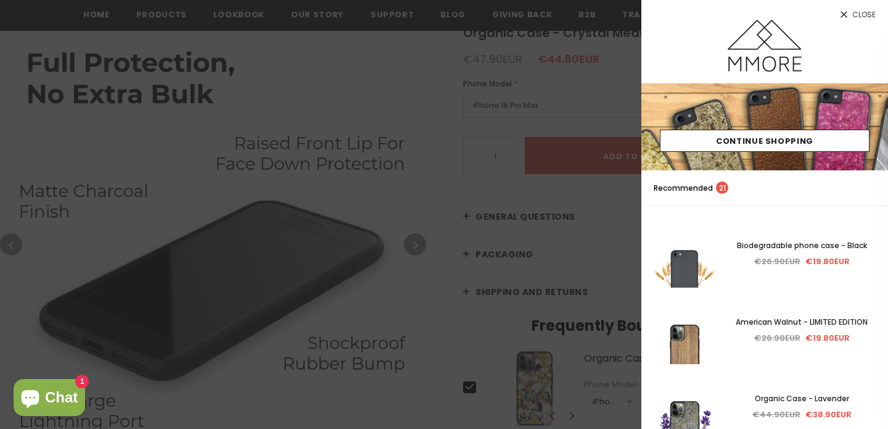
scroll to position [232, 0]
click at [871, 7] on link "Close" at bounding box center [764, 10] width 247 height 20
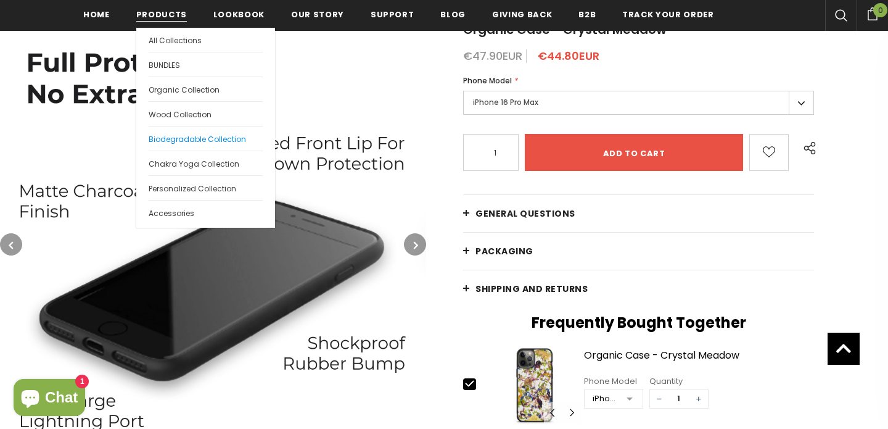
click at [167, 134] on span "Biodegradable Collection" at bounding box center [197, 139] width 97 height 10
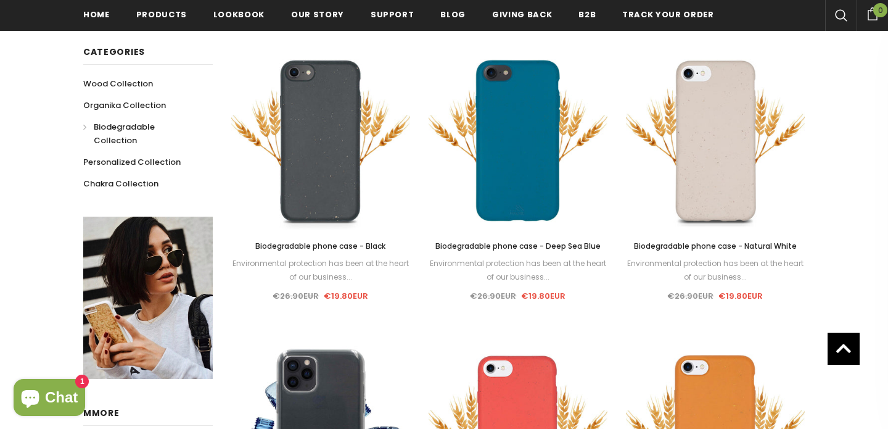
scroll to position [256, 0]
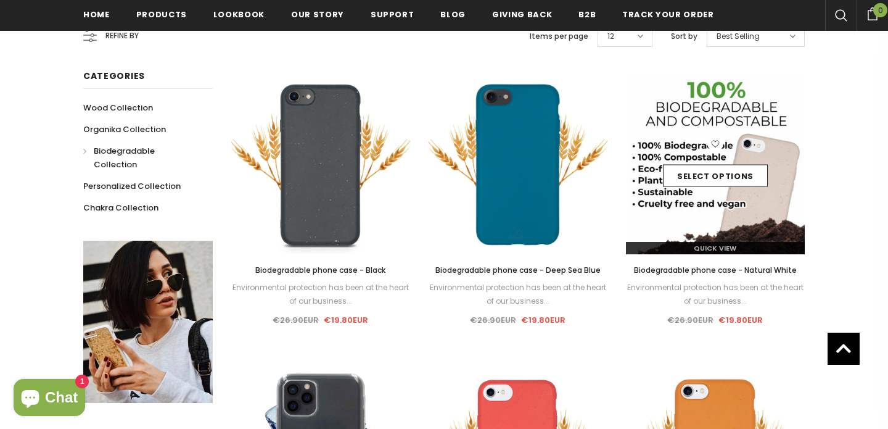
click at [650, 216] on img at bounding box center [715, 164] width 179 height 179
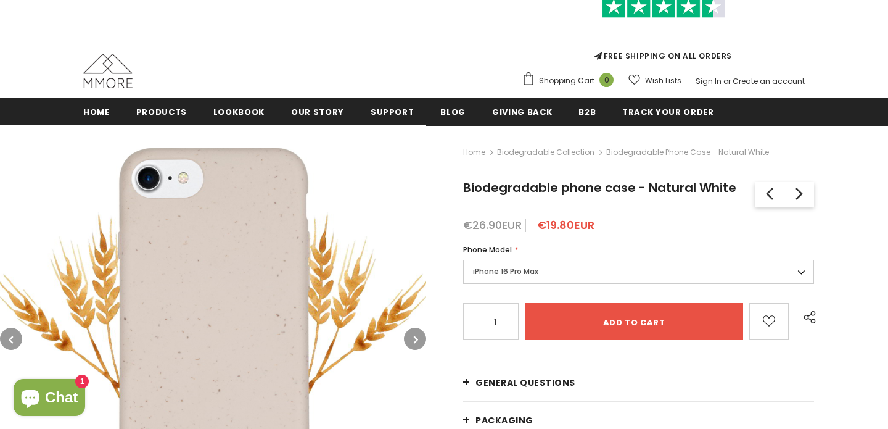
scroll to position [142, 0]
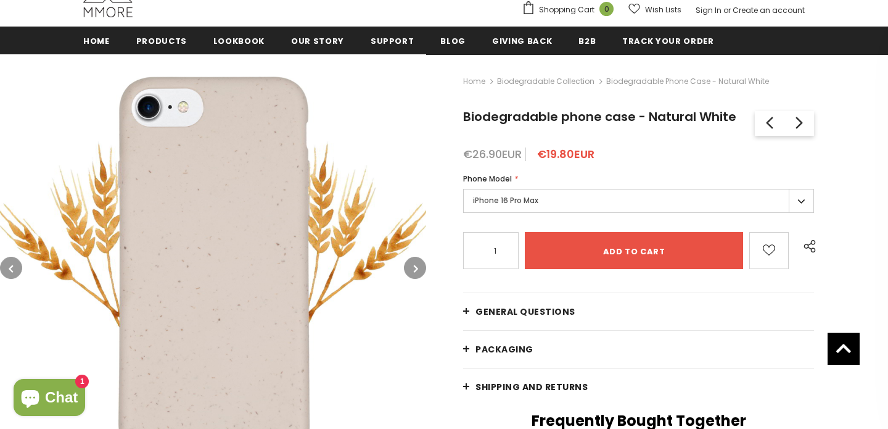
click at [417, 268] on icon "button" at bounding box center [416, 268] width 4 height 12
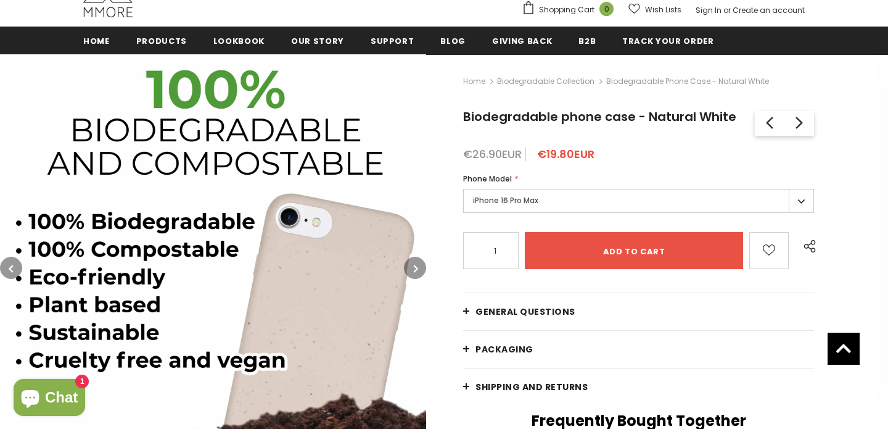
click at [417, 268] on icon "button" at bounding box center [416, 268] width 4 height 12
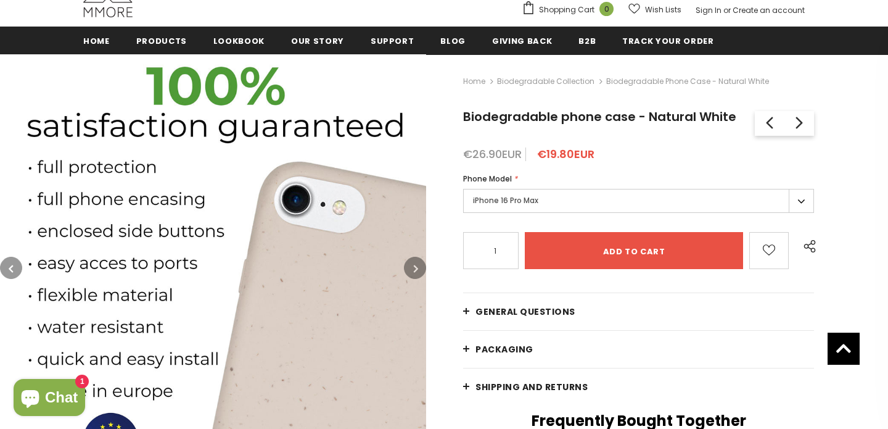
click at [417, 268] on icon "button" at bounding box center [416, 268] width 4 height 12
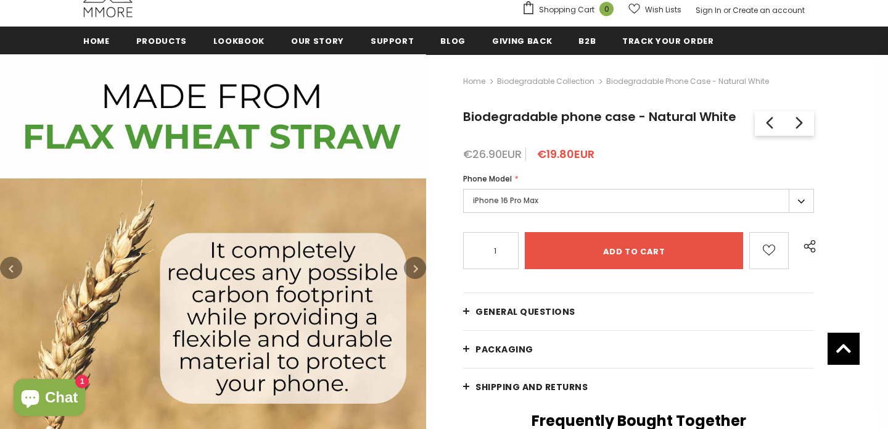
click at [417, 268] on icon "button" at bounding box center [416, 268] width 4 height 12
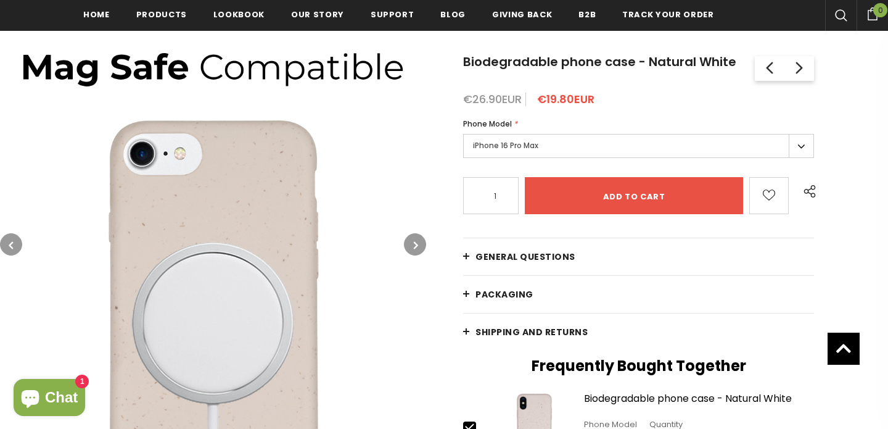
scroll to position [195, 0]
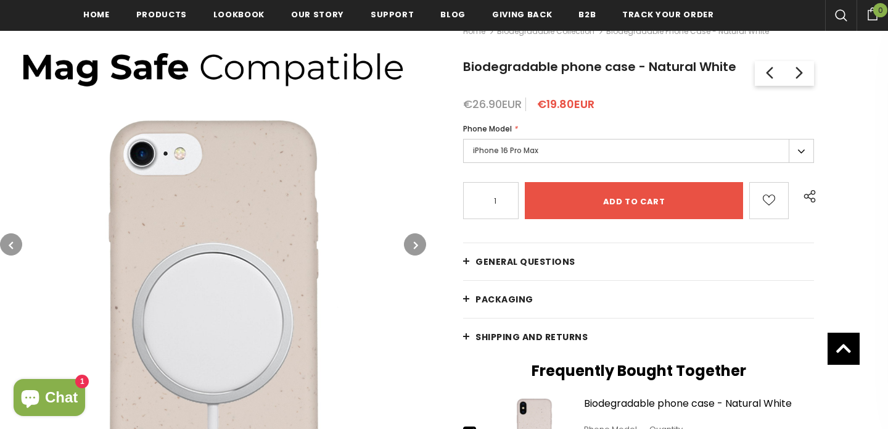
click at [416, 240] on icon "button" at bounding box center [416, 245] width 4 height 12
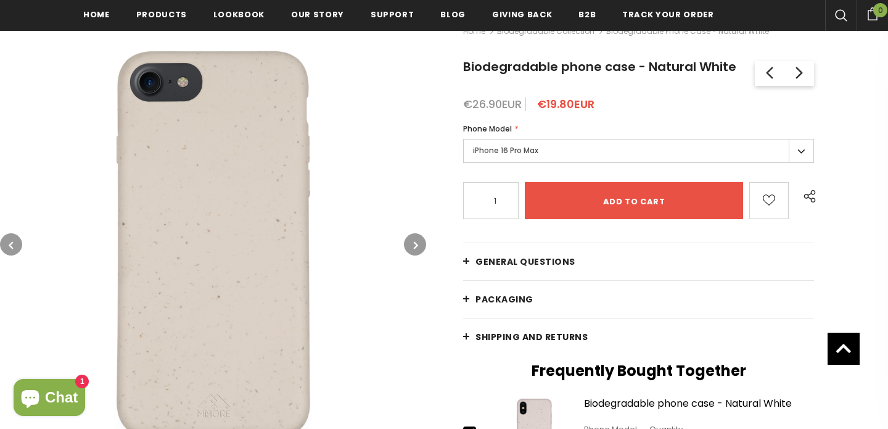
click at [416, 240] on icon "button" at bounding box center [416, 245] width 4 height 12
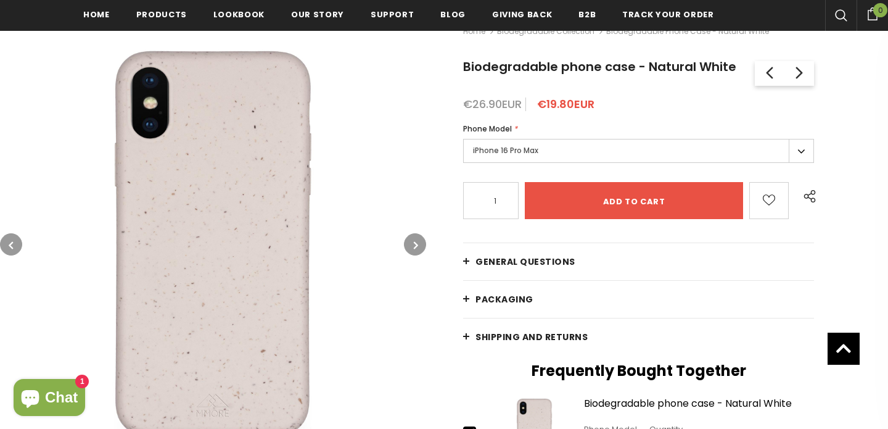
click at [416, 240] on icon "button" at bounding box center [416, 245] width 4 height 12
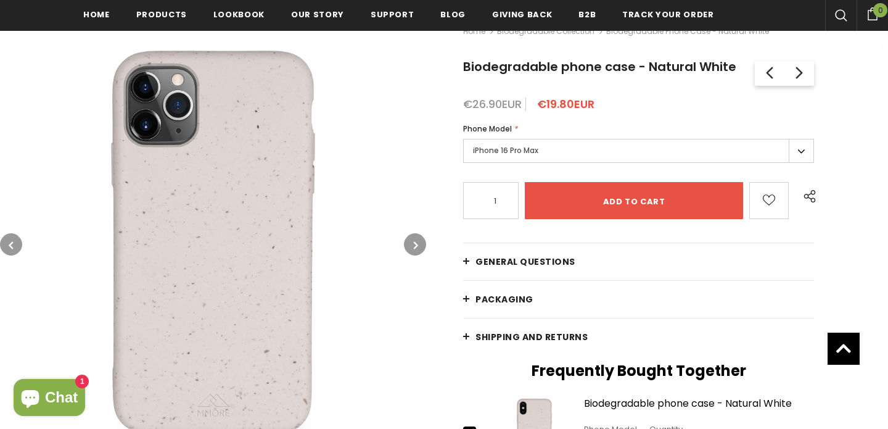
click at [416, 240] on icon "button" at bounding box center [416, 245] width 4 height 12
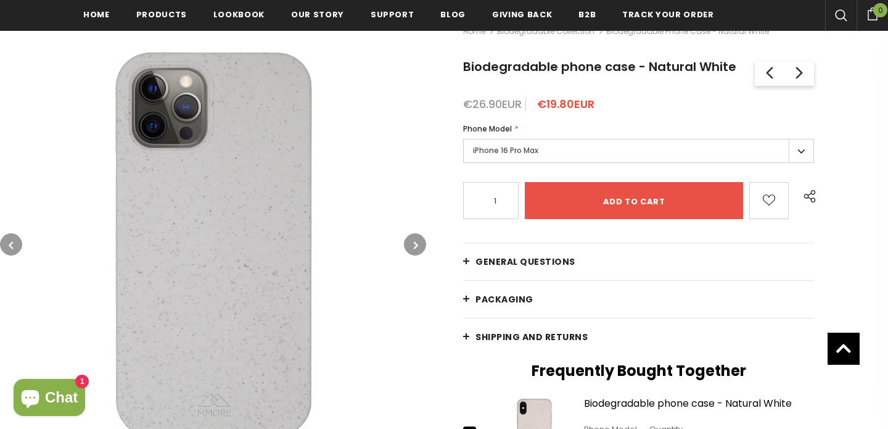
click at [416, 240] on icon "button" at bounding box center [416, 245] width 4 height 12
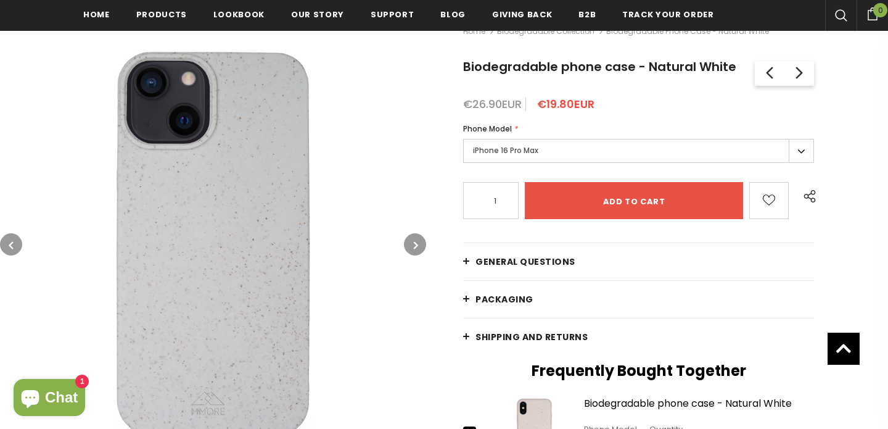
click at [416, 240] on icon "button" at bounding box center [416, 245] width 4 height 12
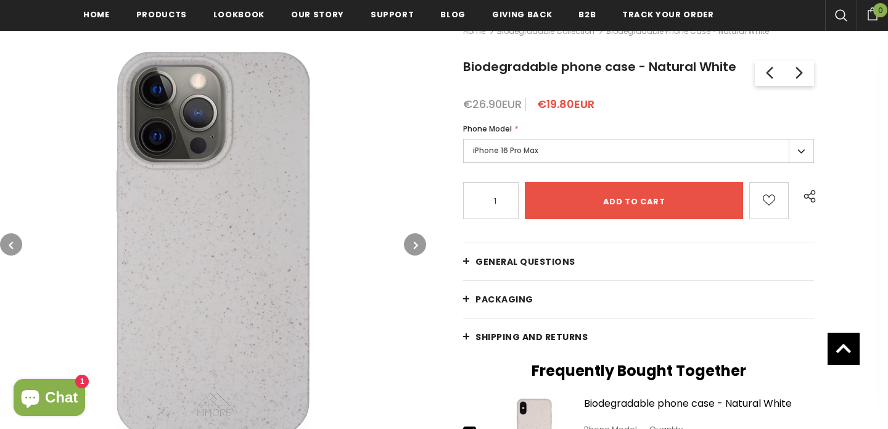
click at [416, 240] on icon "button" at bounding box center [416, 245] width 4 height 12
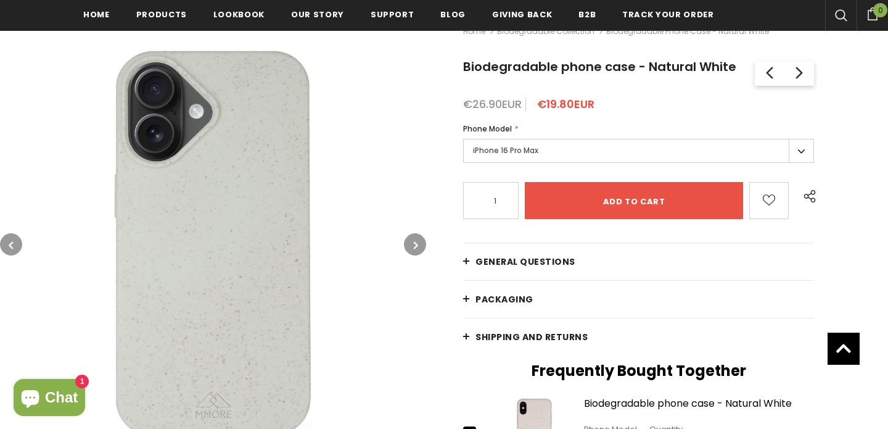
click at [416, 240] on icon "button" at bounding box center [416, 245] width 4 height 12
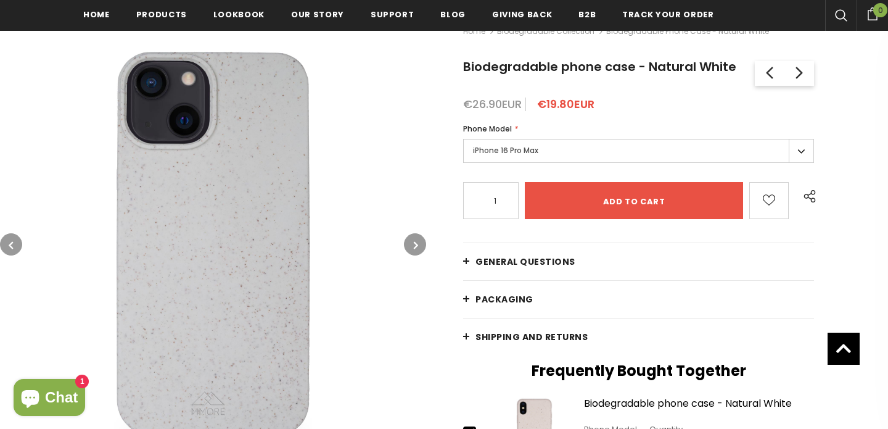
click at [10, 247] on icon "button" at bounding box center [11, 245] width 4 height 12
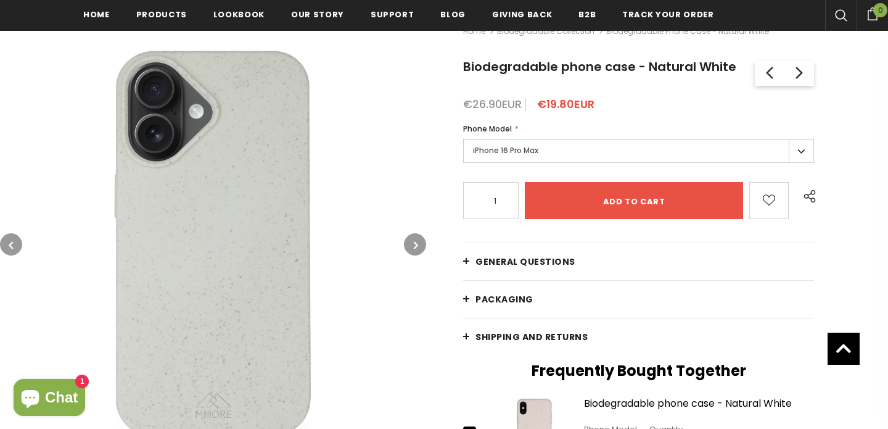
click at [209, 225] on img at bounding box center [213, 244] width 426 height 426
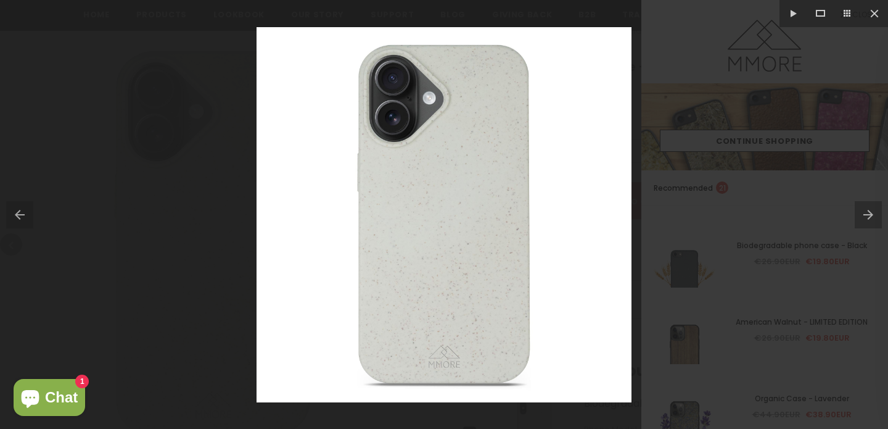
click at [869, 206] on button at bounding box center [871, 215] width 33 height 62
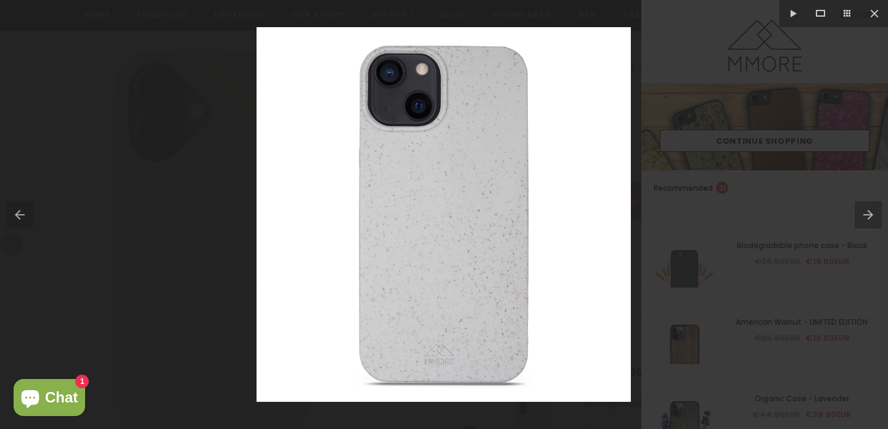
click at [869, 206] on button at bounding box center [871, 215] width 33 height 62
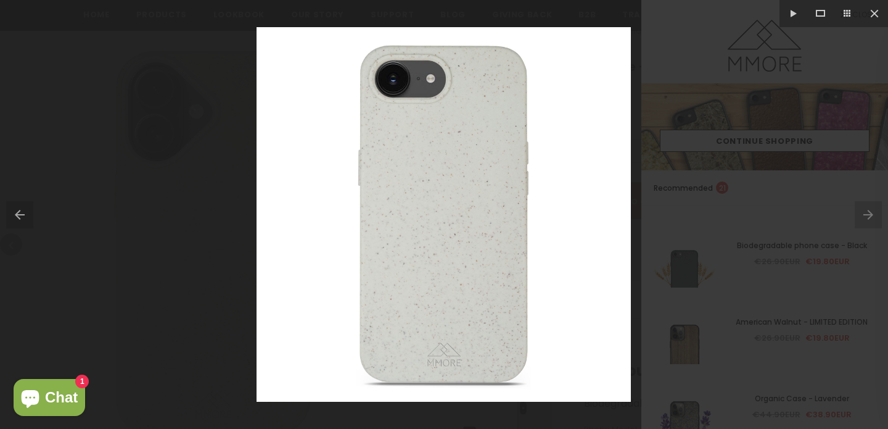
click at [756, 223] on div at bounding box center [444, 214] width 888 height 429
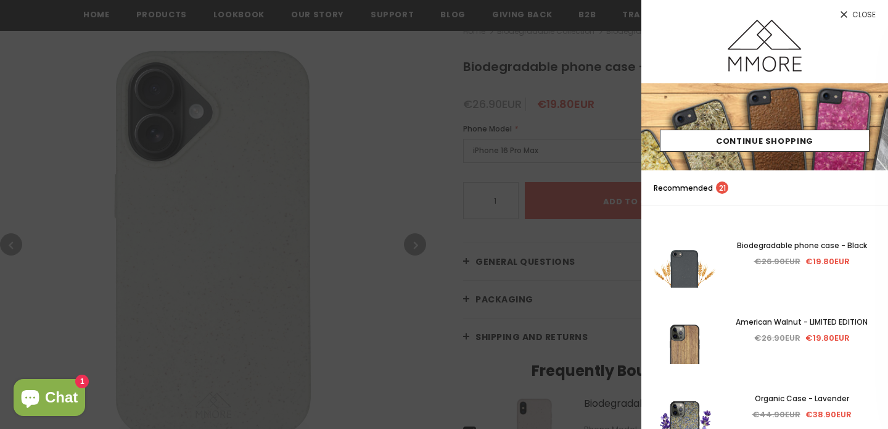
click at [350, 134] on div at bounding box center [444, 214] width 888 height 429
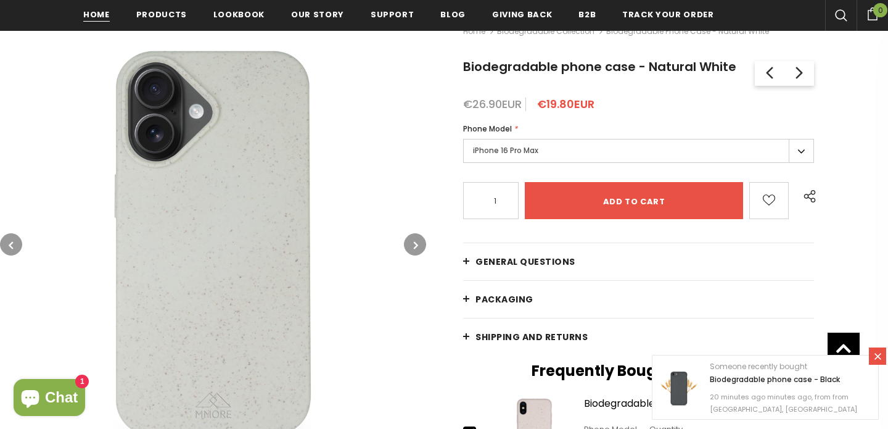
click at [107, 22] on link "Home" at bounding box center [96, 14] width 27 height 28
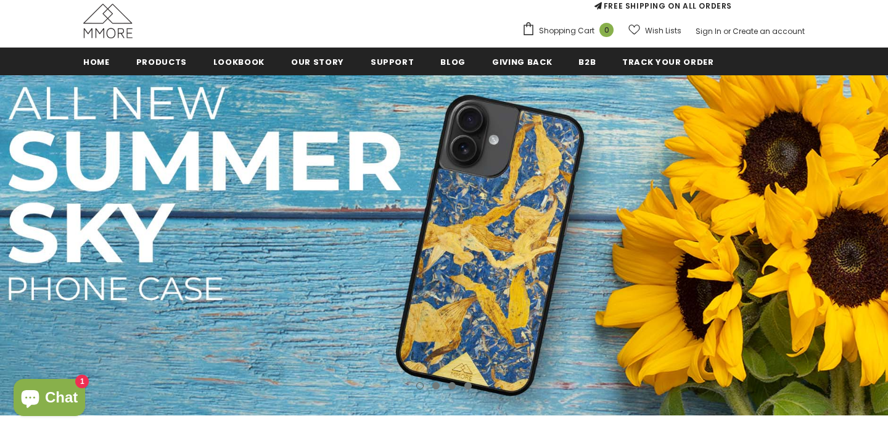
scroll to position [186, 0]
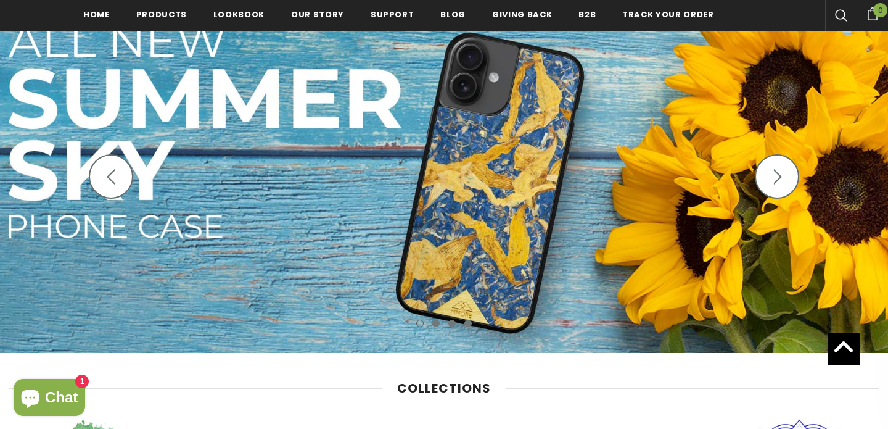
click at [778, 178] on icon "button" at bounding box center [777, 176] width 15 height 15
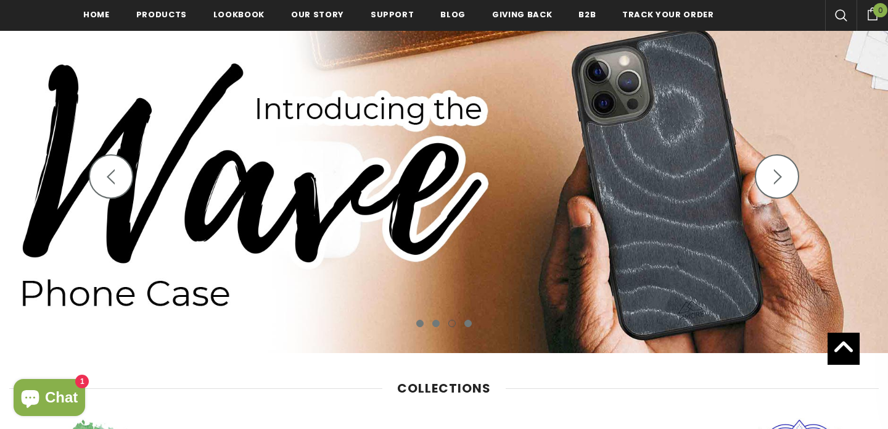
click at [777, 178] on icon "button" at bounding box center [777, 176] width 15 height 15
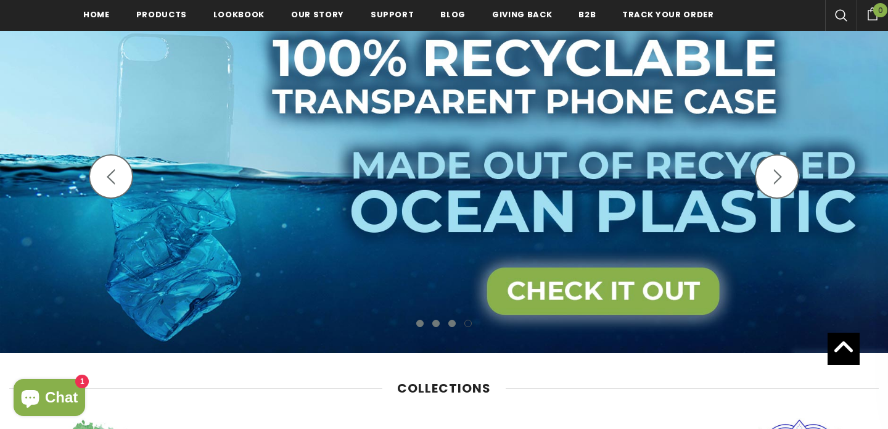
click at [777, 178] on icon "button" at bounding box center [777, 176] width 15 height 15
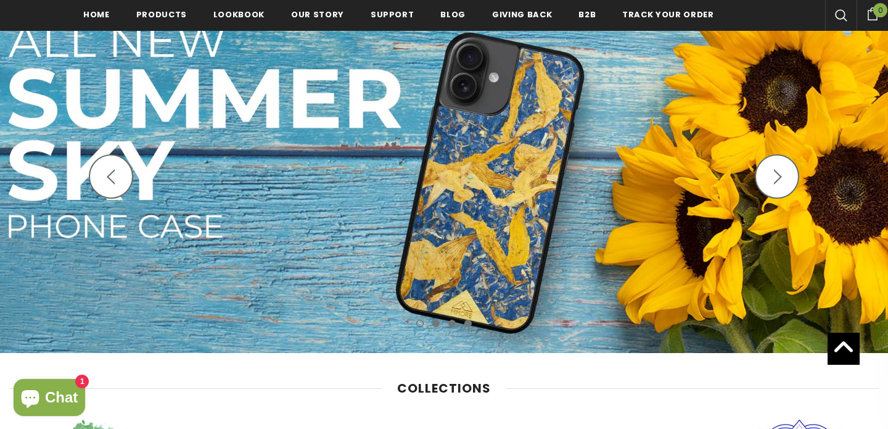
click at [777, 178] on icon "button" at bounding box center [777, 176] width 15 height 15
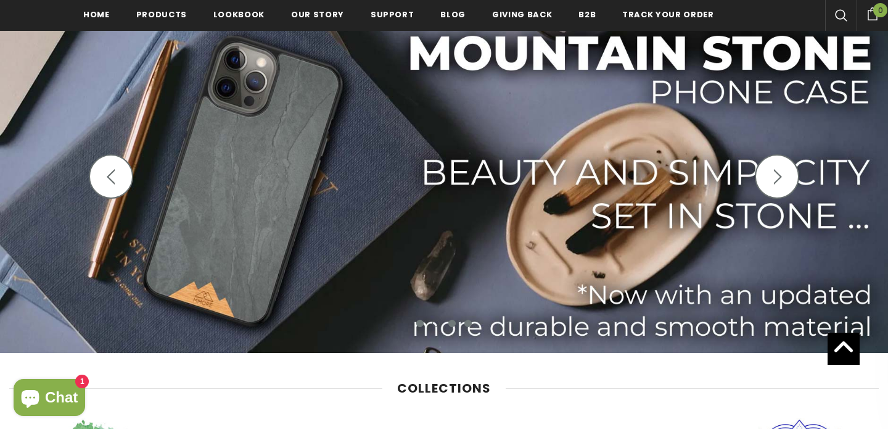
click at [560, 191] on img at bounding box center [444, 183] width 888 height 340
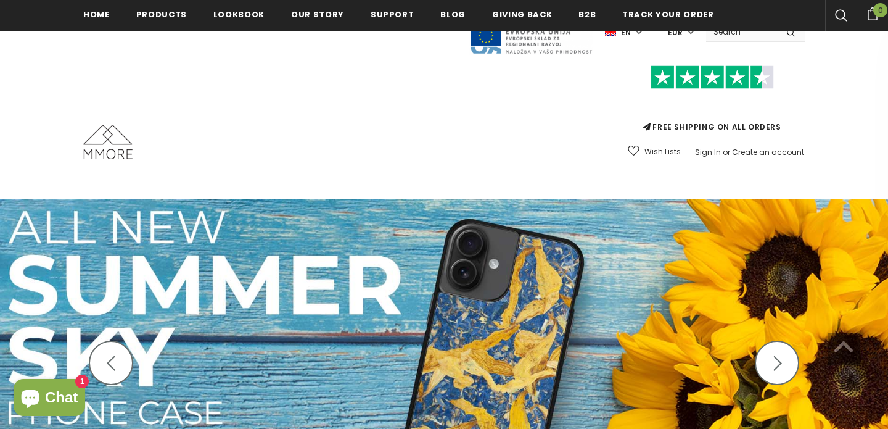
scroll to position [186, 0]
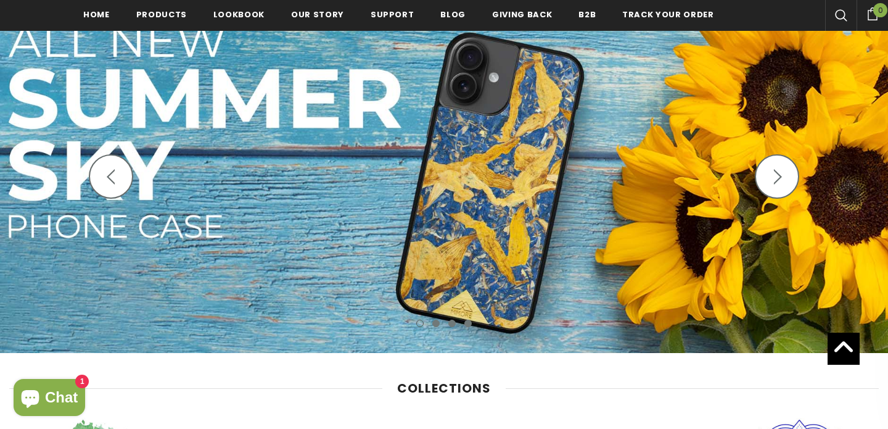
click at [779, 183] on icon "button" at bounding box center [777, 176] width 15 height 15
